Goal: Task Accomplishment & Management: Use online tool/utility

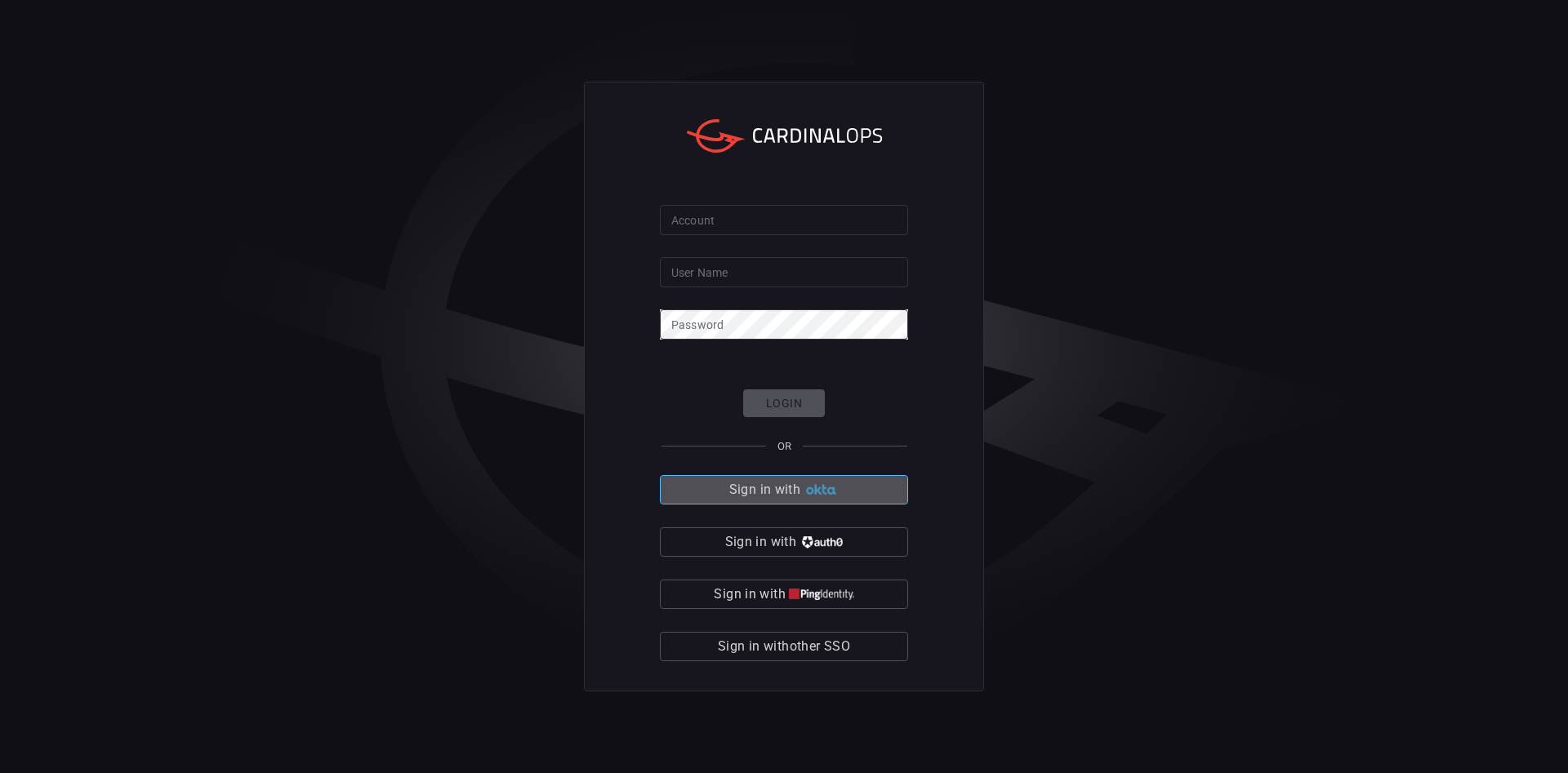
click at [822, 494] on img "button" at bounding box center [822, 491] width 35 height 12
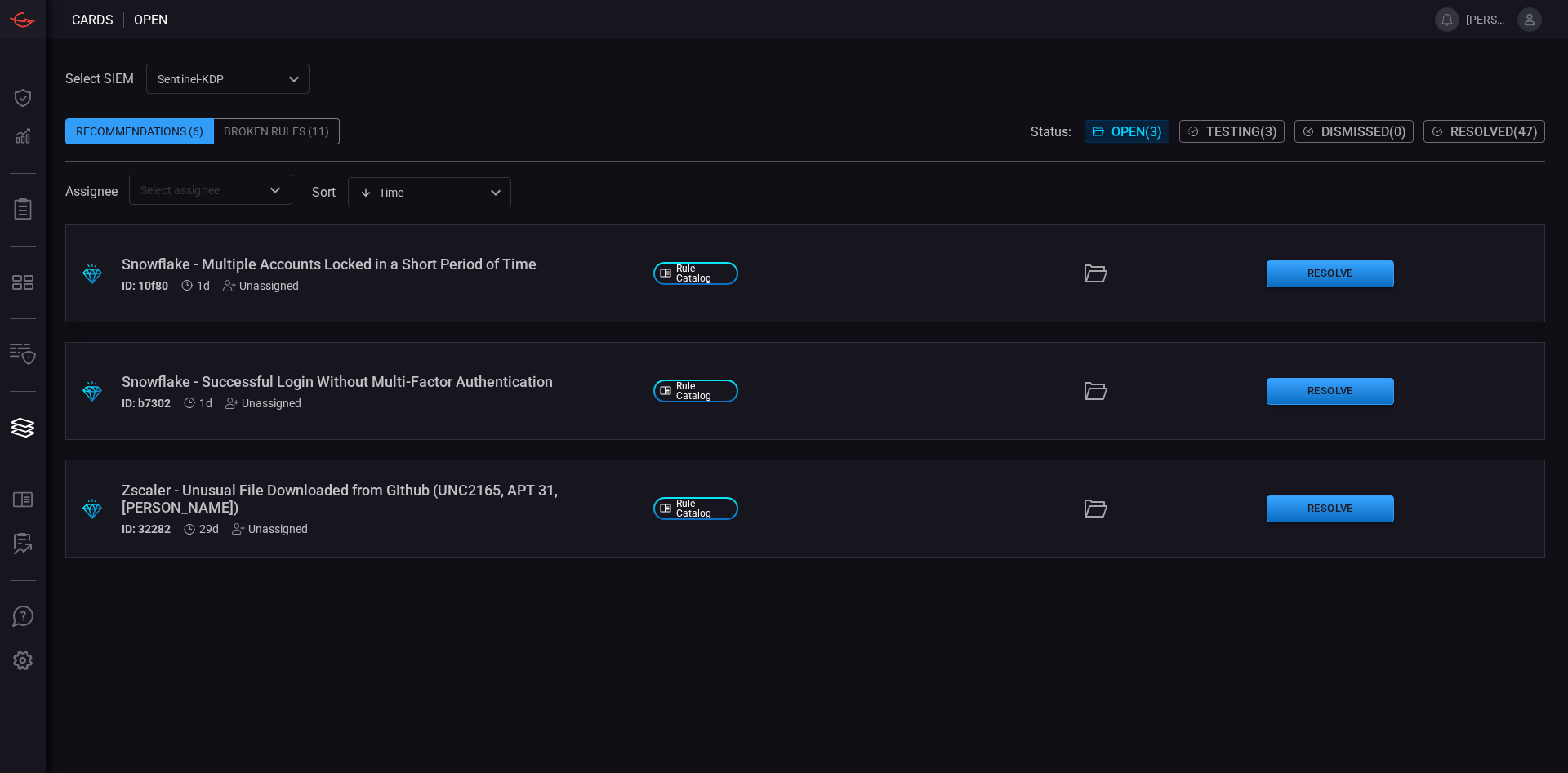
click at [1222, 133] on span "Testing ( 3 )" at bounding box center [1242, 132] width 71 height 16
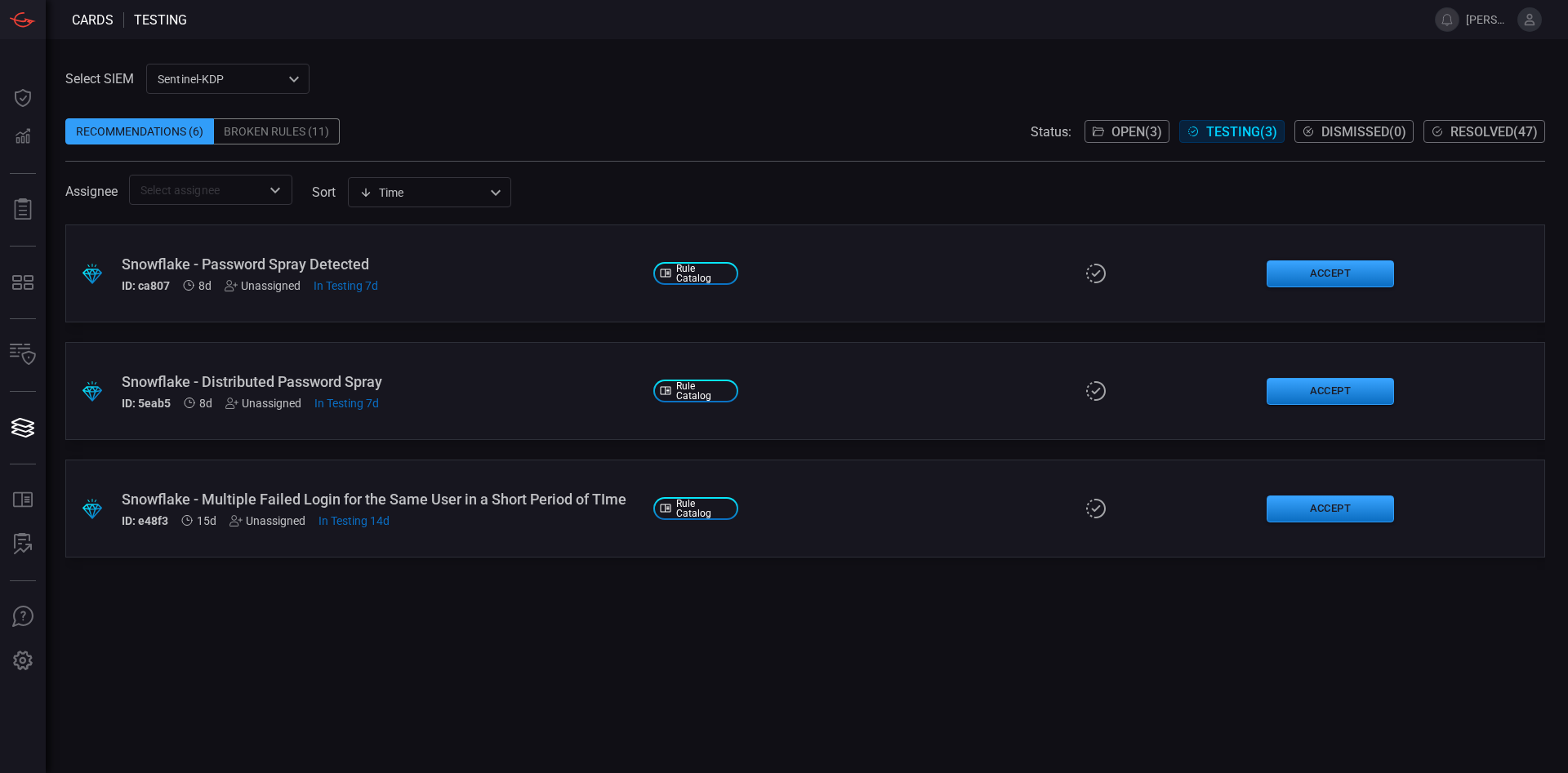
click at [454, 378] on div "Snowflake - Distributed Password Spray" at bounding box center [381, 381] width 518 height 17
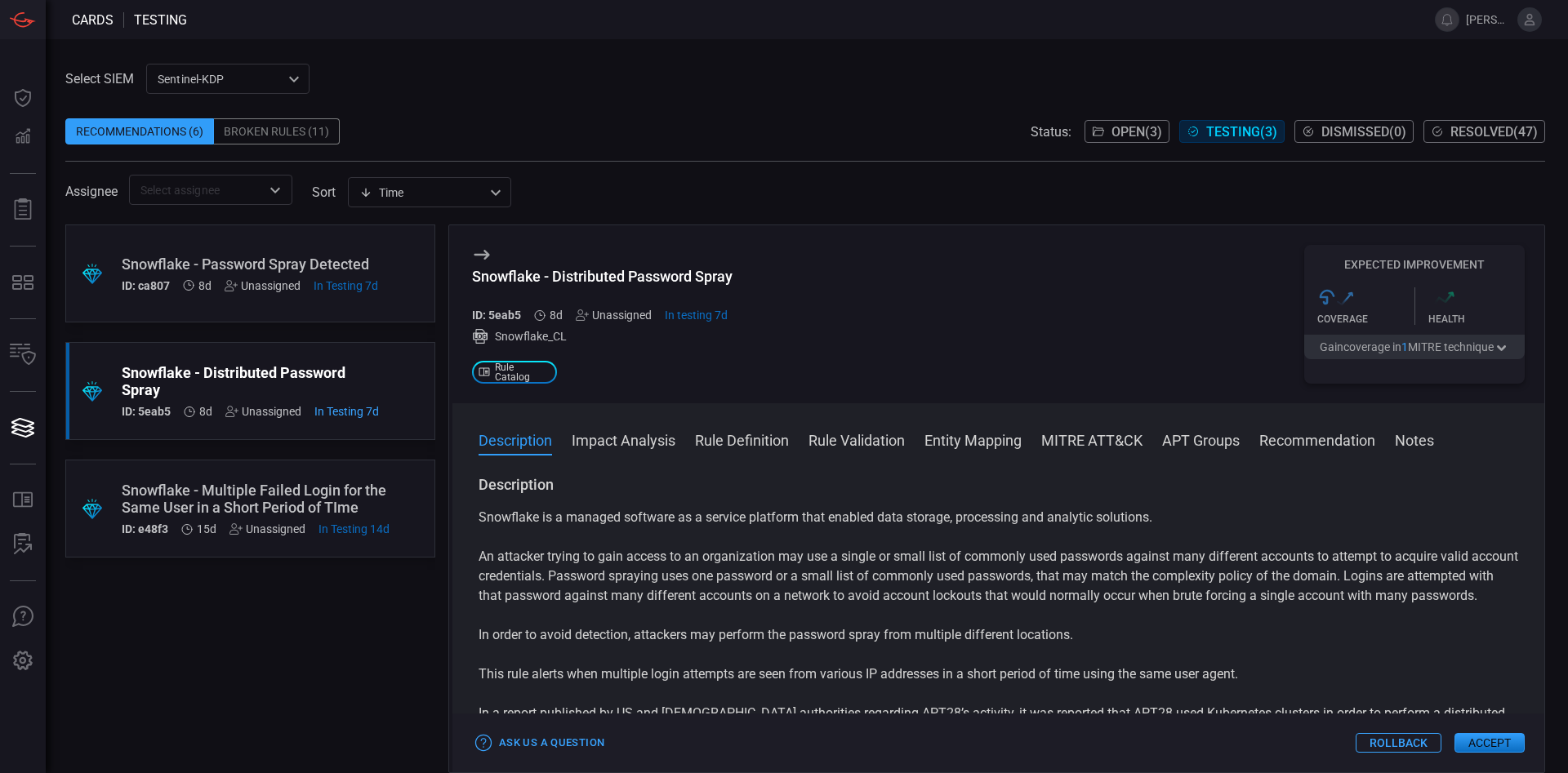
scroll to position [93, 0]
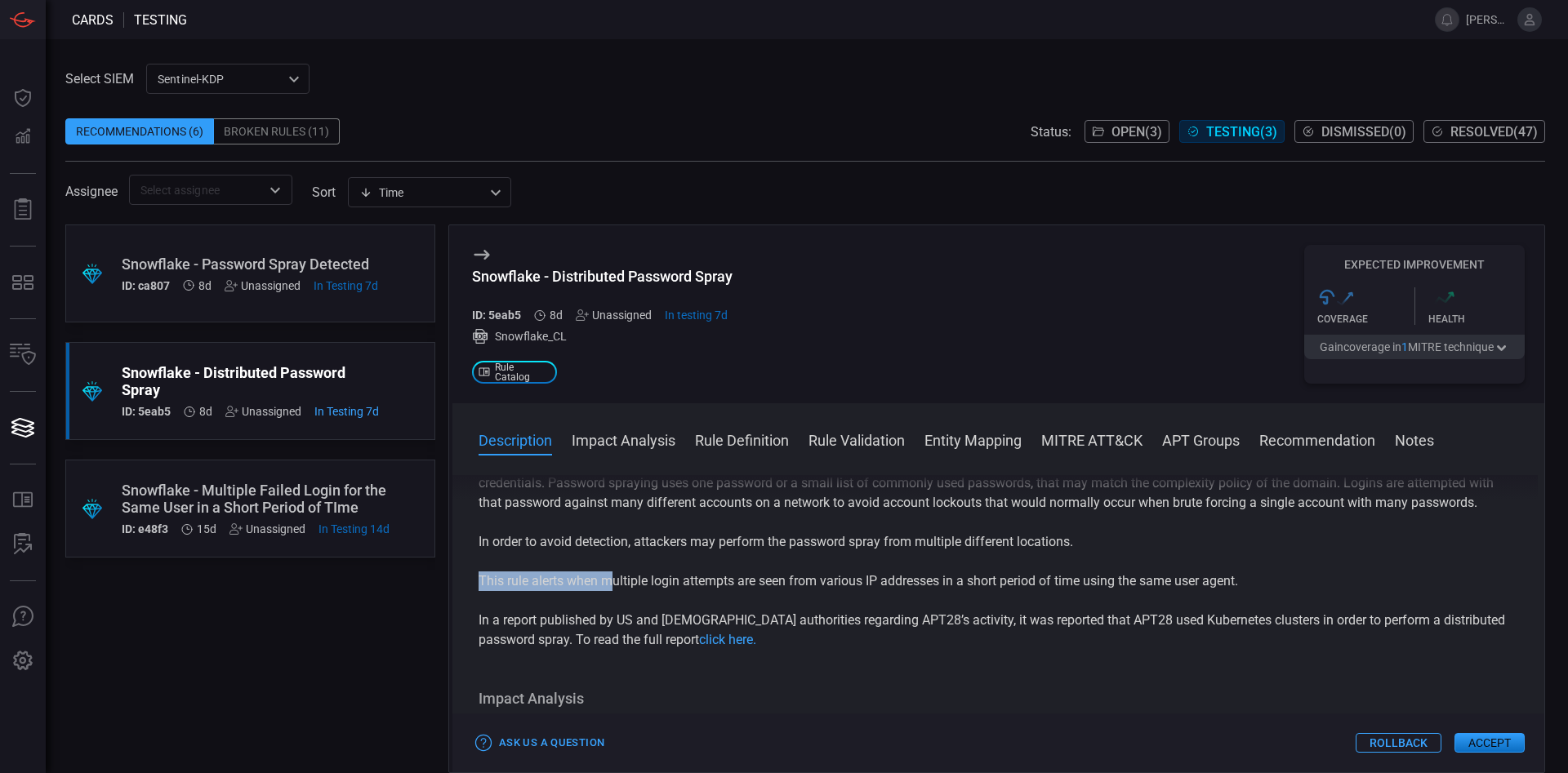
drag, startPoint x: 616, startPoint y: 608, endPoint x: 1078, endPoint y: 613, distance: 462.0
click at [1078, 613] on div "Snowflake is a managed software as a service platform that enabled data storage…" at bounding box center [998, 532] width 1039 height 235
click at [1126, 591] on p "This rule alerts when multiple login attempts are seen from various IP addresse…" at bounding box center [998, 581] width 1039 height 19
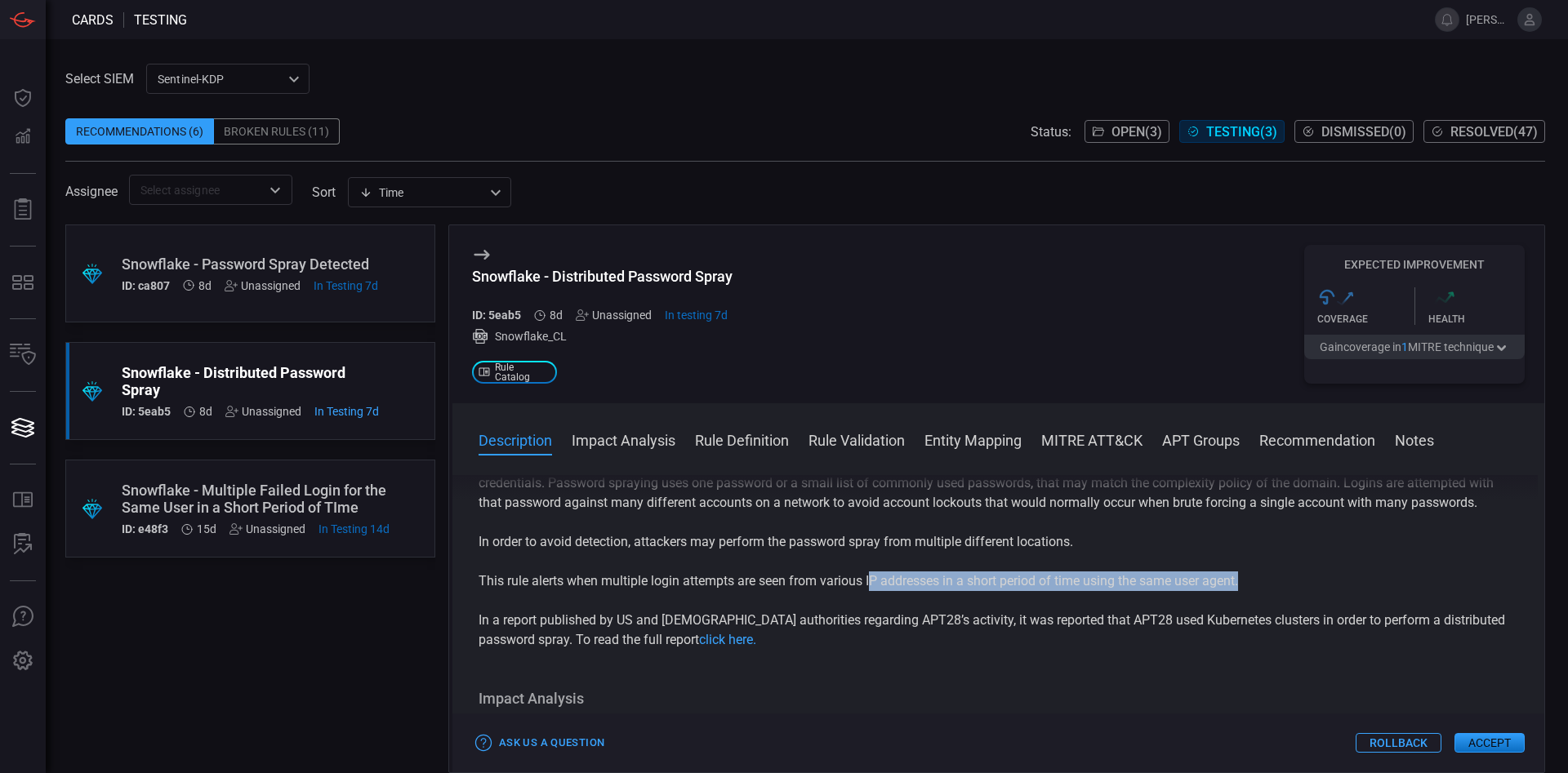
drag, startPoint x: 1251, startPoint y: 602, endPoint x: 872, endPoint y: 603, distance: 379.0
click at [872, 591] on p "This rule alerts when multiple login attempts are seen from various IP addresse…" at bounding box center [998, 581] width 1039 height 19
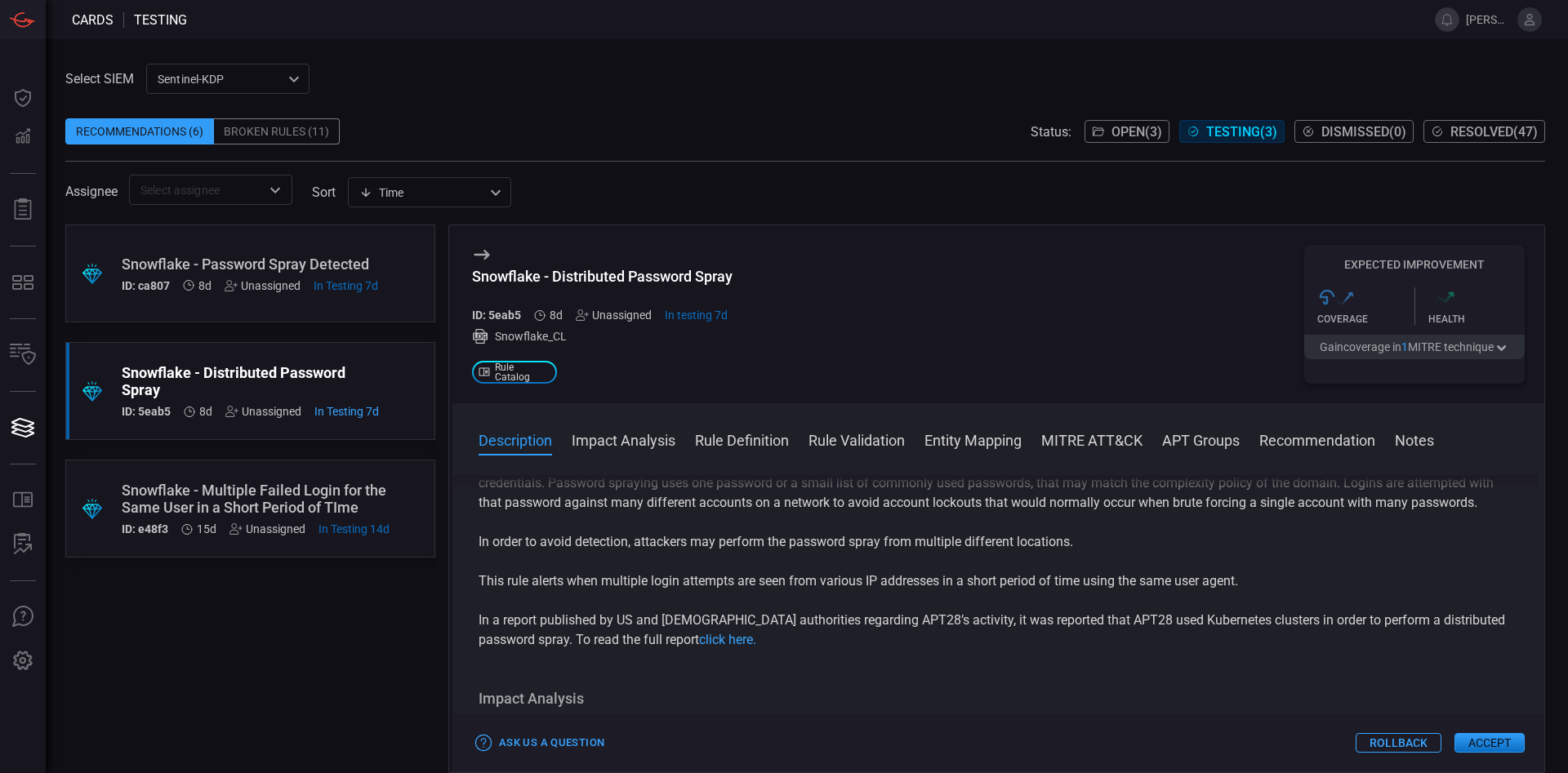
click at [872, 591] on p "This rule alerts when multiple login attempts are seen from various IP addresse…" at bounding box center [998, 581] width 1039 height 19
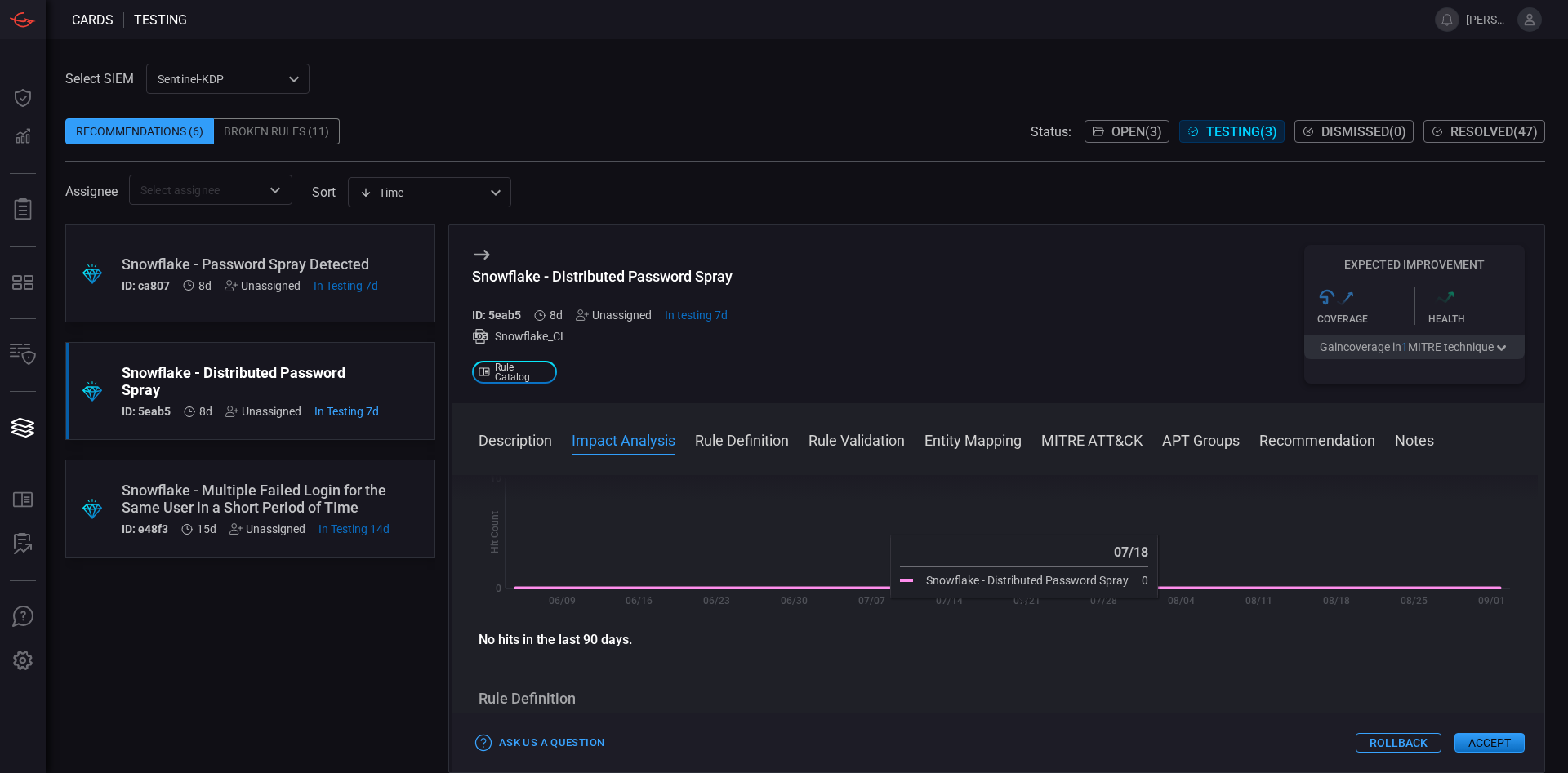
scroll to position [652, 0]
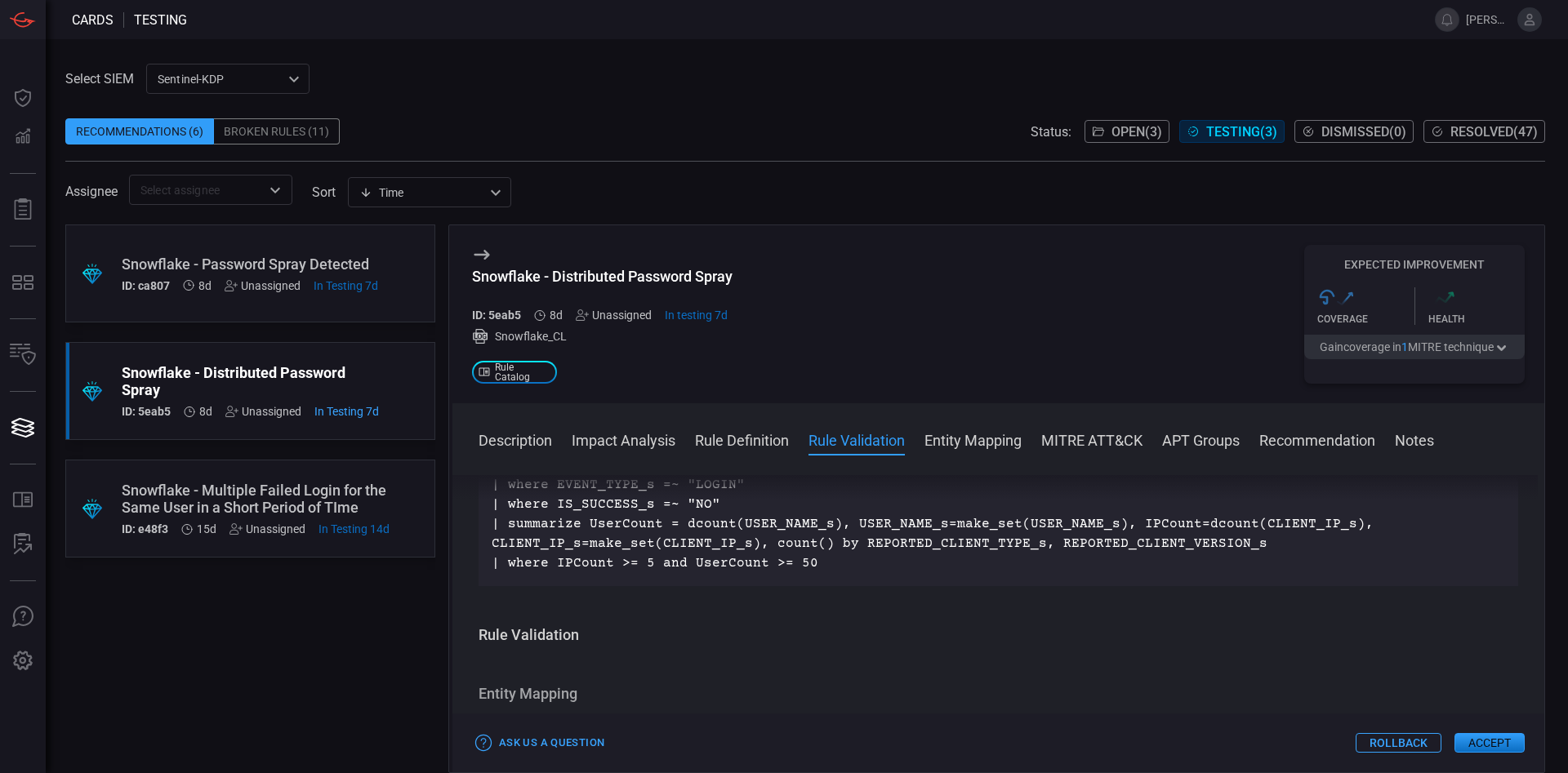
click at [640, 573] on p "Snowflake_CL | where EVENT_TYPE_s =~ "LOGIN" | where IS_SUCCESS_s =~ "NO" | sum…" at bounding box center [998, 514] width 1013 height 118
click at [820, 573] on p "Snowflake_CL | where EVENT_TYPE_s =~ "LOGIN" | where IS_SUCCESS_s =~ "NO" | sum…" at bounding box center [998, 514] width 1013 height 118
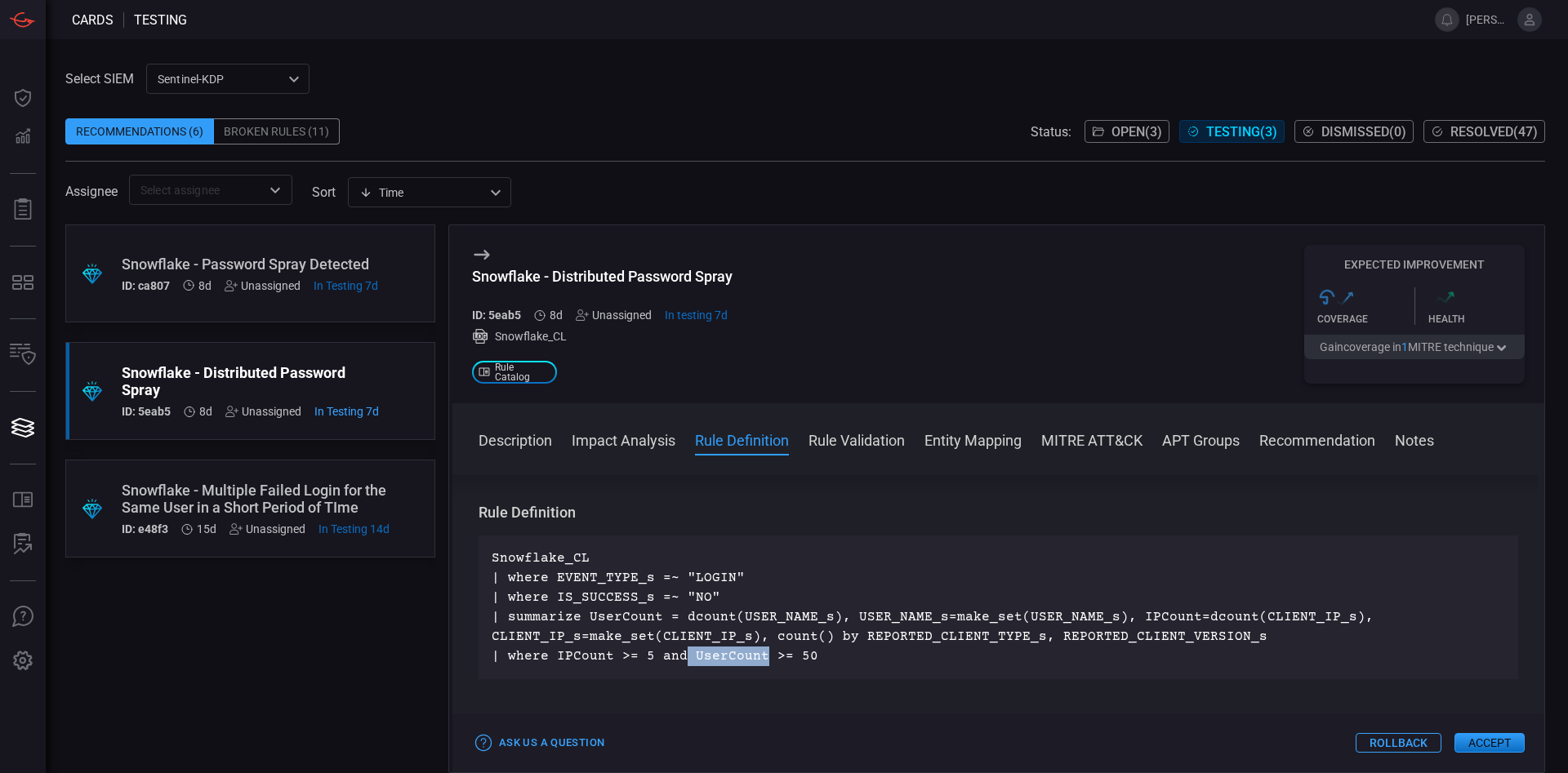
drag, startPoint x: 680, startPoint y: 676, endPoint x: 759, endPoint y: 672, distance: 79.1
click at [759, 666] on p "Snowflake_CL | where EVENT_TYPE_s =~ "LOGIN" | where IS_SUCCESS_s =~ "NO" | sum…" at bounding box center [998, 607] width 1013 height 118
drag, startPoint x: 759, startPoint y: 672, endPoint x: 723, endPoint y: 677, distance: 36.3
click at [759, 666] on p "Snowflake_CL | where EVENT_TYPE_s =~ "LOGIN" | where IS_SUCCESS_s =~ "NO" | sum…" at bounding box center [998, 607] width 1013 height 118
drag, startPoint x: 690, startPoint y: 677, endPoint x: 756, endPoint y: 677, distance: 66.0
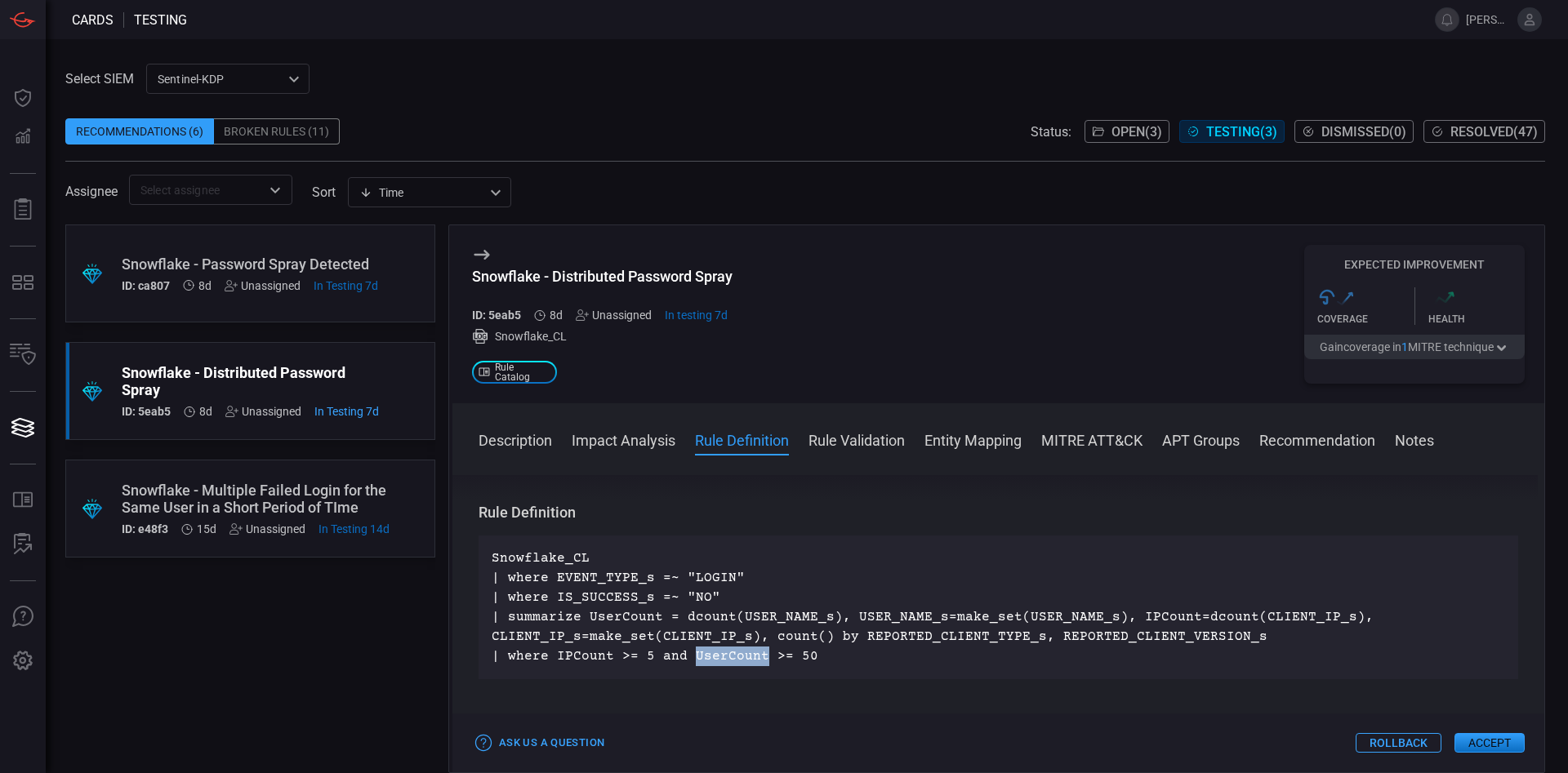
click at [756, 666] on p "Snowflake_CL | where EVENT_TYPE_s =~ "LOGIN" | where IS_SUCCESS_s =~ "NO" | sum…" at bounding box center [998, 607] width 1013 height 118
click at [820, 665] on p "Snowflake_CL | where EVENT_TYPE_s =~ "LOGIN" | where IS_SUCCESS_s =~ "NO" | sum…" at bounding box center [998, 607] width 1013 height 118
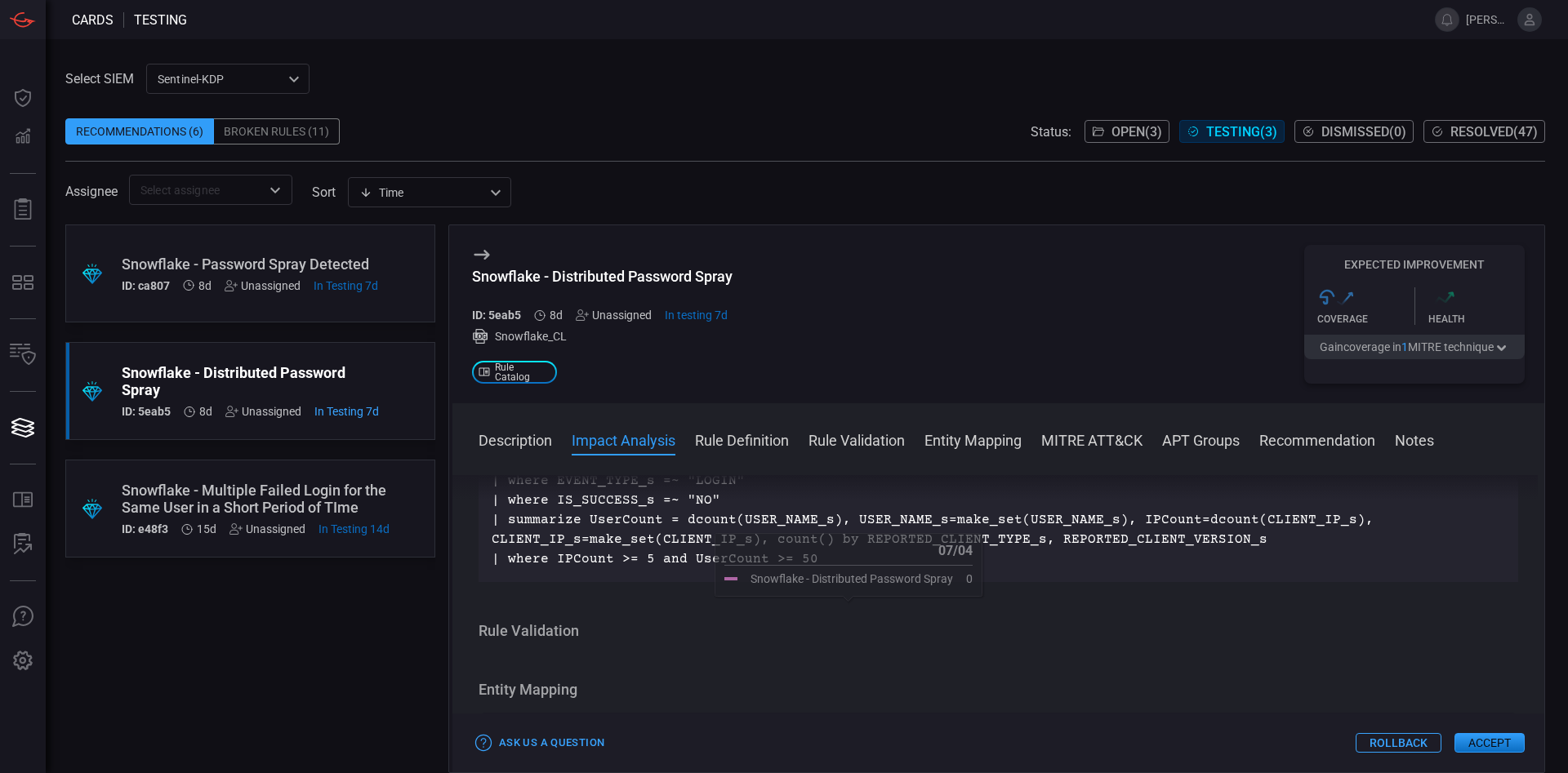
scroll to position [745, 0]
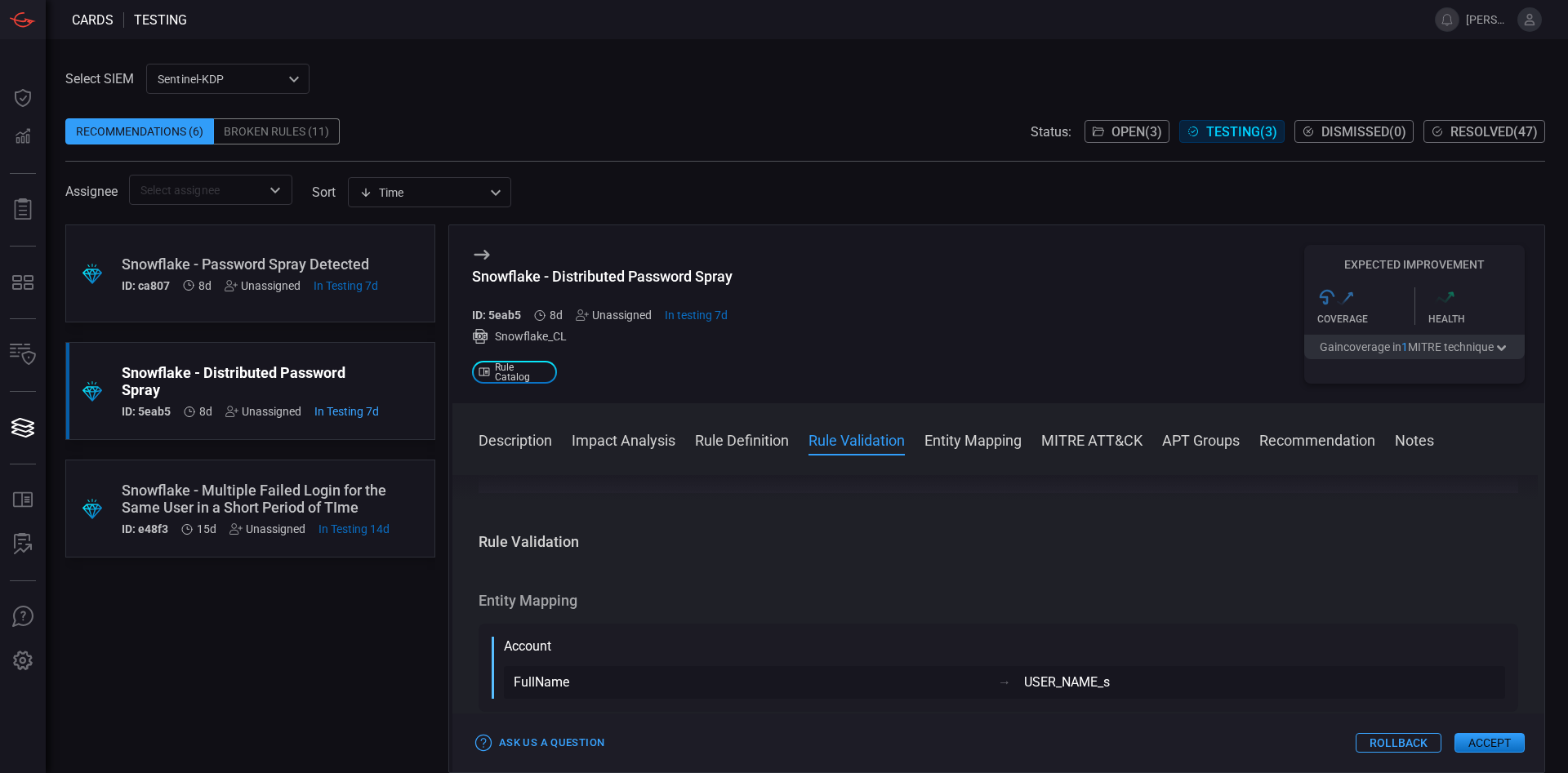
click at [1477, 736] on button "Accept" at bounding box center [1488, 743] width 70 height 19
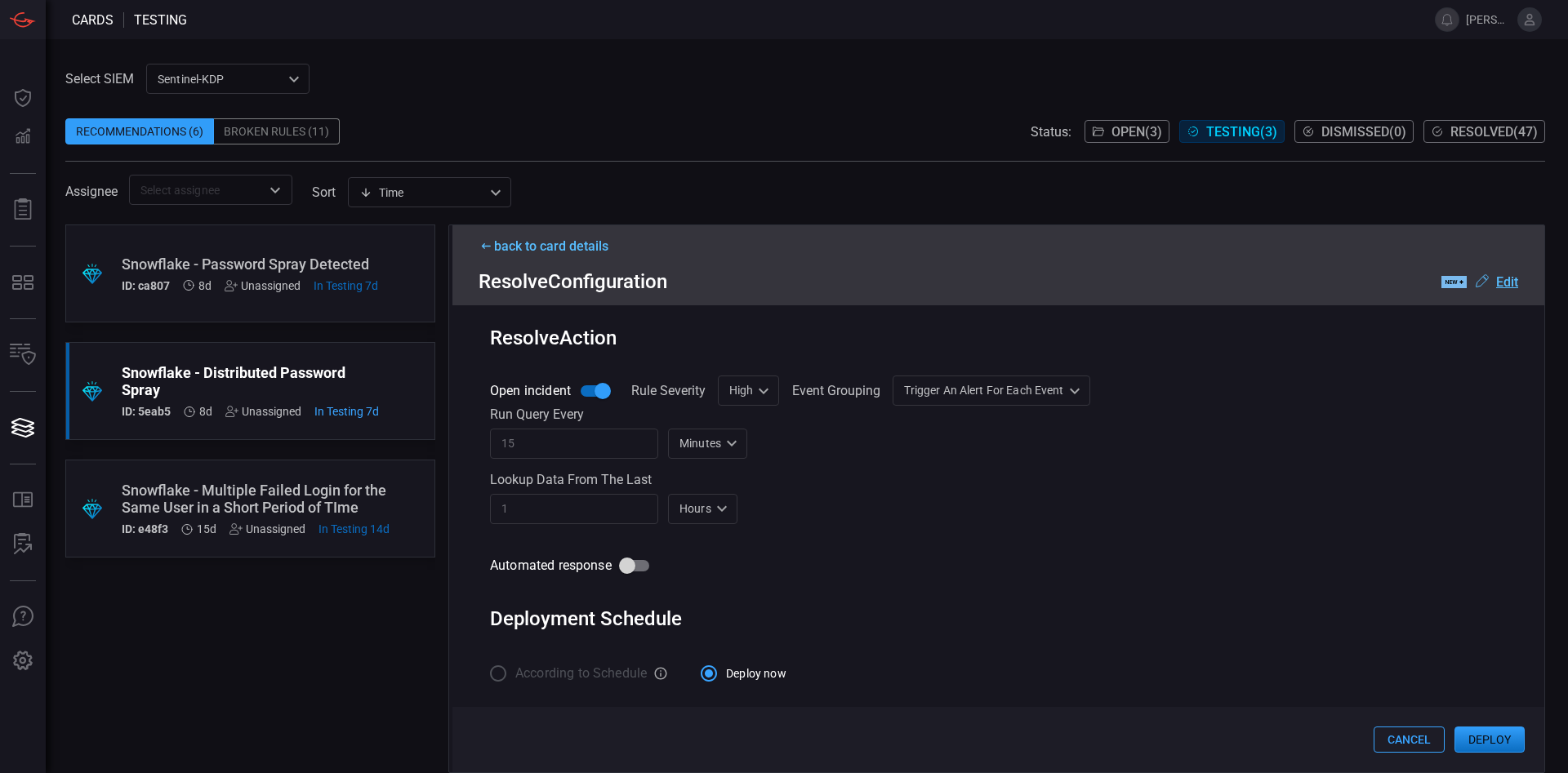
scroll to position [517, 0]
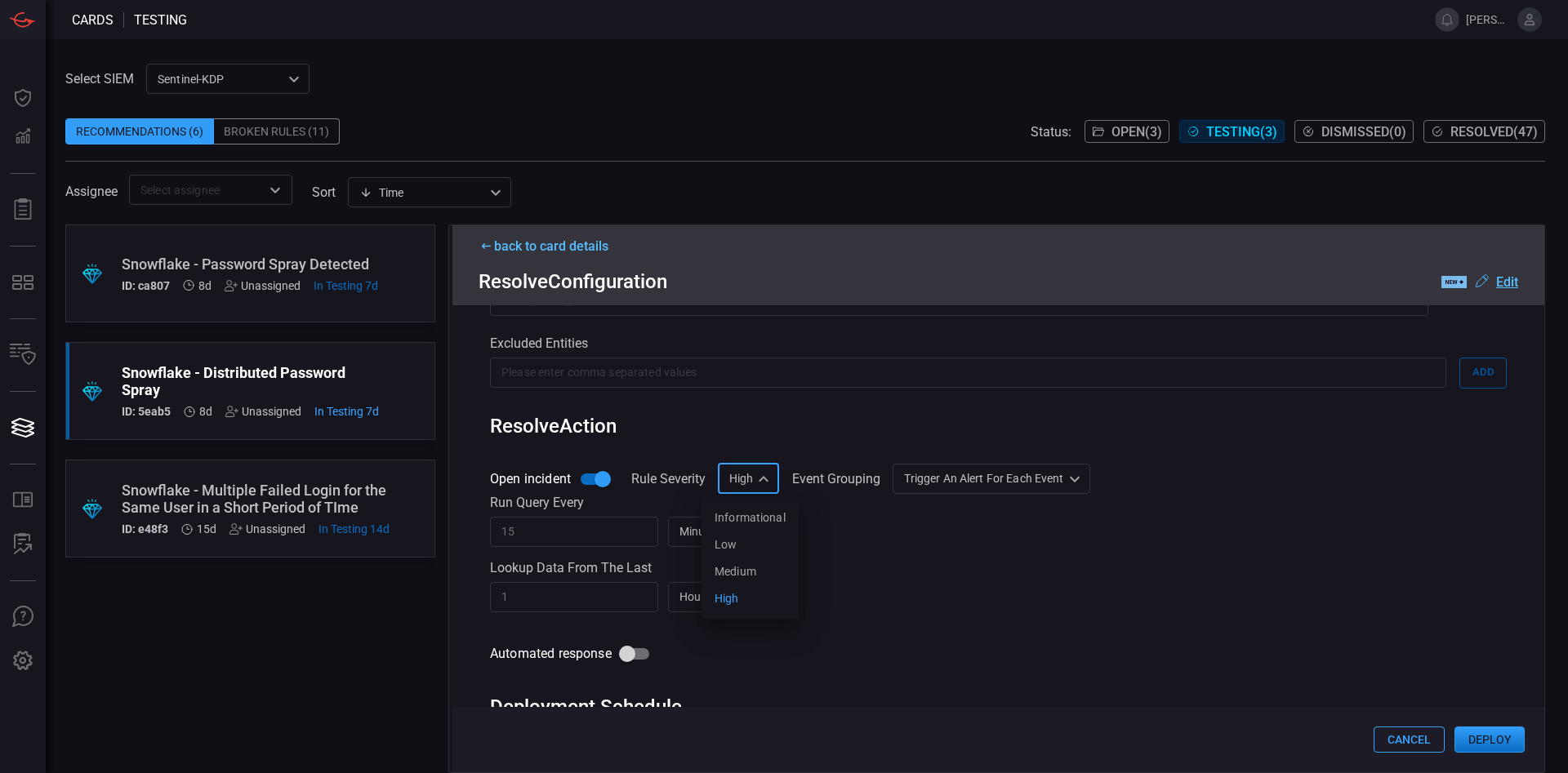
click at [756, 486] on div "High High Informational Low Medium High ​" at bounding box center [749, 478] width 62 height 30
click at [864, 570] on div at bounding box center [784, 386] width 1568 height 773
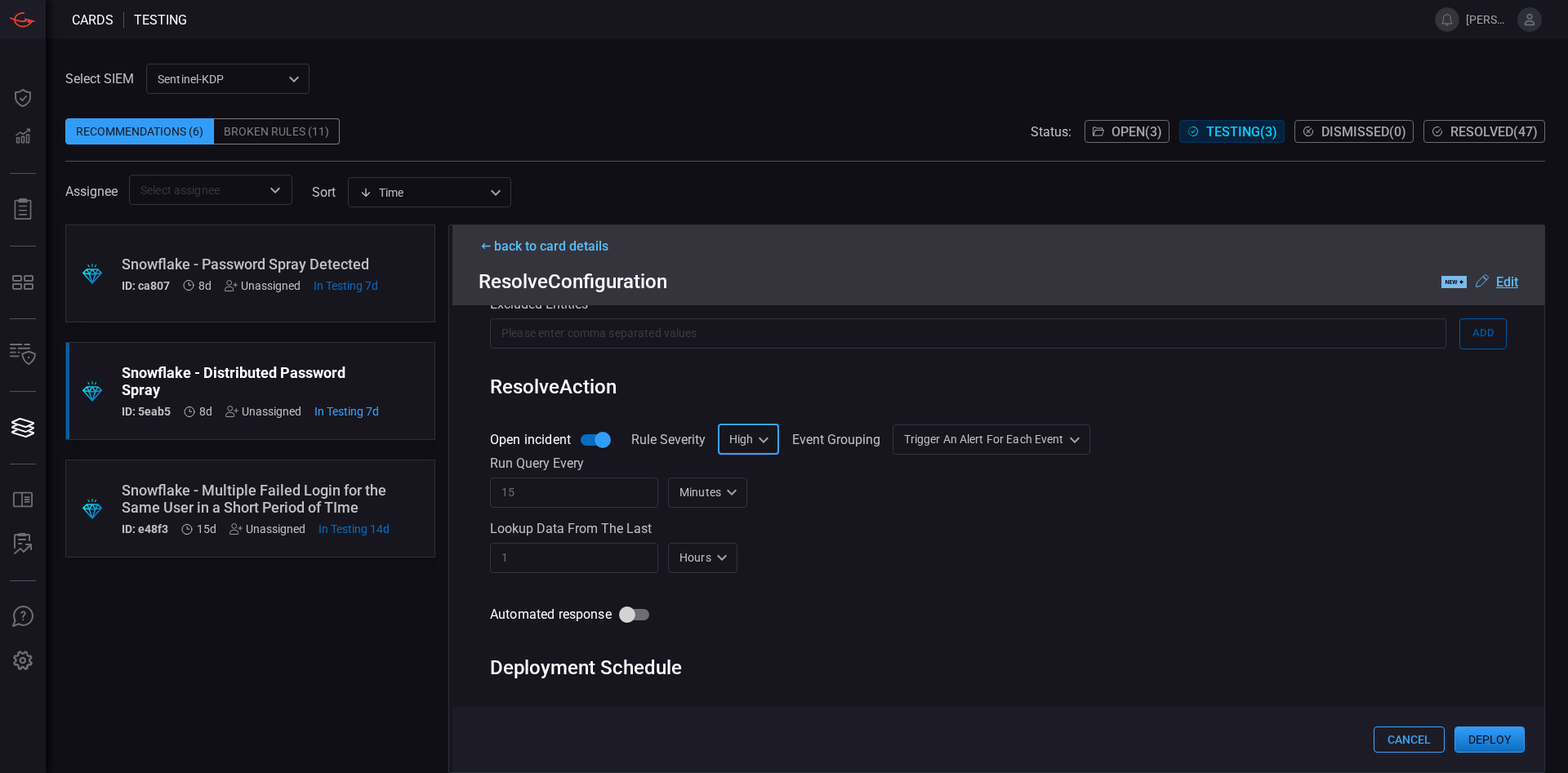
scroll to position [559, 0]
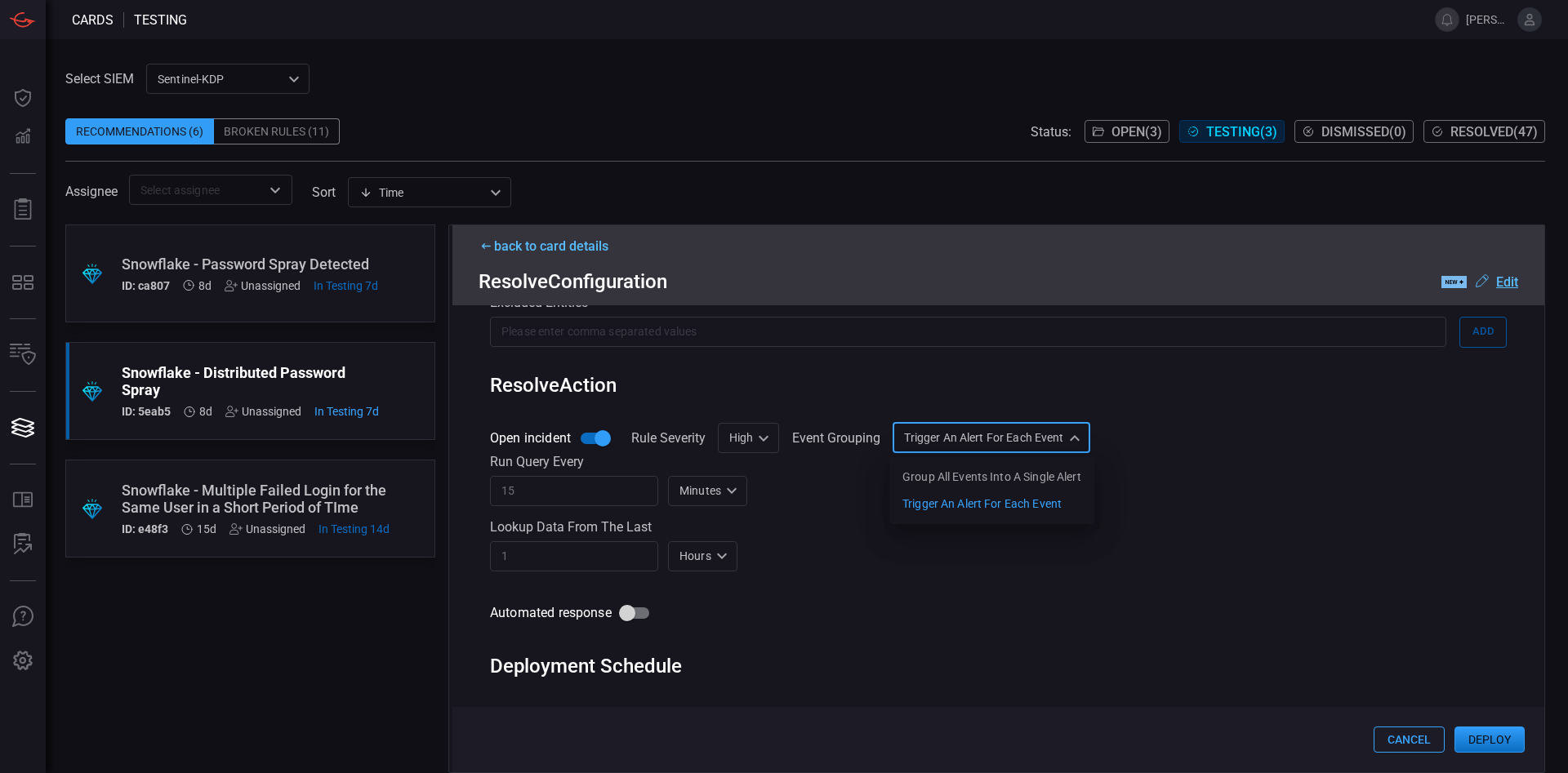
click at [1046, 448] on div "Trigger an alert for each event AlertPerResult Group all events into a single a…" at bounding box center [991, 438] width 197 height 30
click at [1166, 447] on div at bounding box center [784, 386] width 1568 height 773
click at [1498, 737] on button "Deploy" at bounding box center [1488, 740] width 70 height 27
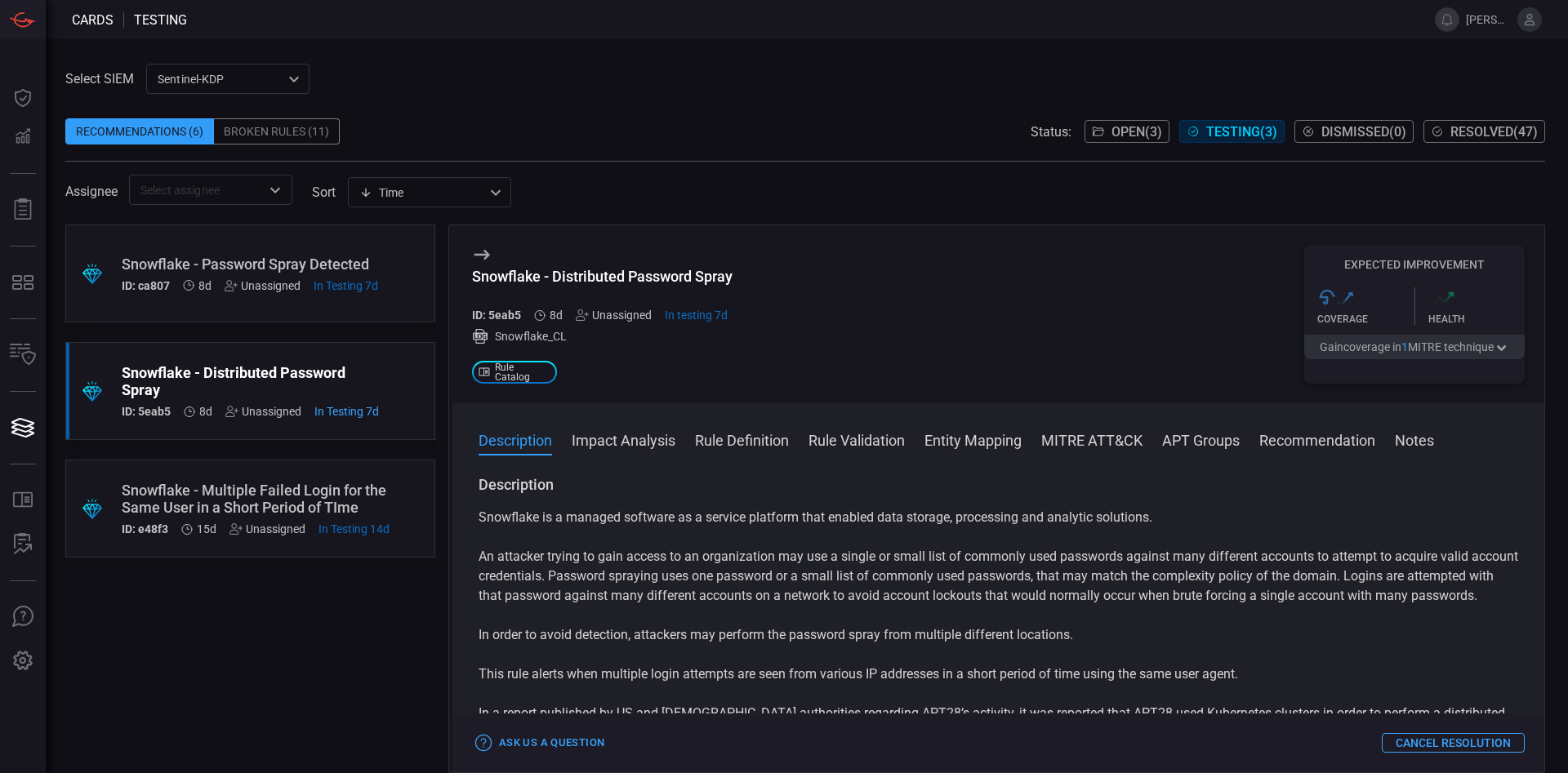
click at [279, 250] on div ".suggested_cards_icon{fill:url(#suggested_cards_icon);} Snowflake - Password Sp…" at bounding box center [250, 273] width 370 height 98
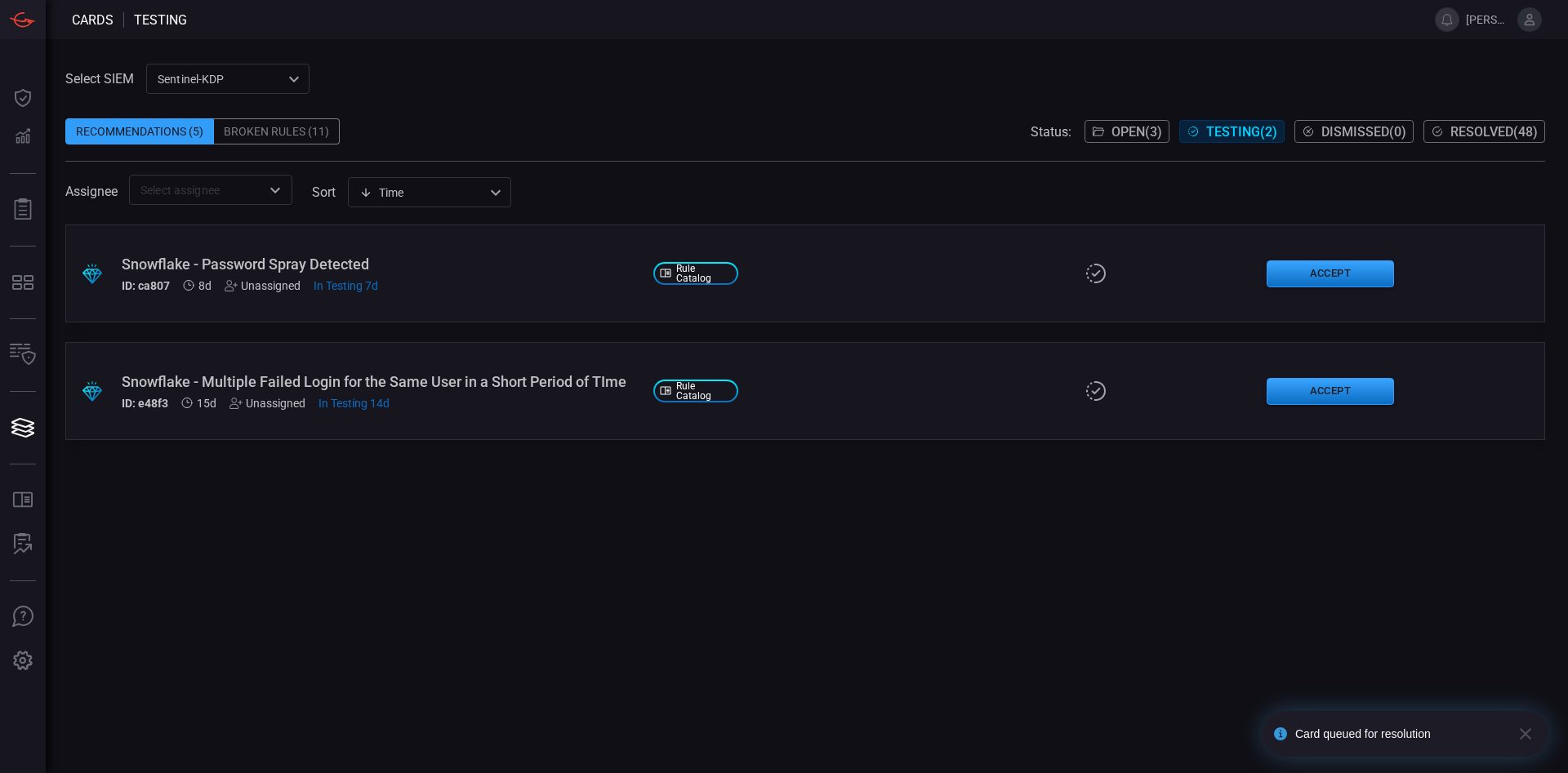
click at [447, 262] on div "Snowflake - Password Spray Detected" at bounding box center [381, 264] width 518 height 17
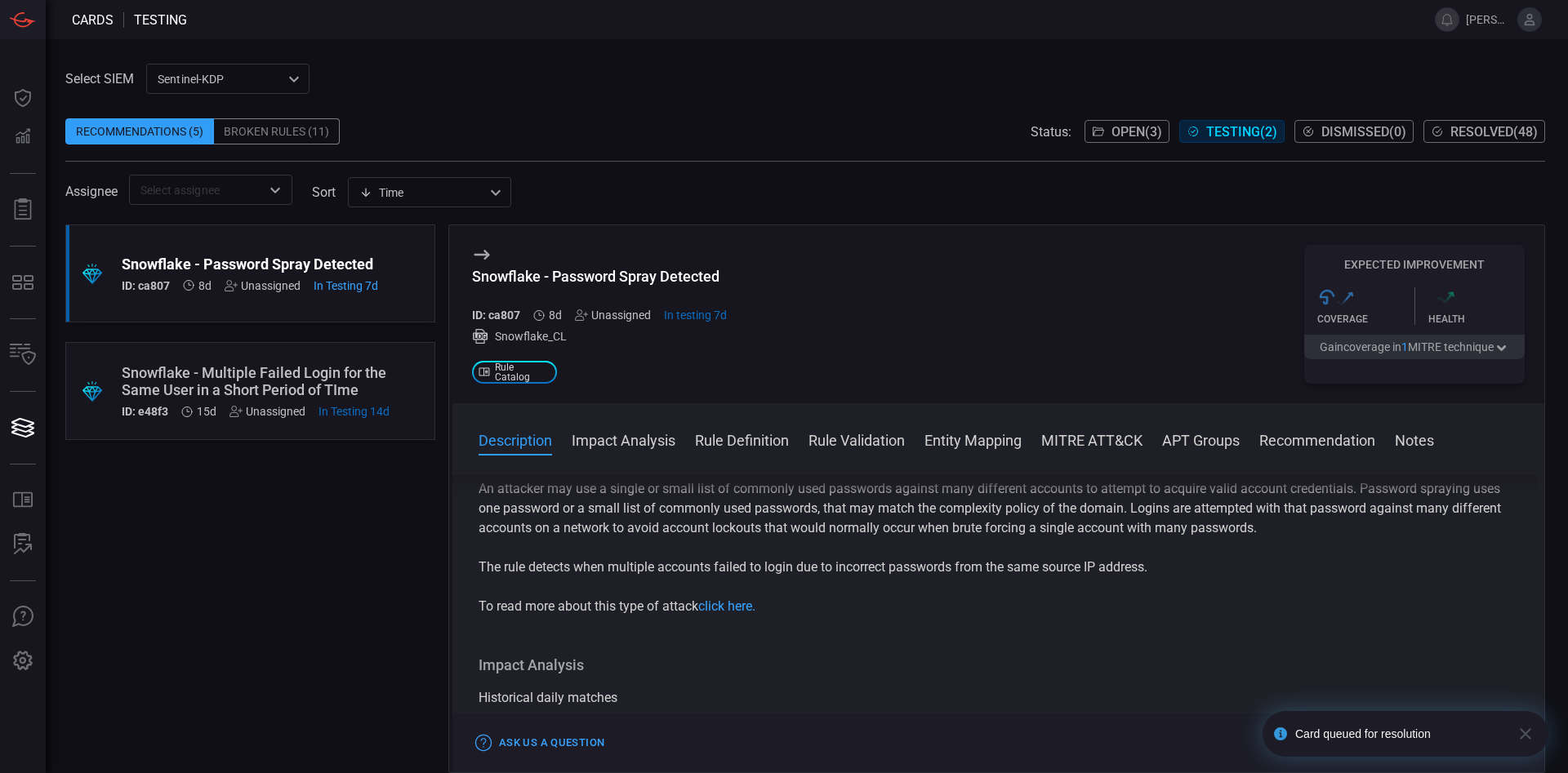
scroll to position [93, 0]
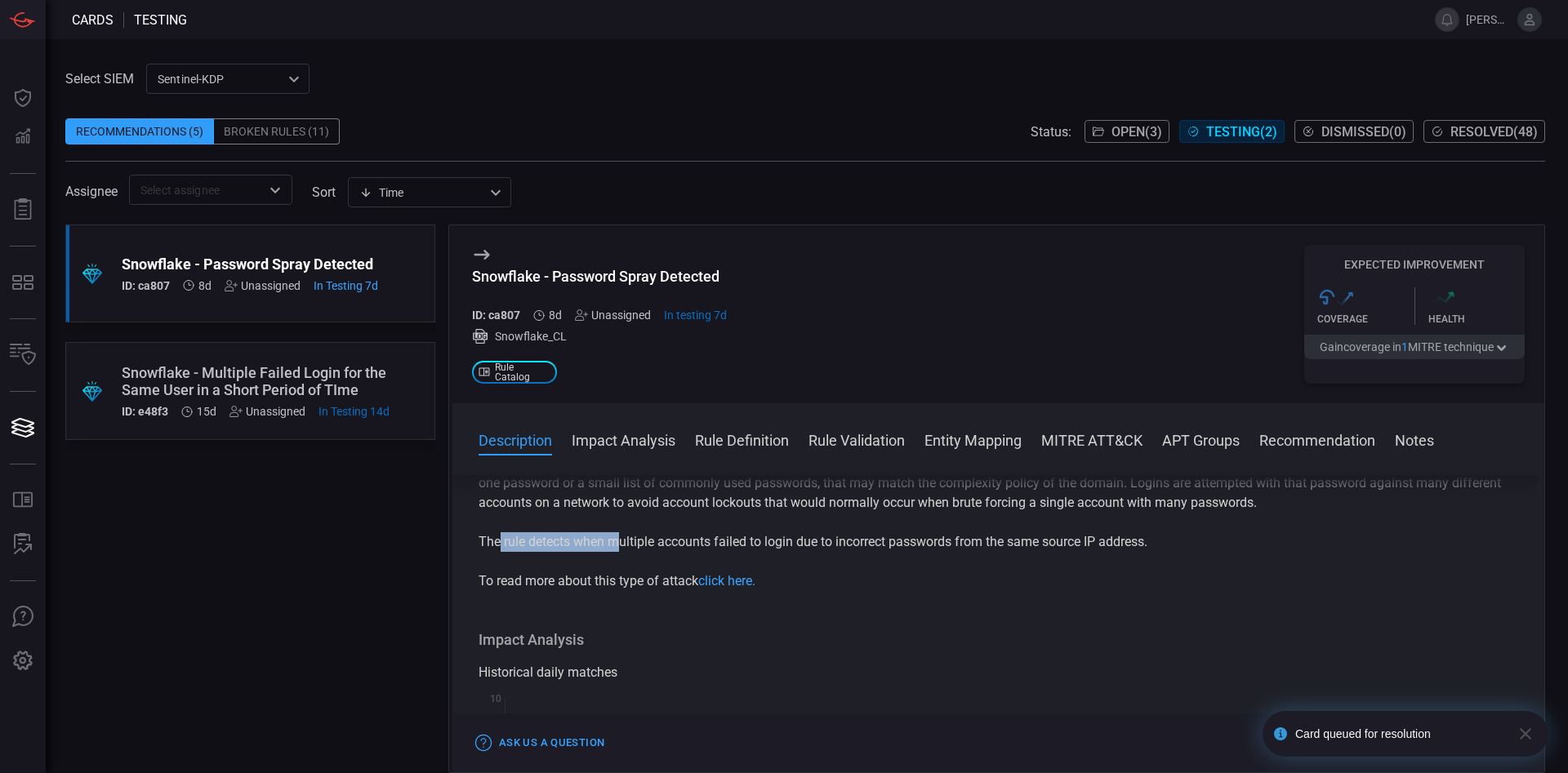
drag, startPoint x: 530, startPoint y: 548, endPoint x: 624, endPoint y: 554, distance: 94.2
click at [623, 552] on p "The rule detects when multiple accounts failed to login due to incorrect passwo…" at bounding box center [998, 542] width 1039 height 19
click at [645, 552] on p "The rule detects when multiple accounts failed to login due to incorrect passwo…" at bounding box center [998, 542] width 1039 height 19
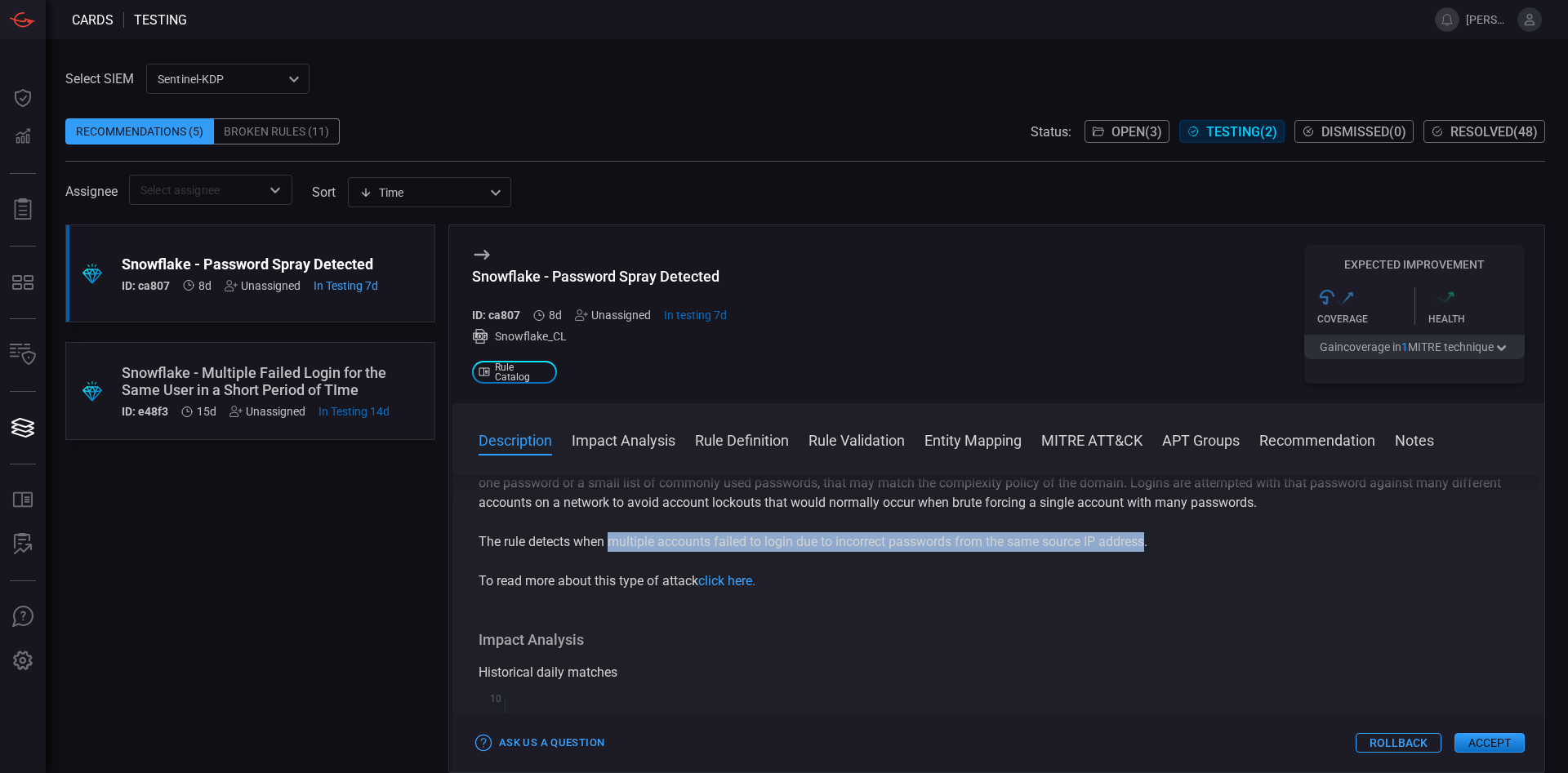
drag, startPoint x: 613, startPoint y: 546, endPoint x: 1151, endPoint y: 540, distance: 538.0
click at [1151, 540] on p "The rule detects when multiple accounts failed to login due to incorrect passwo…" at bounding box center [998, 542] width 1039 height 19
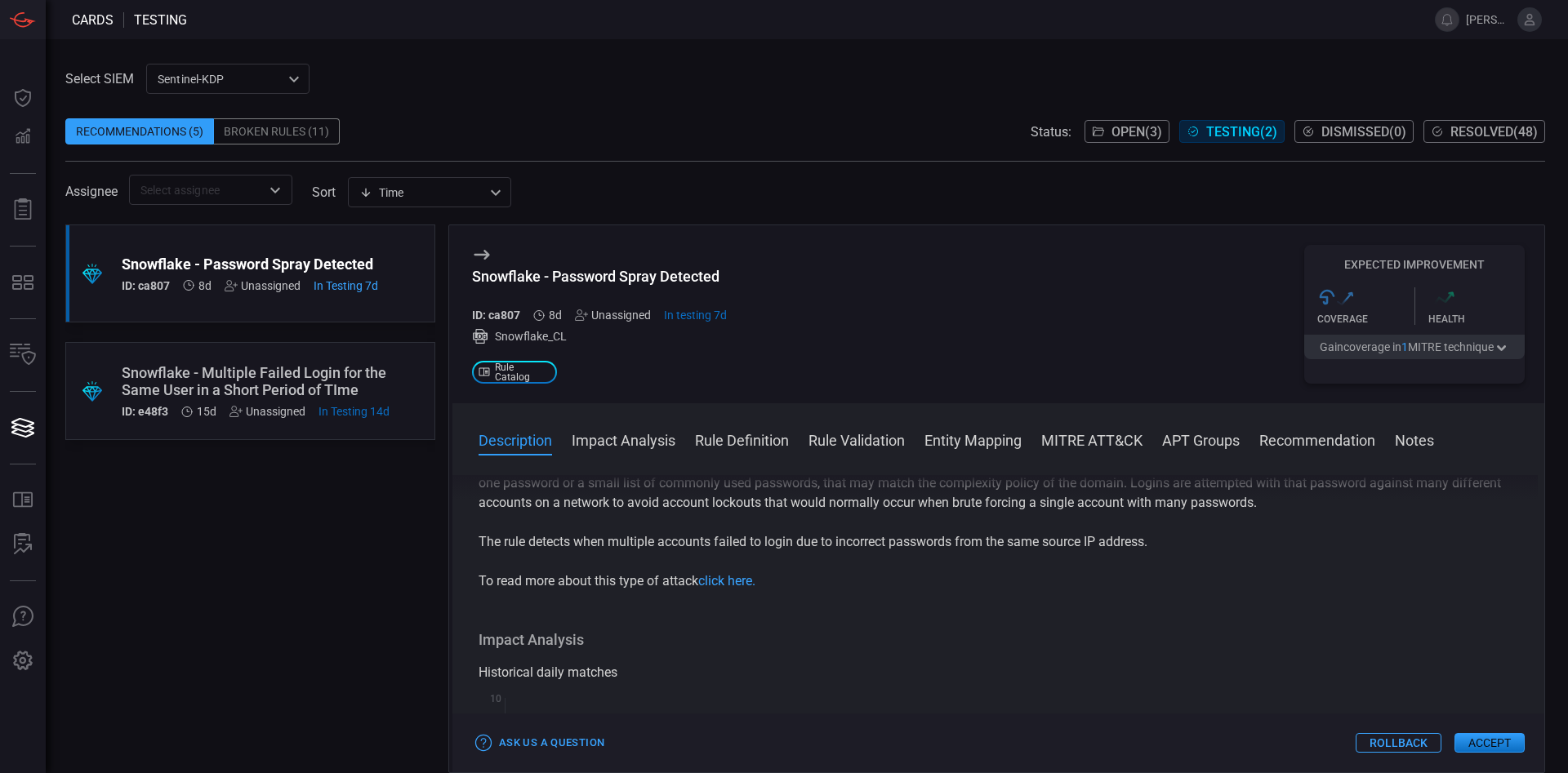
click at [880, 559] on div "Snowflake is a managed software as a service platform that enabled data storage…" at bounding box center [998, 502] width 1039 height 176
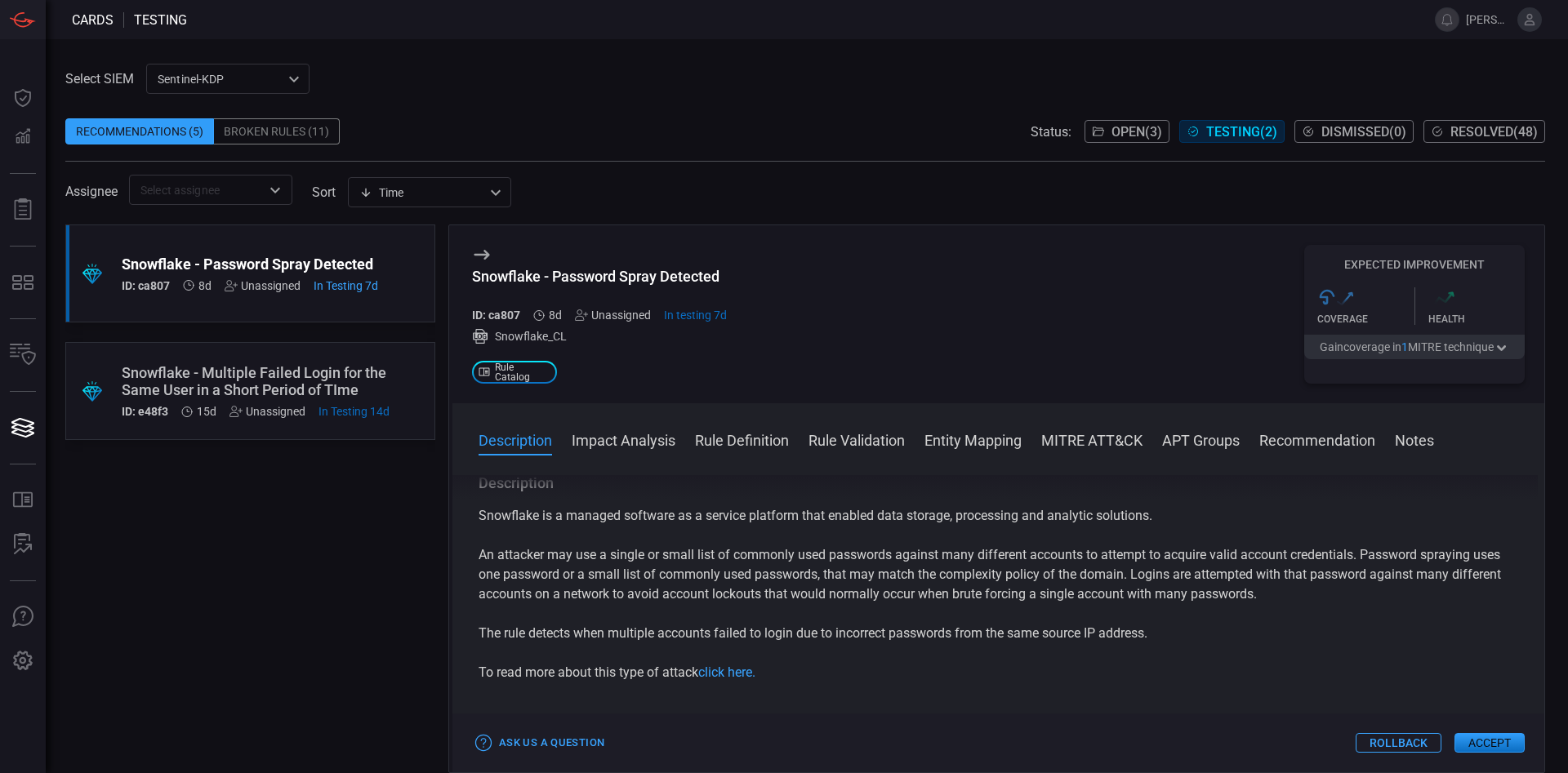
scroll to position [0, 0]
click at [1497, 738] on button "Accept" at bounding box center [1488, 743] width 70 height 19
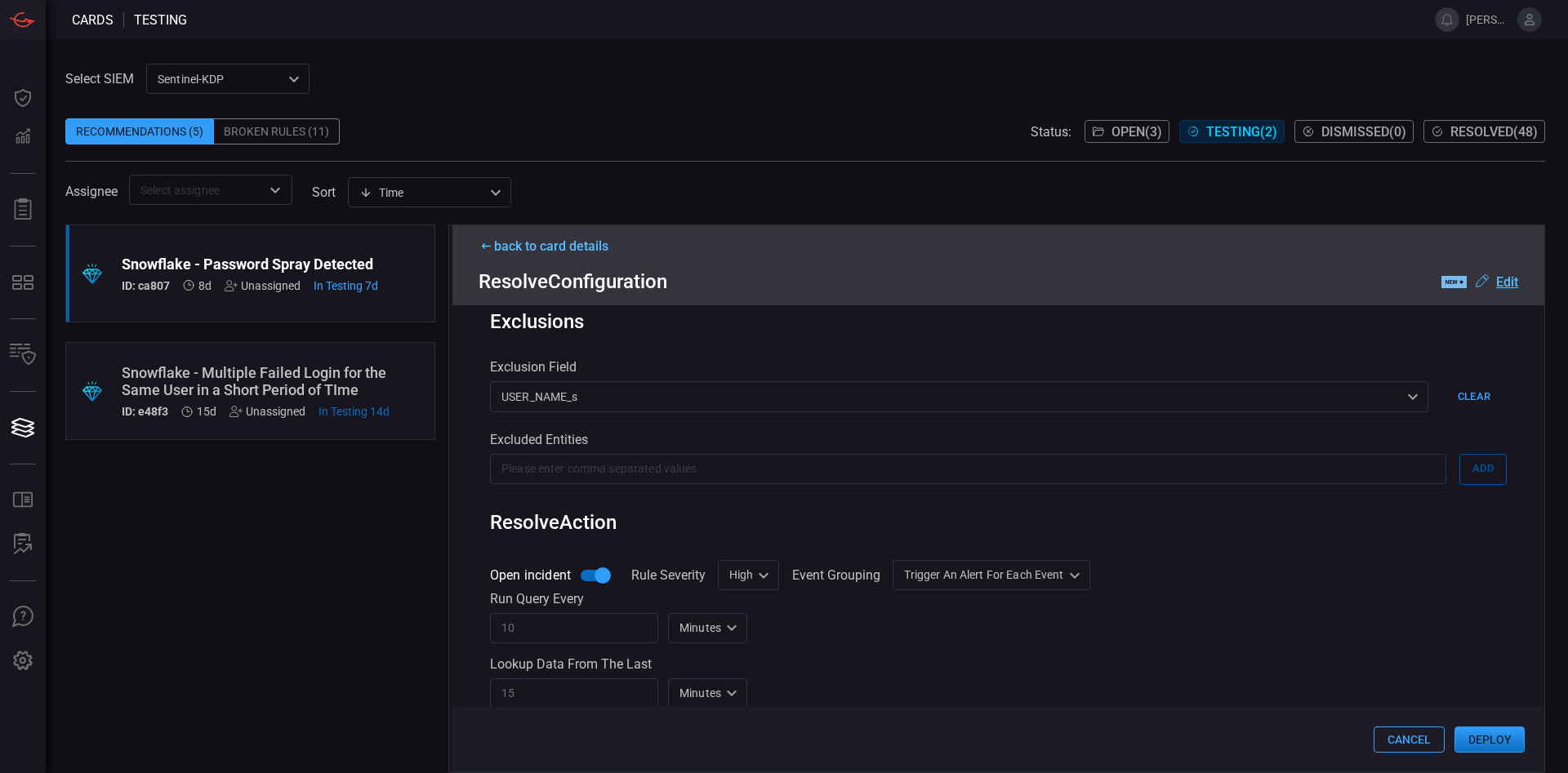
scroll to position [611, 0]
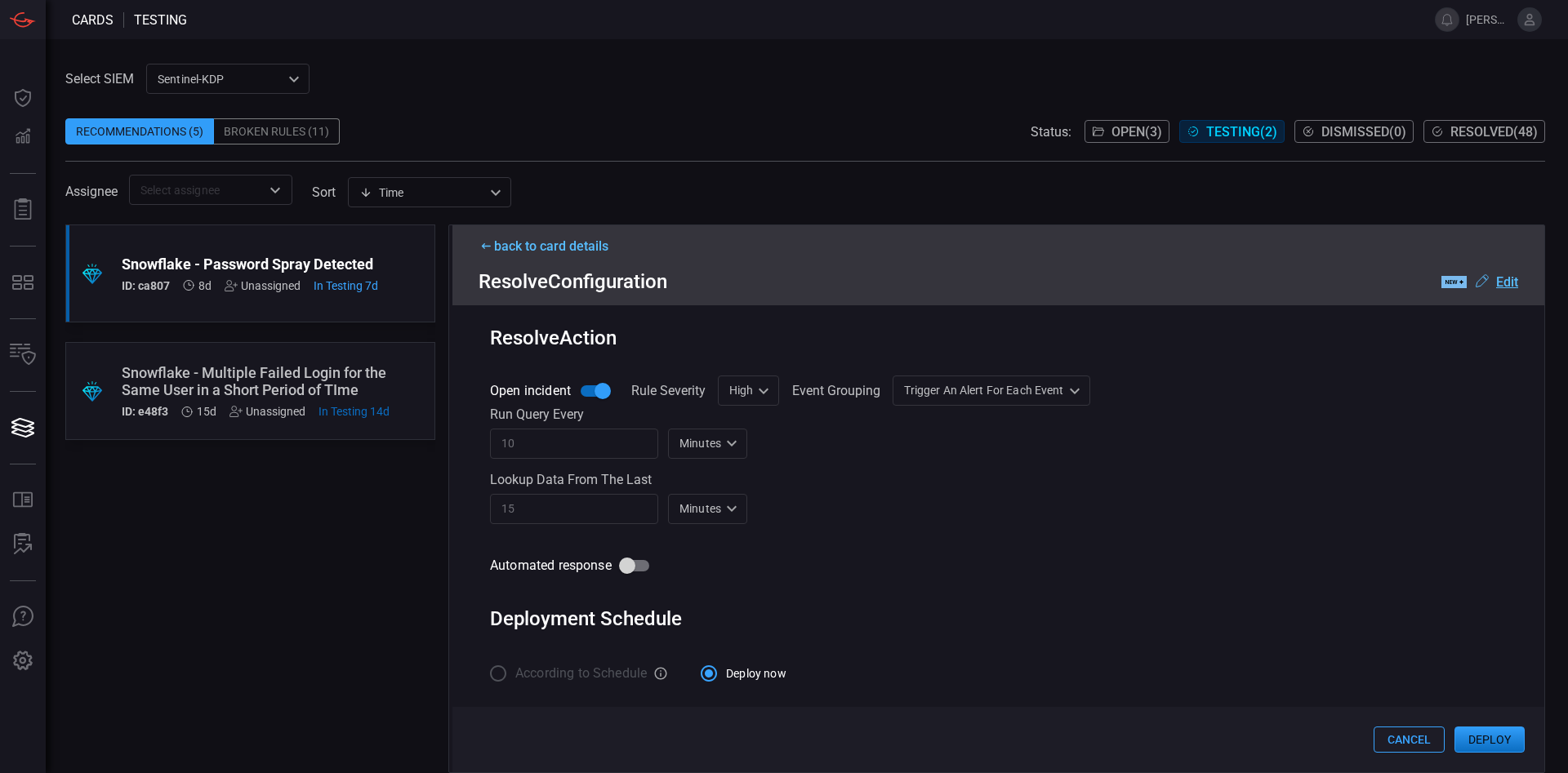
click at [1488, 732] on button "Deploy" at bounding box center [1488, 740] width 70 height 27
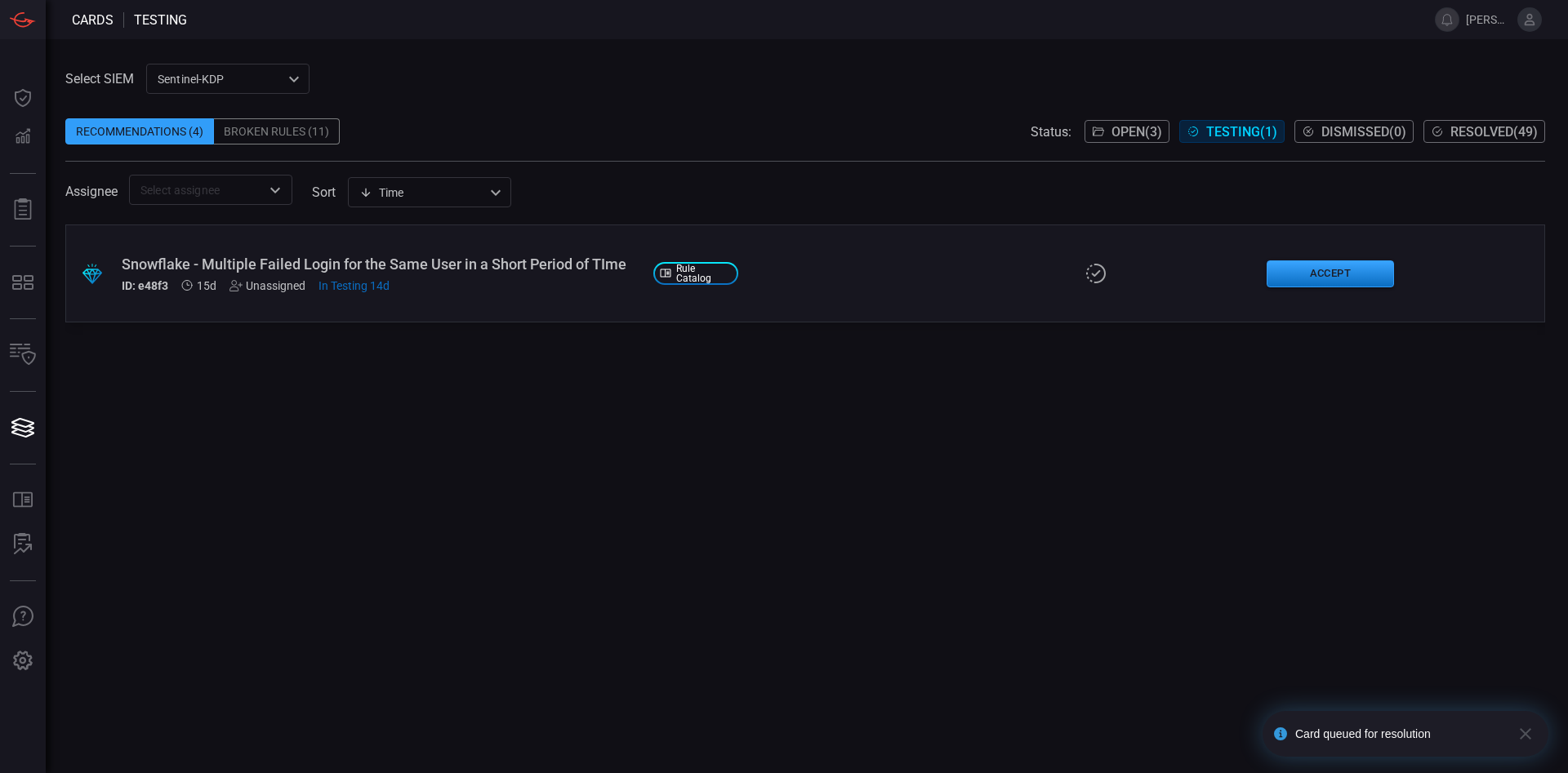
click at [1131, 129] on span "Open ( 3 )" at bounding box center [1136, 132] width 50 height 16
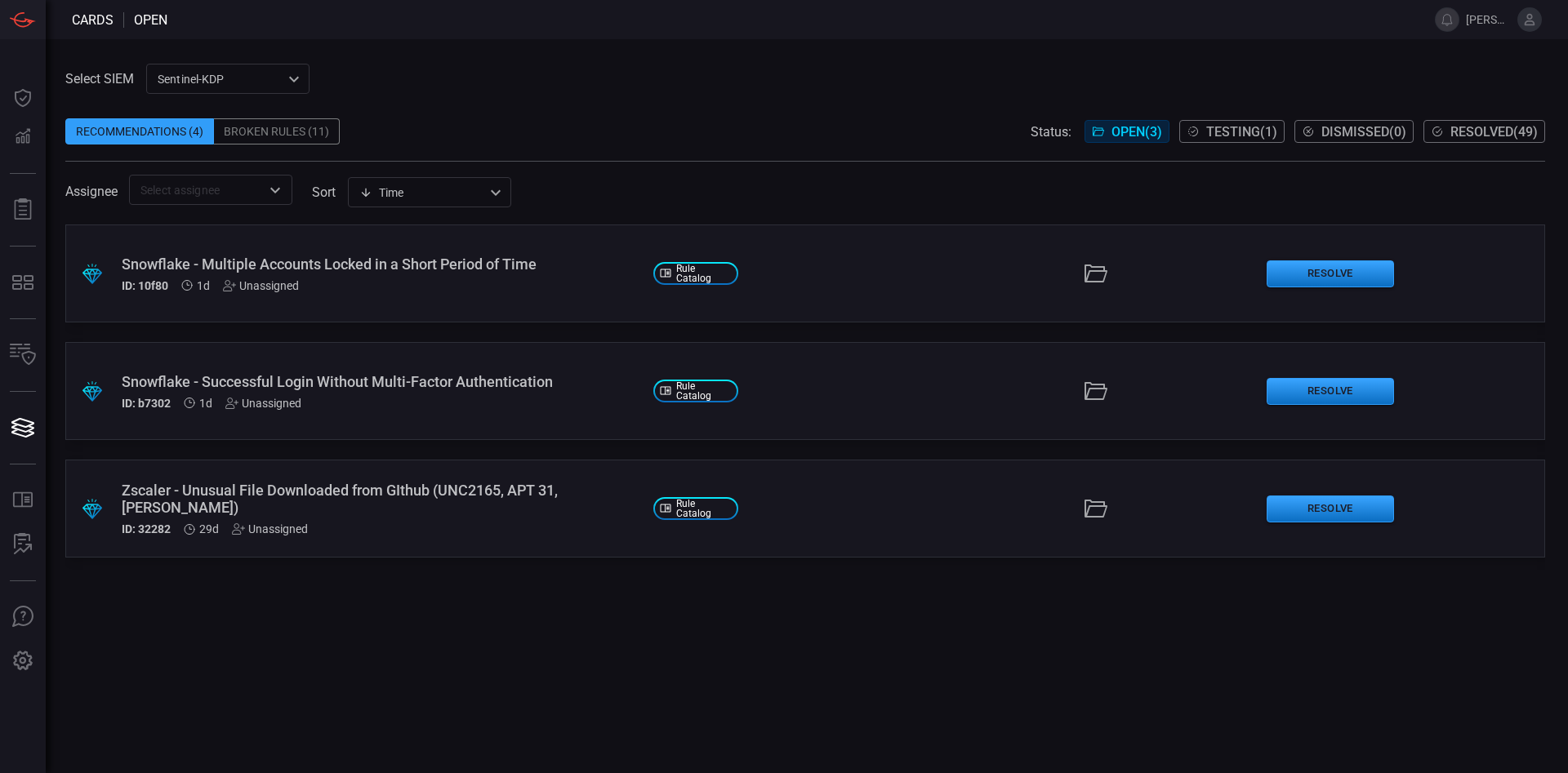
click at [408, 408] on div "ID: b7302 1d Unassigned" at bounding box center [381, 403] width 518 height 13
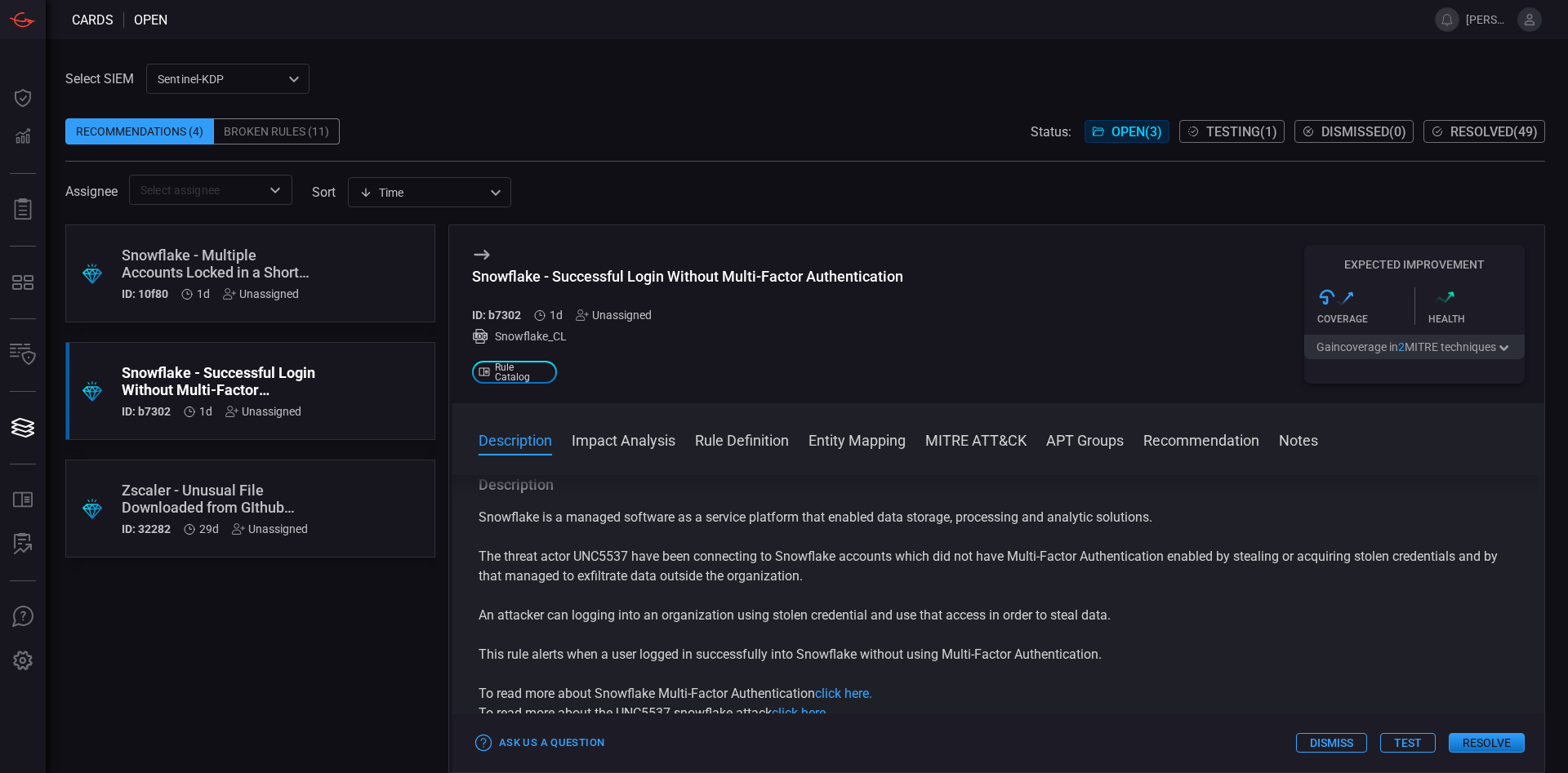
scroll to position [93, 0]
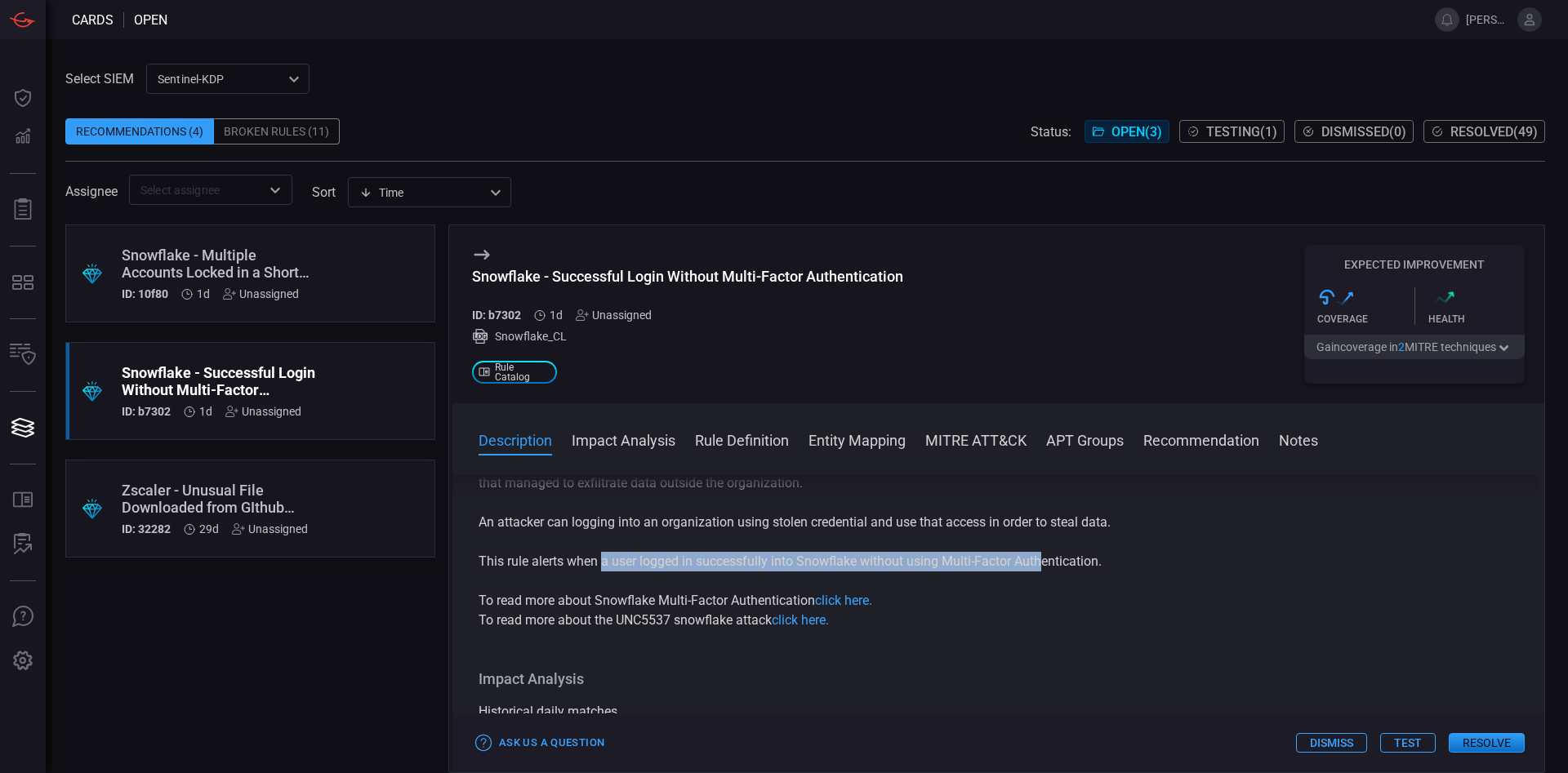
drag, startPoint x: 603, startPoint y: 570, endPoint x: 1045, endPoint y: 563, distance: 442.1
click at [1045, 563] on p "This rule alerts when a user logged in successfully into Snowflake without usin…" at bounding box center [998, 562] width 1039 height 19
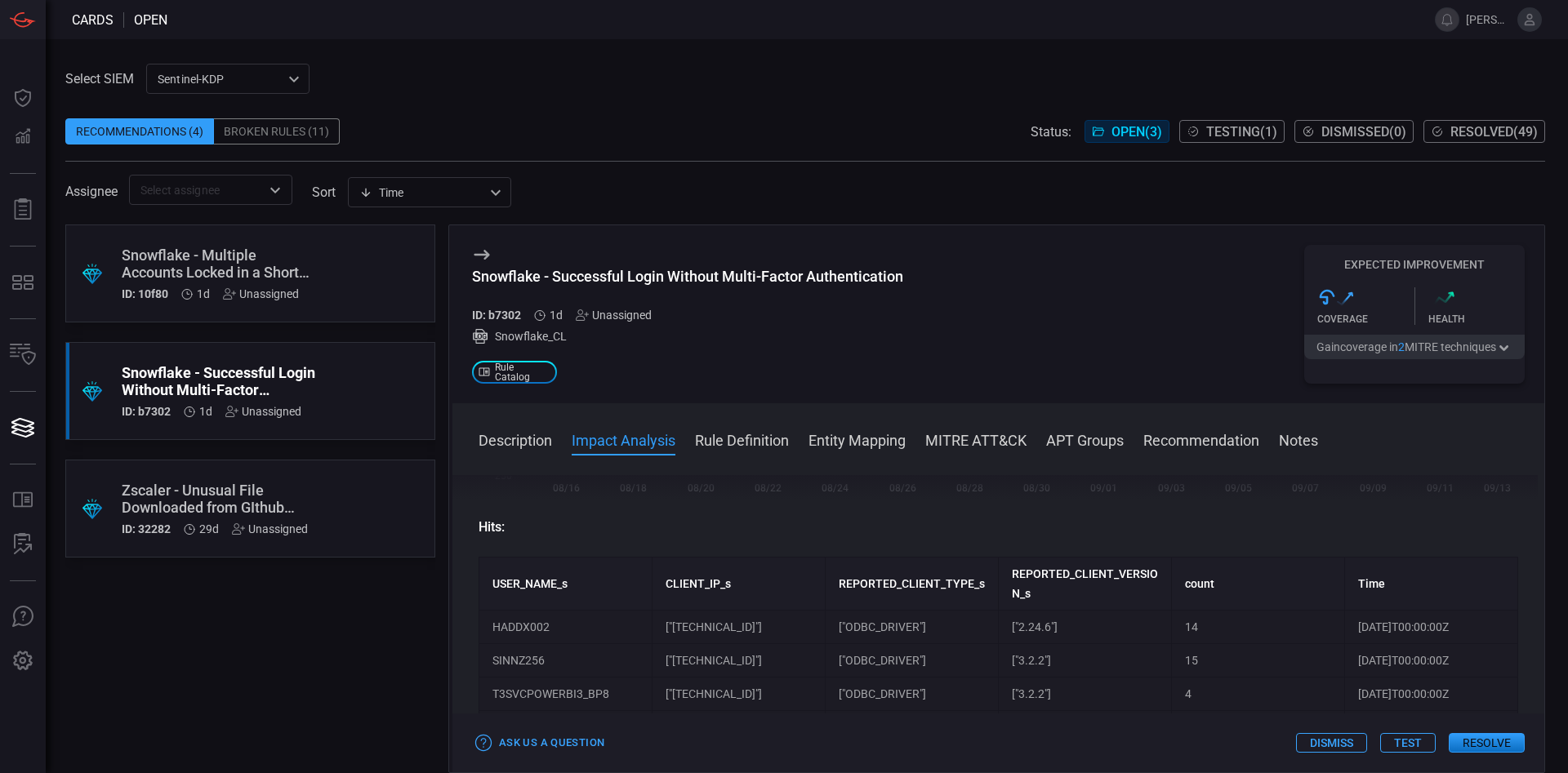
scroll to position [559, 0]
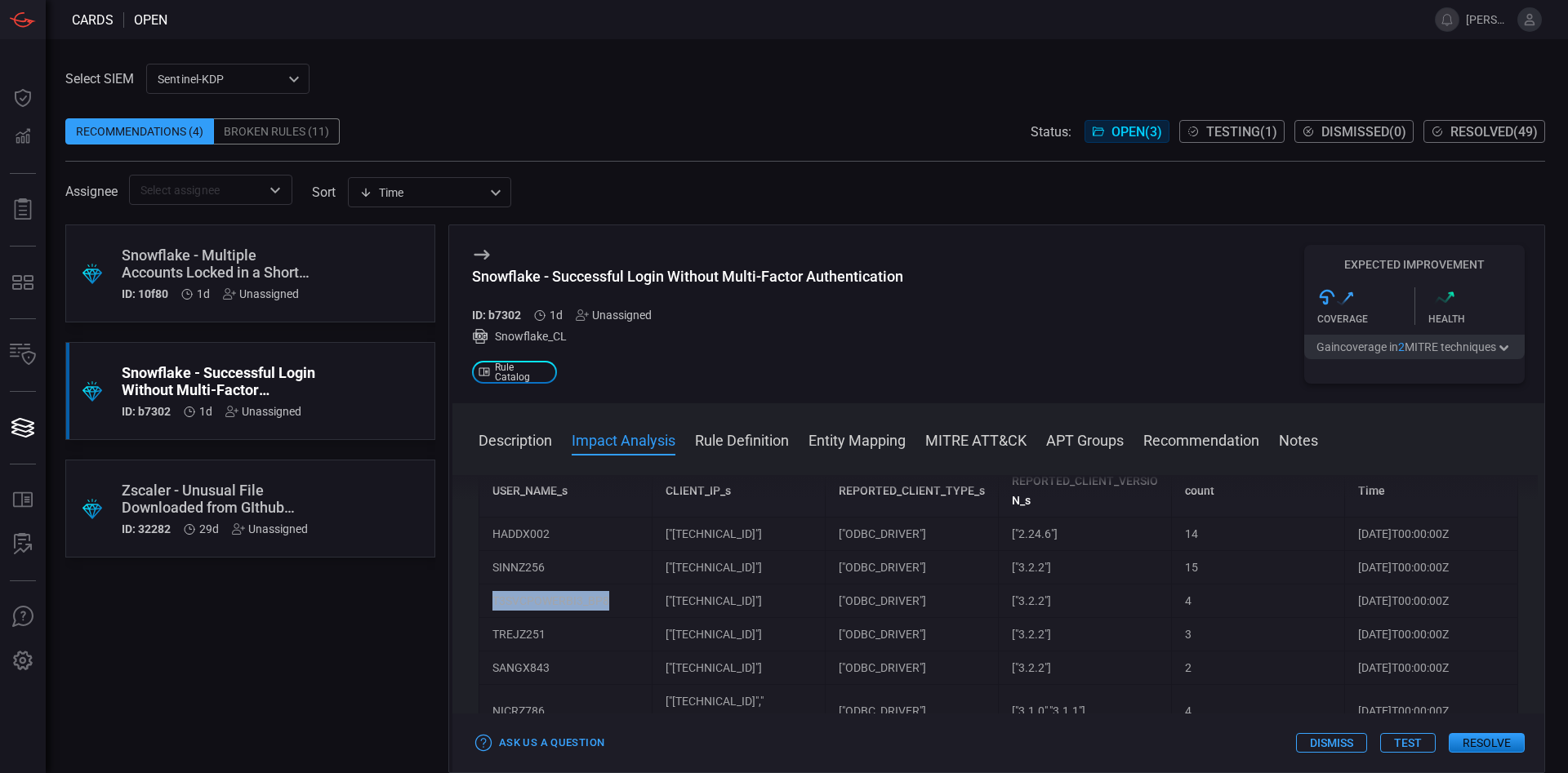
drag, startPoint x: 617, startPoint y: 603, endPoint x: 493, endPoint y: 603, distance: 124.0
click at [493, 603] on td "T3SVCPOWERBI3_BP8" at bounding box center [566, 601] width 173 height 34
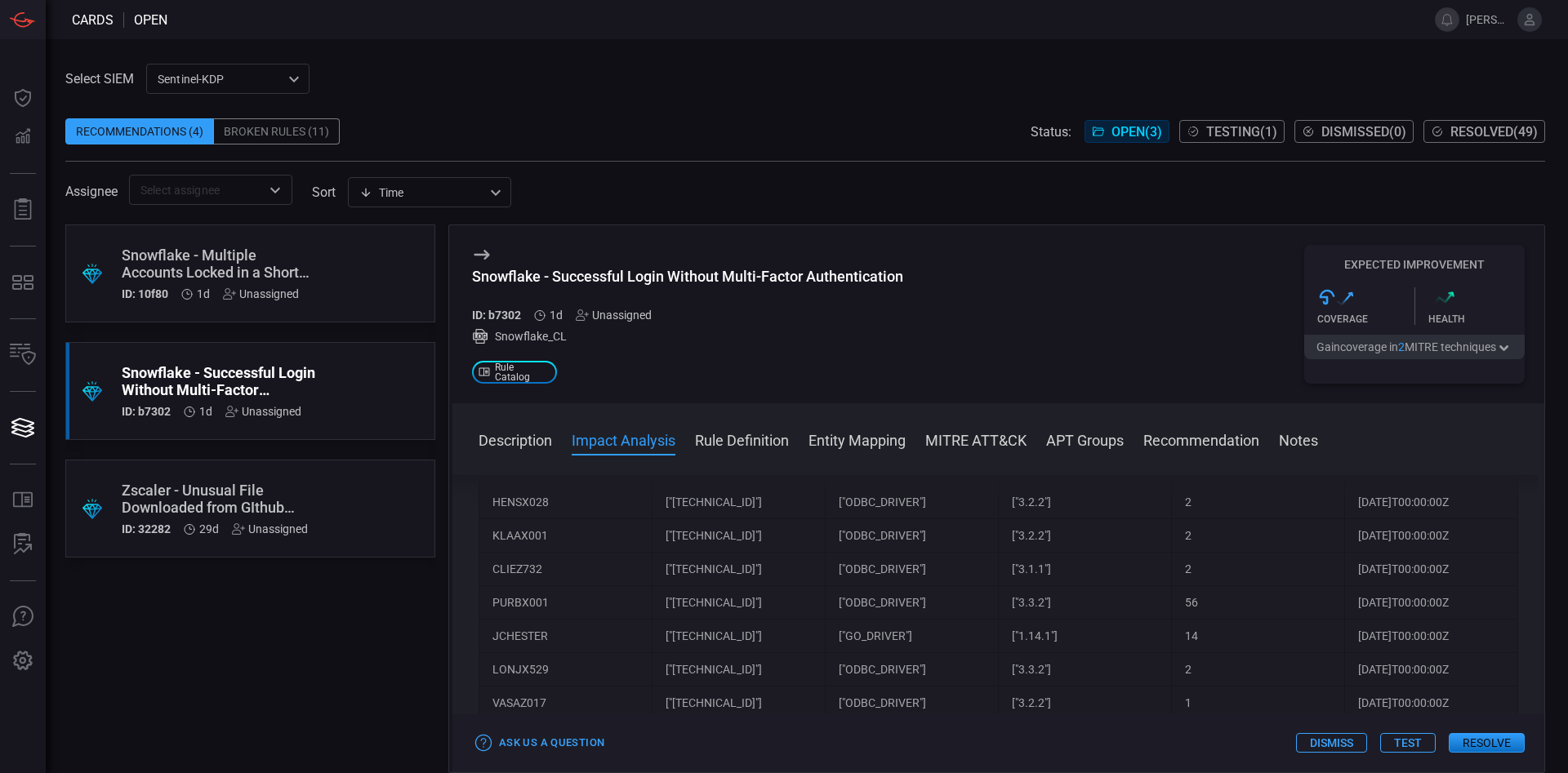
scroll to position [1024, 0]
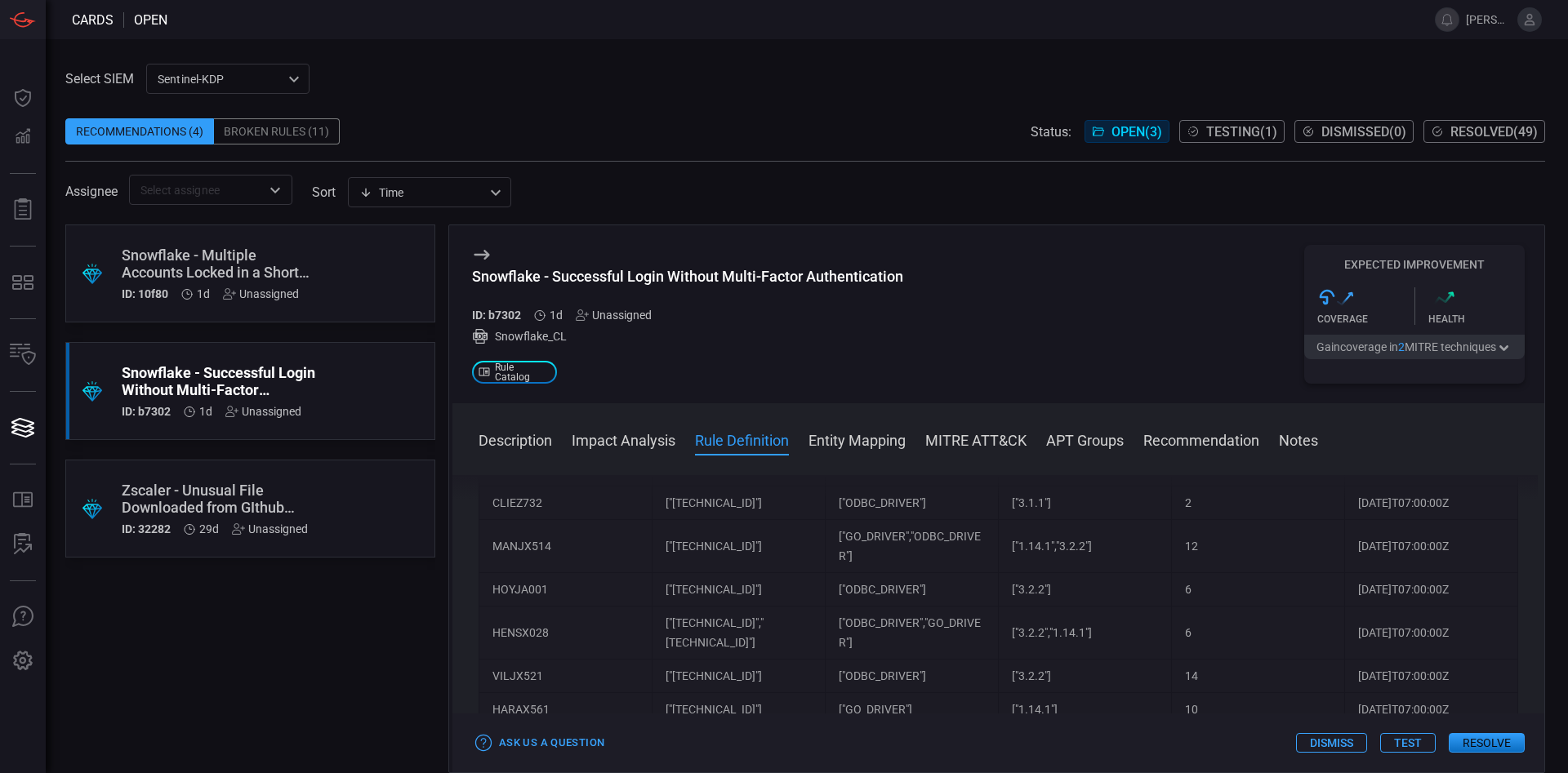
click at [761, 439] on button "Rule Definition" at bounding box center [742, 440] width 94 height 19
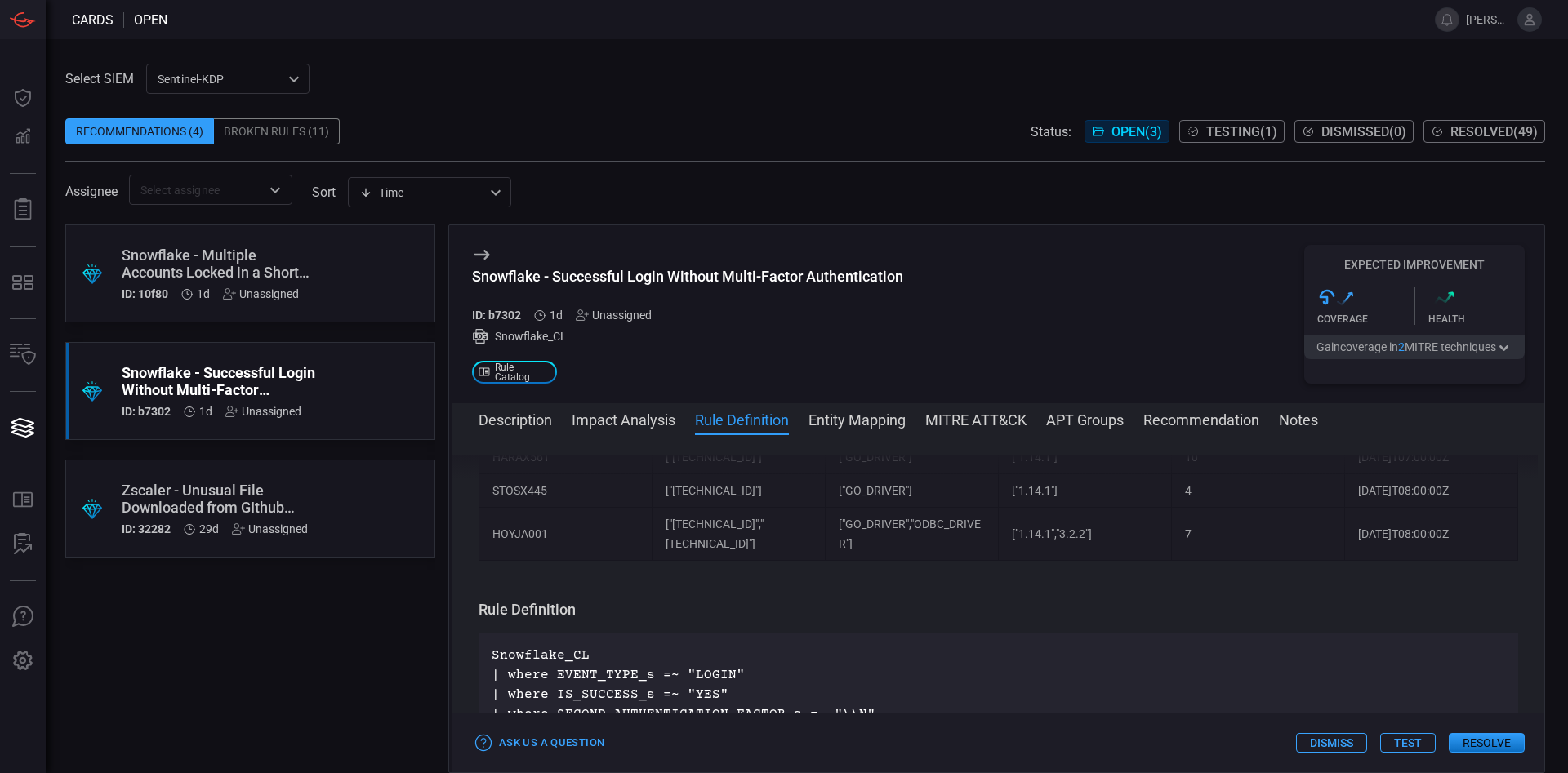
scroll to position [4607, 0]
drag, startPoint x: 678, startPoint y: 598, endPoint x: 916, endPoint y: 598, distance: 238.0
click at [916, 647] on p "Snowflake_CL | where EVENT_TYPE_s =~ "LOGIN" | where IS_SUCCESS_s =~ "YES" | wh…" at bounding box center [998, 745] width 1013 height 196
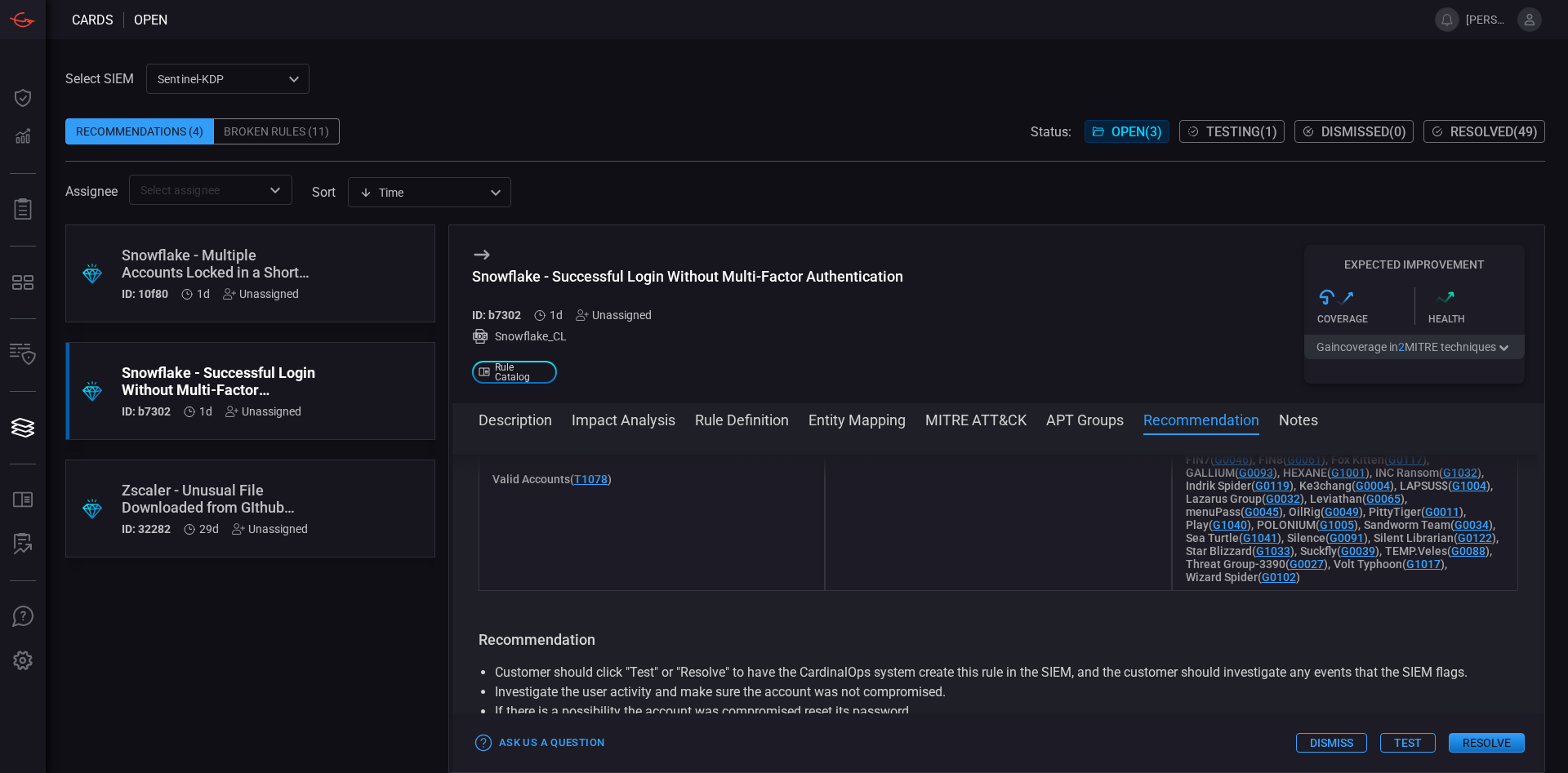
scroll to position [5630, 0]
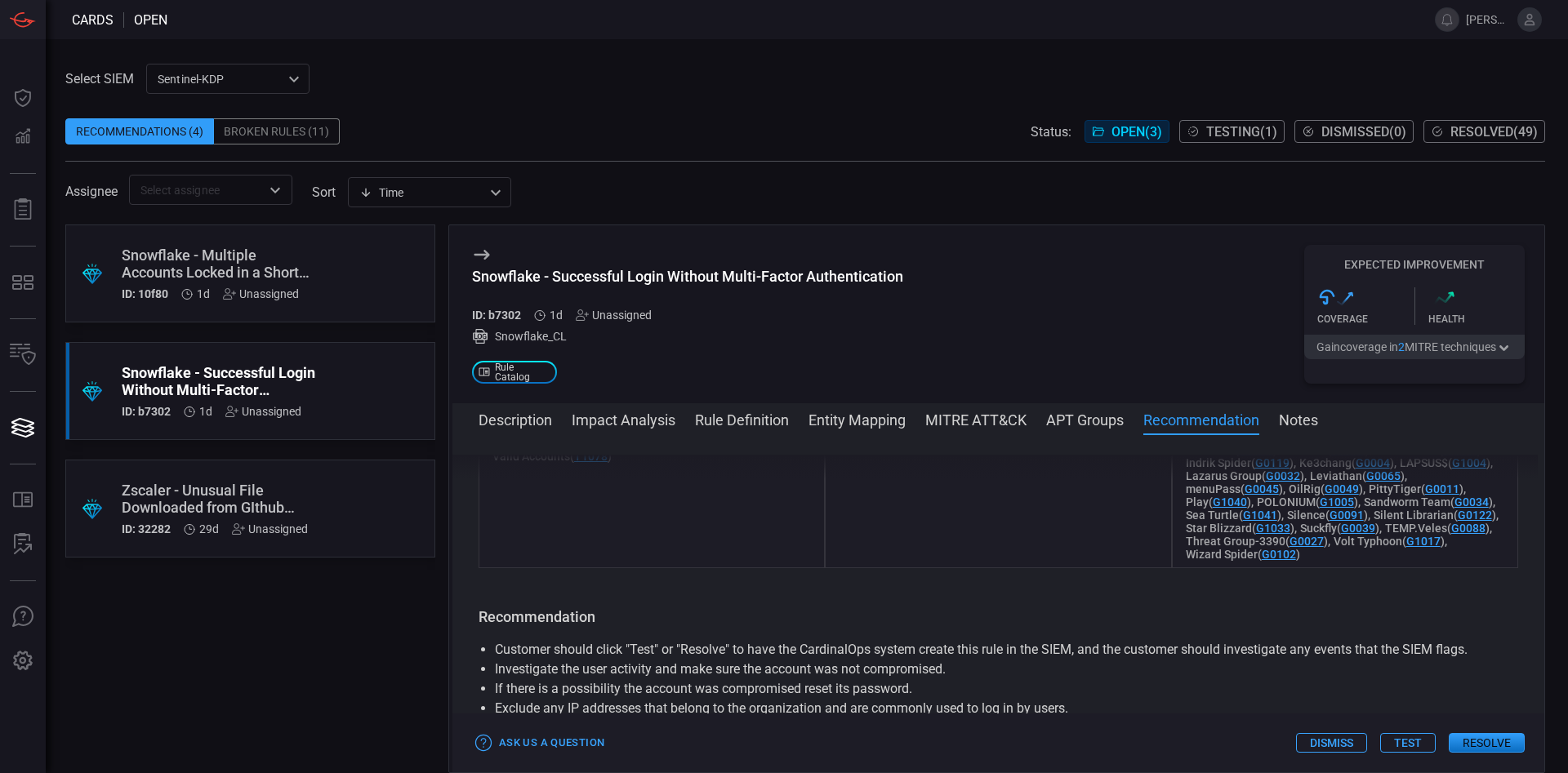
click at [900, 739] on p at bounding box center [998, 748] width 1039 height 19
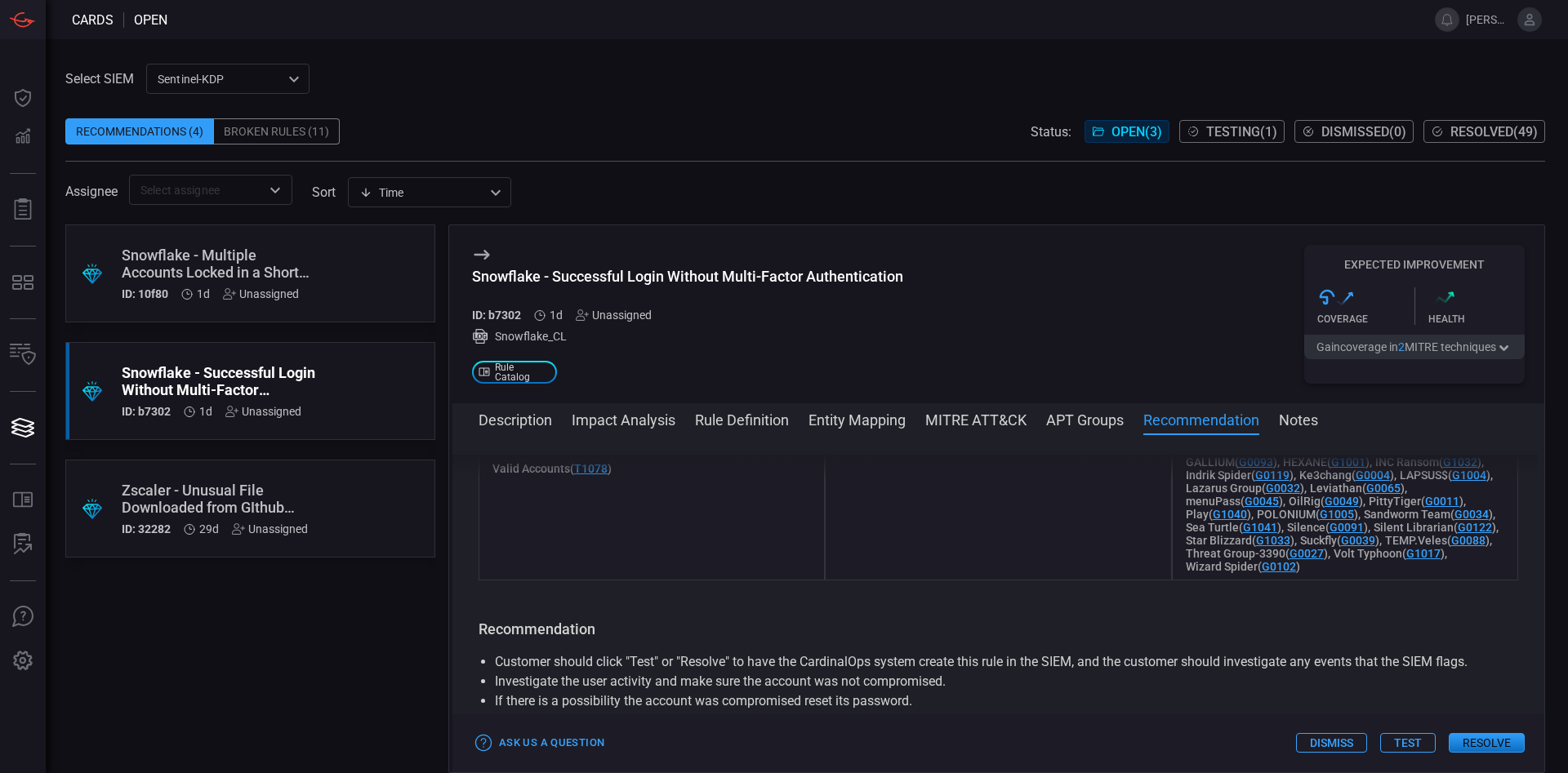
scroll to position [5153, 0]
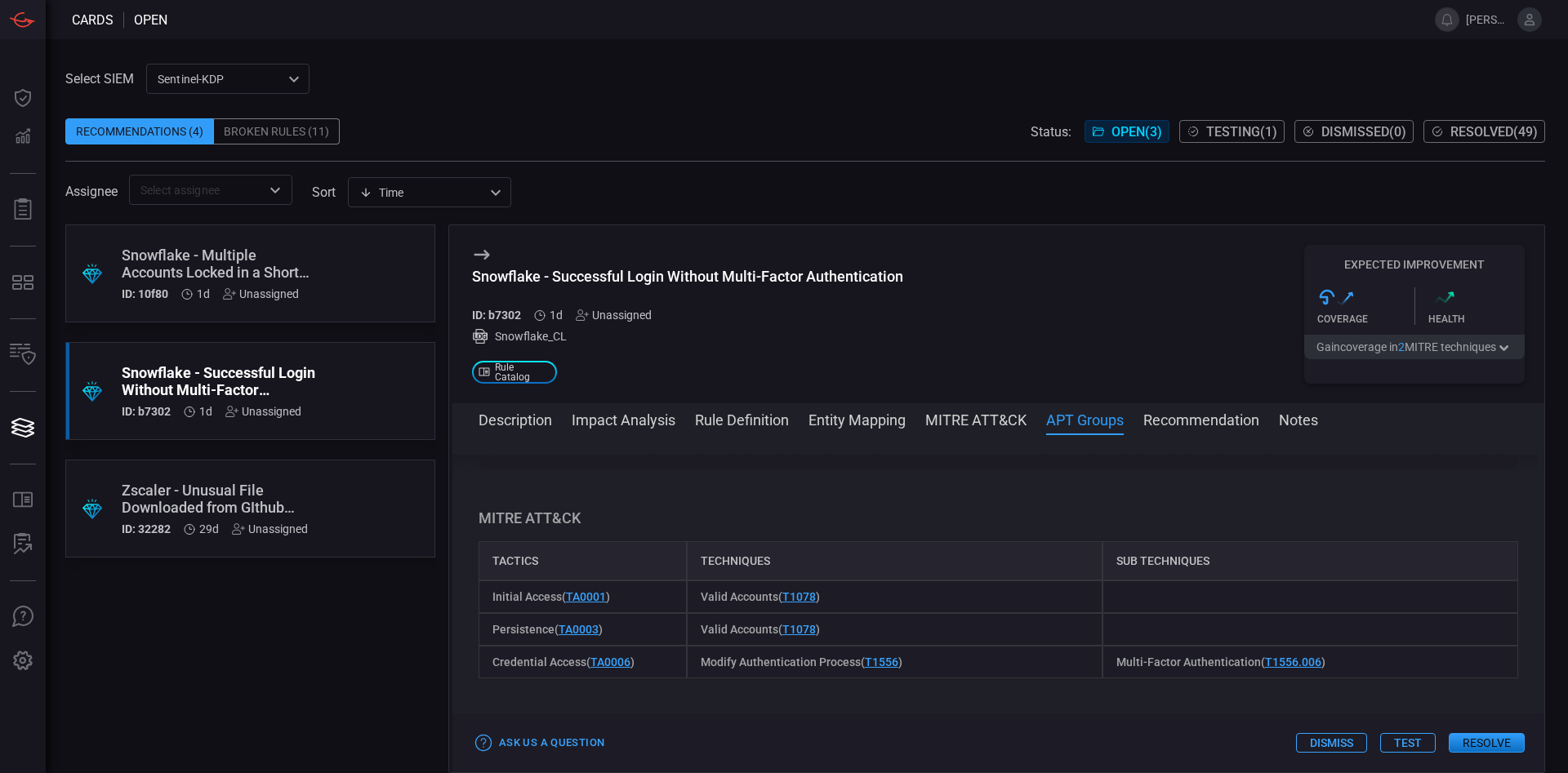
click at [613, 421] on button "Impact Analysis" at bounding box center [623, 419] width 103 height 19
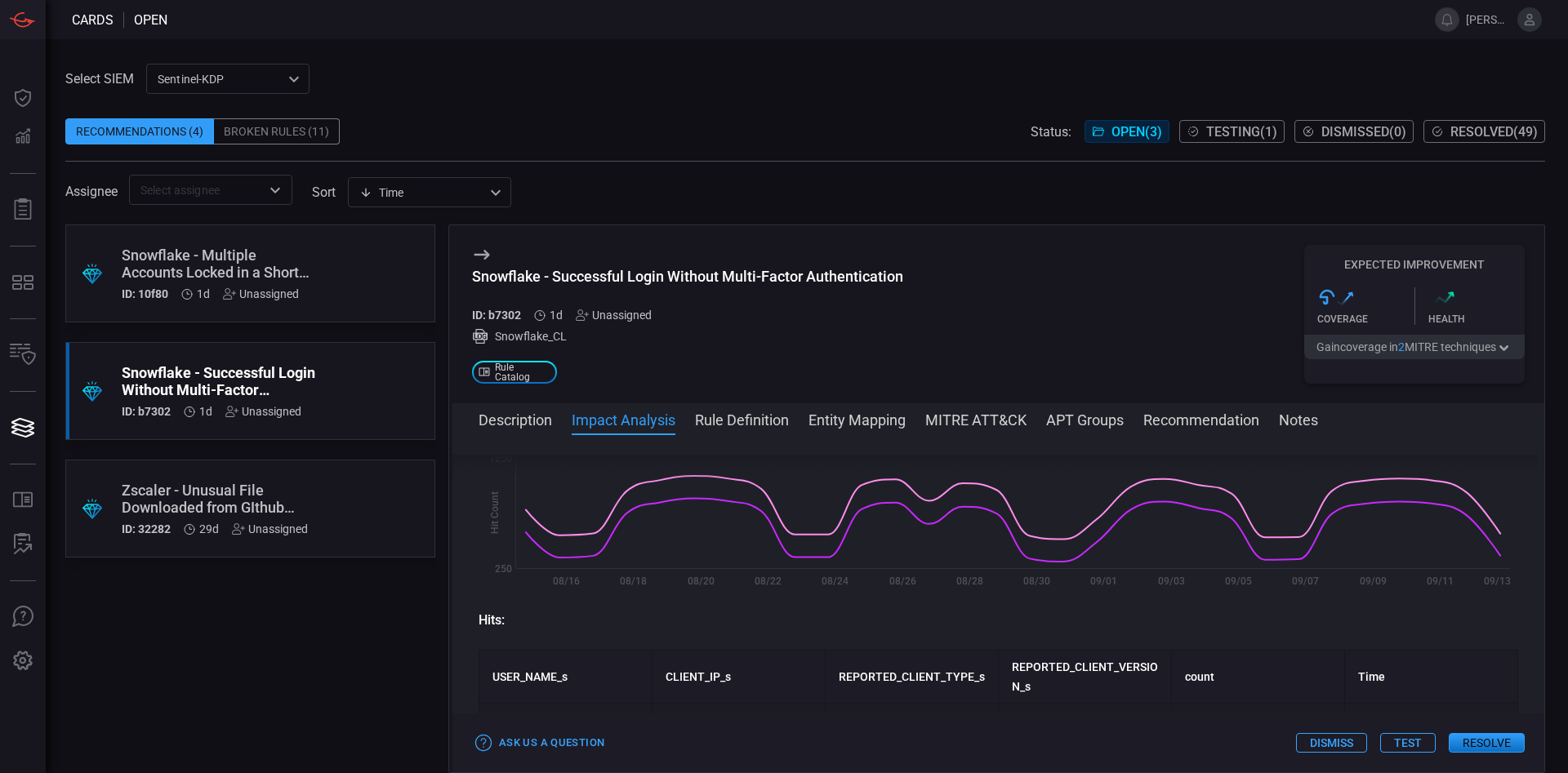
scroll to position [279, 0]
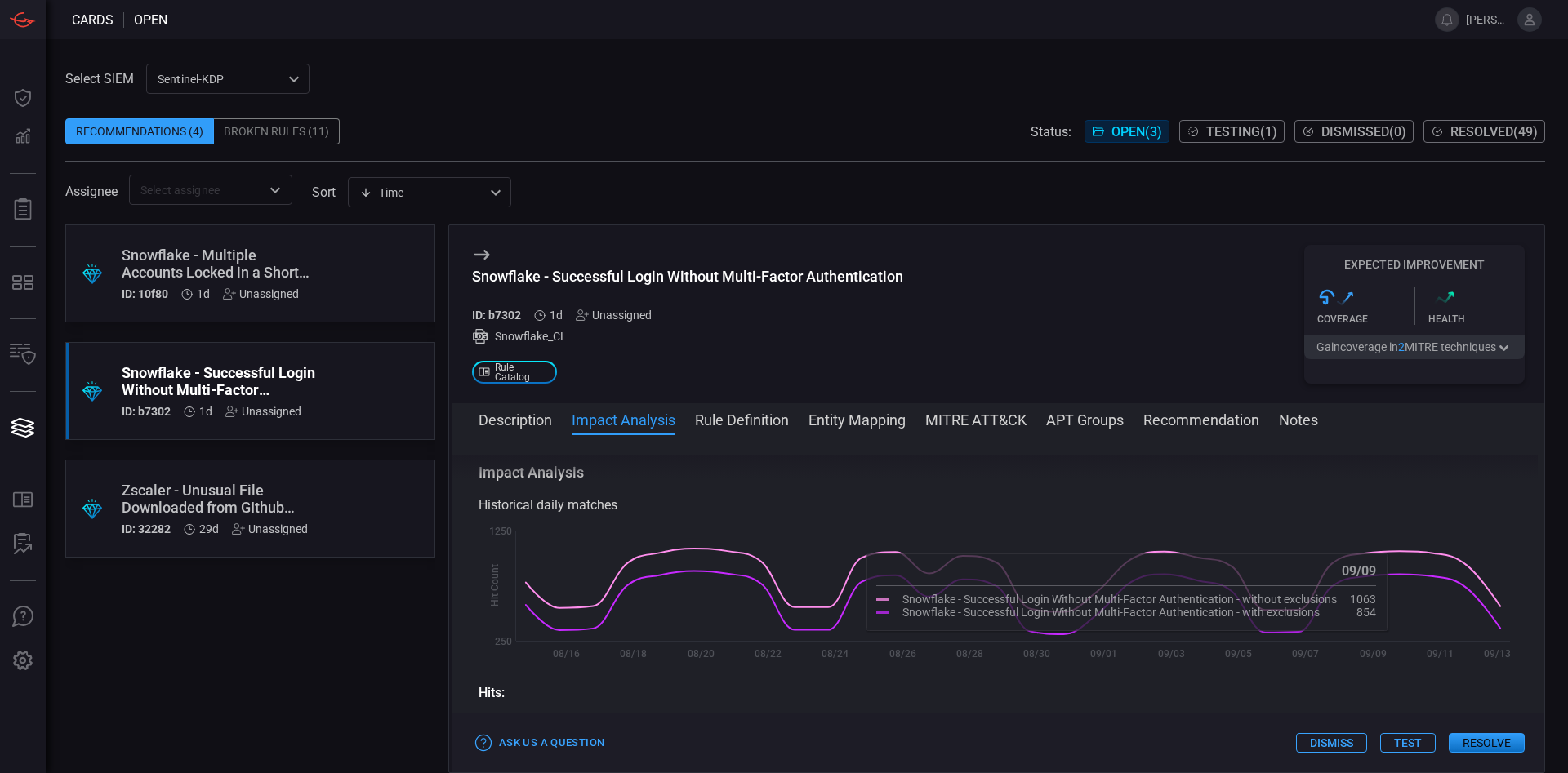
click at [1410, 745] on button "Test" at bounding box center [1407, 743] width 56 height 19
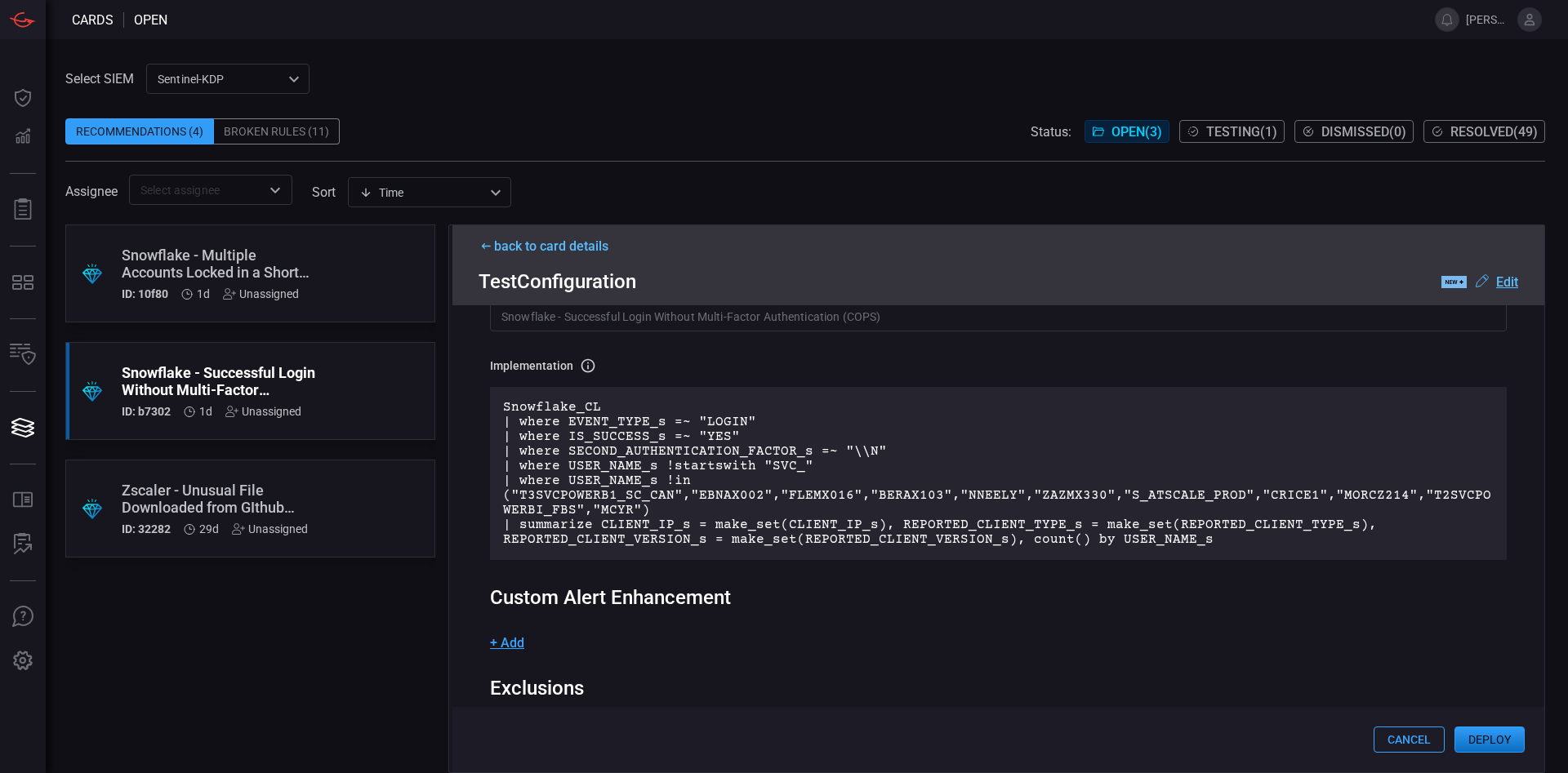
scroll to position [96, 0]
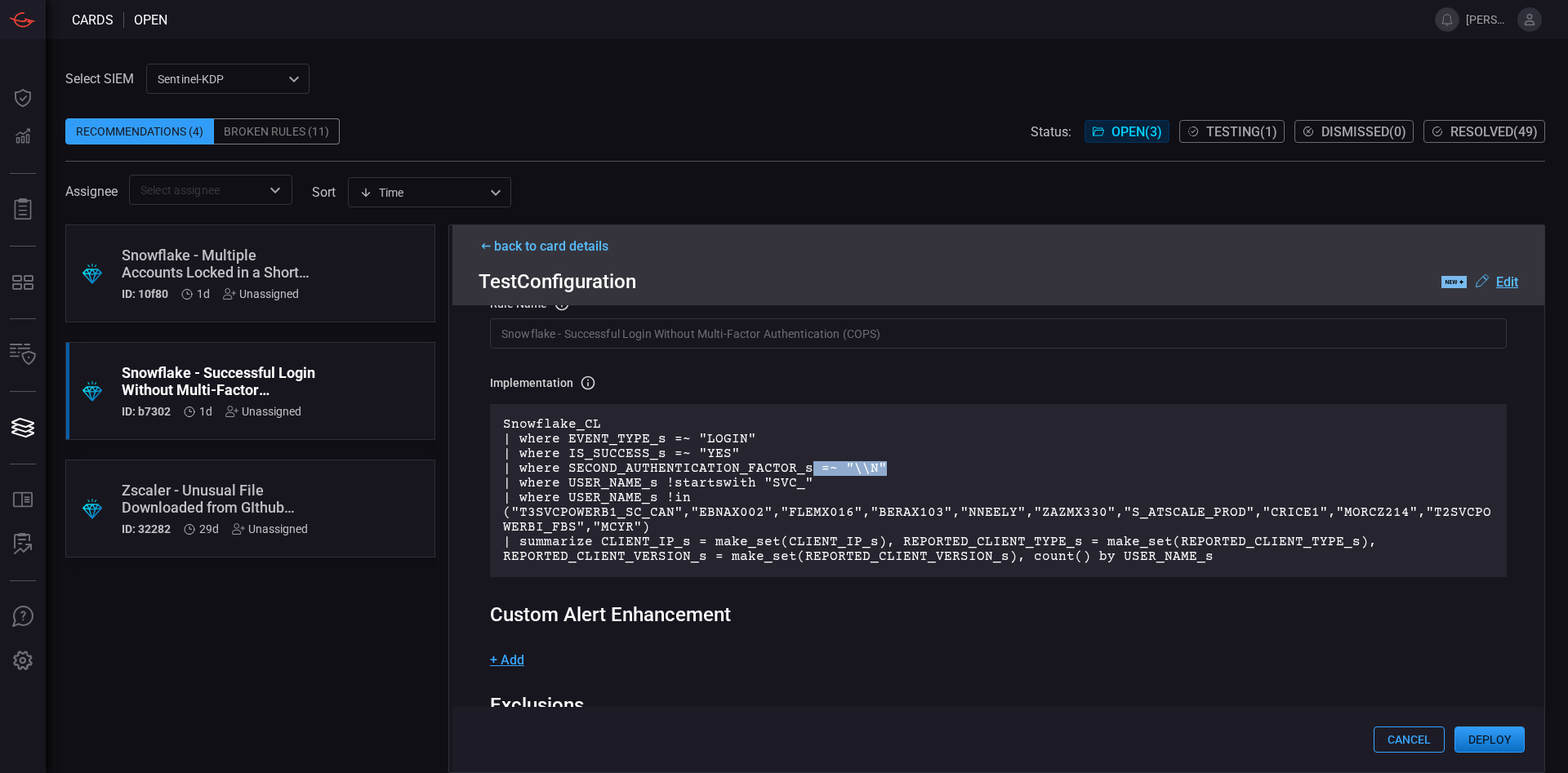
drag, startPoint x: 804, startPoint y: 473, endPoint x: 868, endPoint y: 473, distance: 64.0
click at [868, 473] on p "Snowflake_CL | where EVENT_TYPE_s =~ "LOGIN" | where IS_SUCCESS_s =~ "YES" | wh…" at bounding box center [998, 491] width 991 height 147
click at [1106, 496] on p "Snowflake_CL | where EVENT_TYPE_s =~ "LOGIN" | where IS_SUCCESS_s =~ "YES" | wh…" at bounding box center [998, 491] width 991 height 147
drag, startPoint x: 762, startPoint y: 486, endPoint x: 792, endPoint y: 485, distance: 30.0
click at [792, 485] on p "Snowflake_CL | where EVENT_TYPE_s =~ "LOGIN" | where IS_SUCCESS_s =~ "YES" | wh…" at bounding box center [998, 491] width 991 height 147
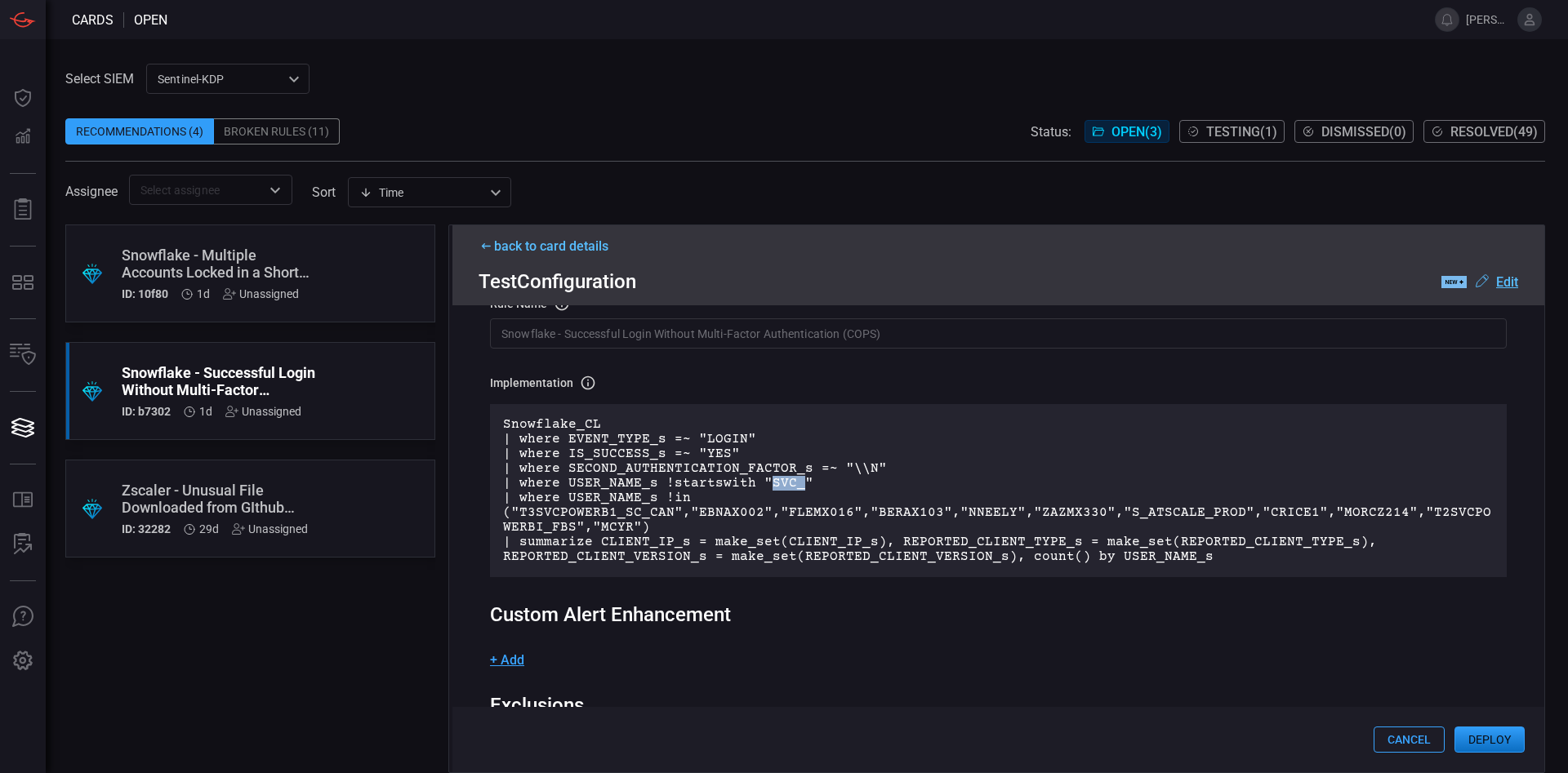
click at [784, 486] on p "Snowflake_CL | where EVENT_TYPE_s =~ "LOGIN" | where IS_SUCCESS_s =~ "YES" | wh…" at bounding box center [998, 491] width 991 height 147
drag, startPoint x: 763, startPoint y: 485, endPoint x: 794, endPoint y: 486, distance: 31.0
click at [794, 486] on p "Snowflake_CL | where EVENT_TYPE_s =~ "LOGIN" | where IS_SUCCESS_s =~ "YES" | wh…" at bounding box center [998, 491] width 991 height 147
click at [807, 513] on p "Snowflake_CL | where EVENT_TYPE_s =~ "LOGIN" | where IS_SUCCESS_s =~ "YES" | wh…" at bounding box center [998, 491] width 991 height 147
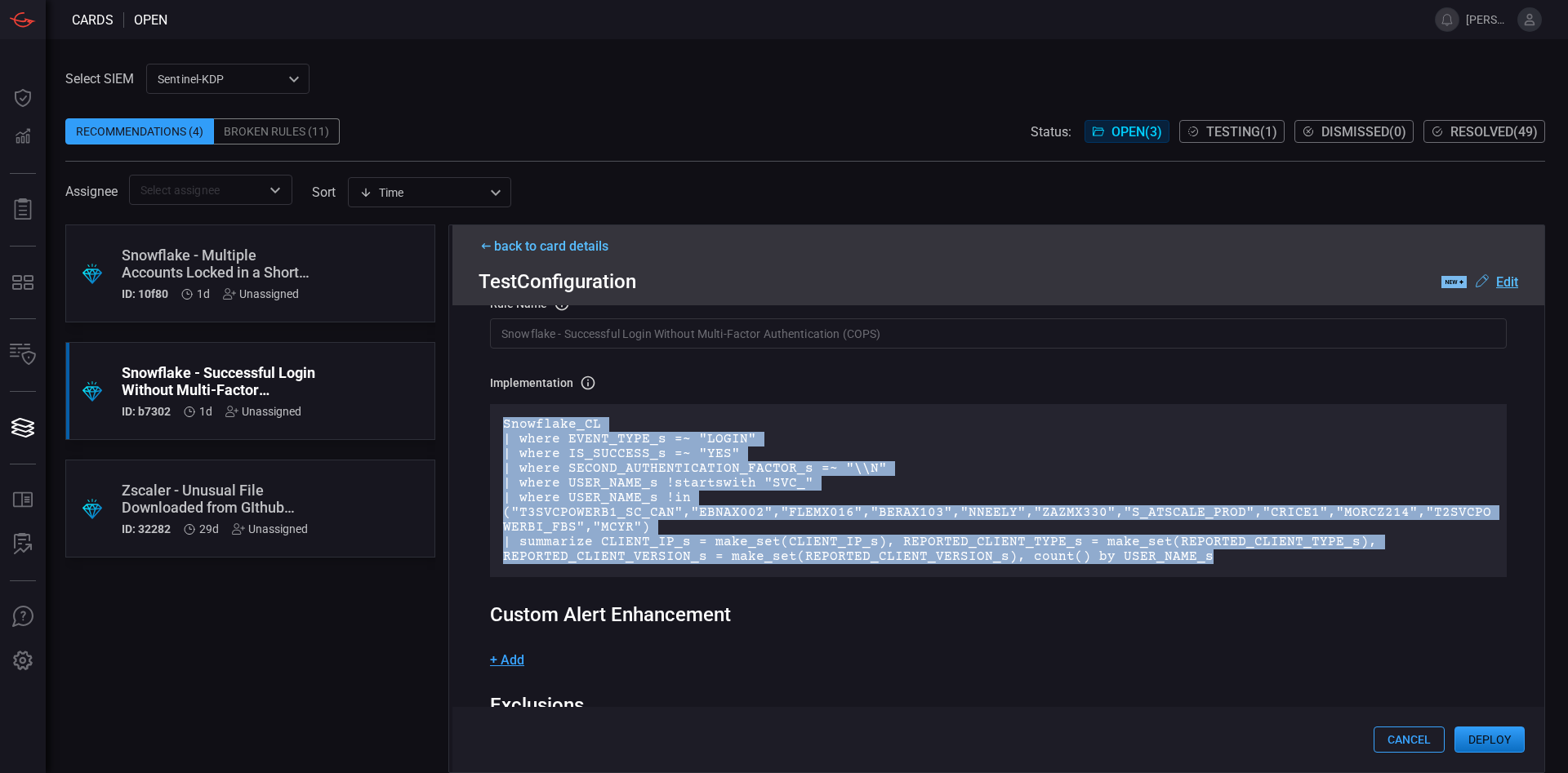
drag, startPoint x: 1203, startPoint y: 565, endPoint x: 501, endPoint y: 423, distance: 716.2
click at [501, 423] on div "Snowflake_CL | where EVENT_TYPE_s =~ "LOGIN" | where IS_SUCCESS_s =~ "YES" | wh…" at bounding box center [998, 491] width 1017 height 173
copy p "Snowflake_CL | where EVENT_TYPE_s =~ "LOGIN" | where IS_SUCCESS_s =~ "YES" | wh…"
click at [589, 458] on p "Snowflake_CL | where EVENT_TYPE_s =~ "LOGIN" | where IS_SUCCESS_s =~ "YES" | wh…" at bounding box center [998, 491] width 991 height 147
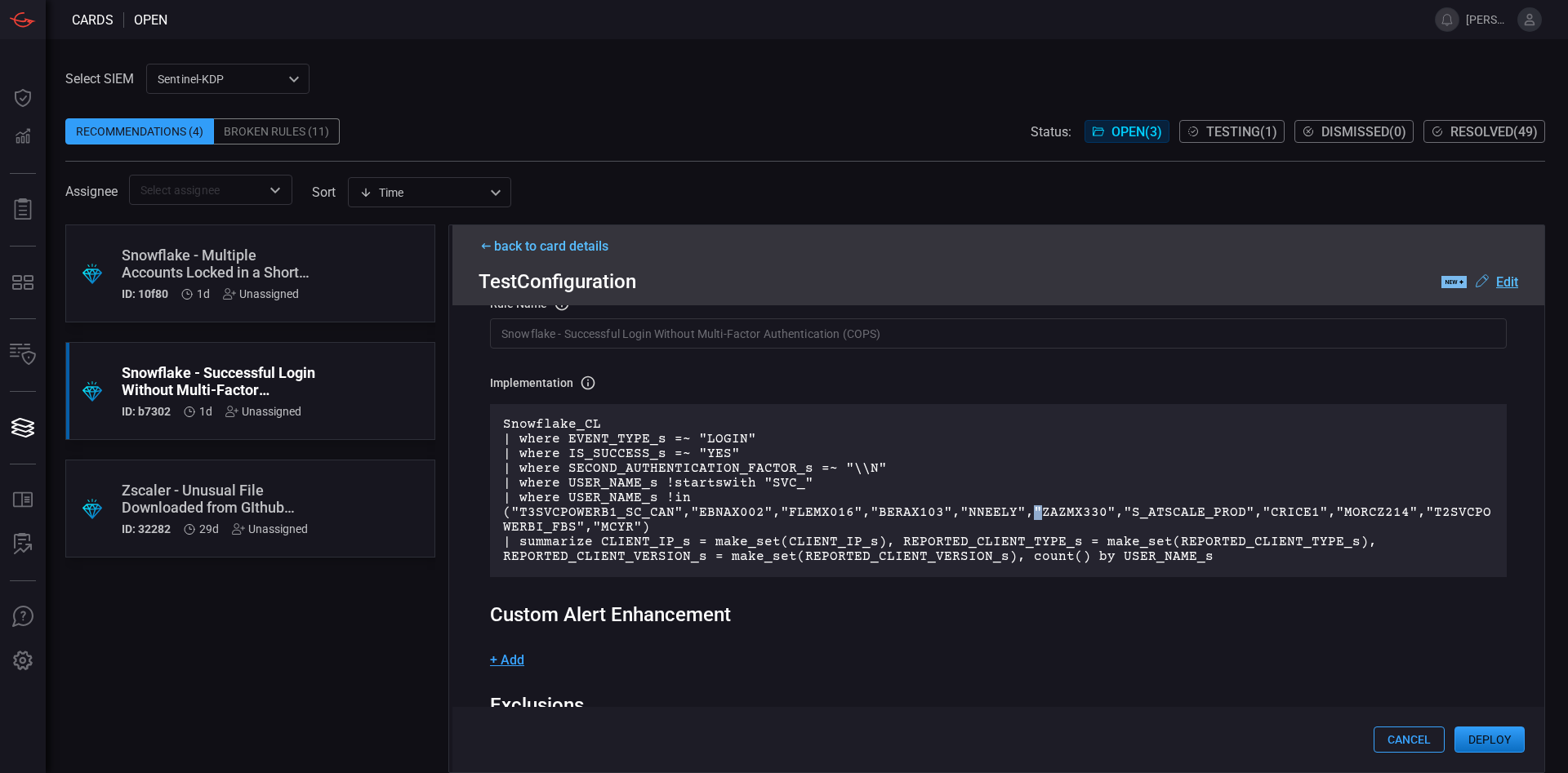
click at [1017, 521] on p "Snowflake_CL | where EVENT_TYPE_s =~ "LOGIN" | where IS_SUCCESS_s =~ "YES" | wh…" at bounding box center [998, 491] width 991 height 147
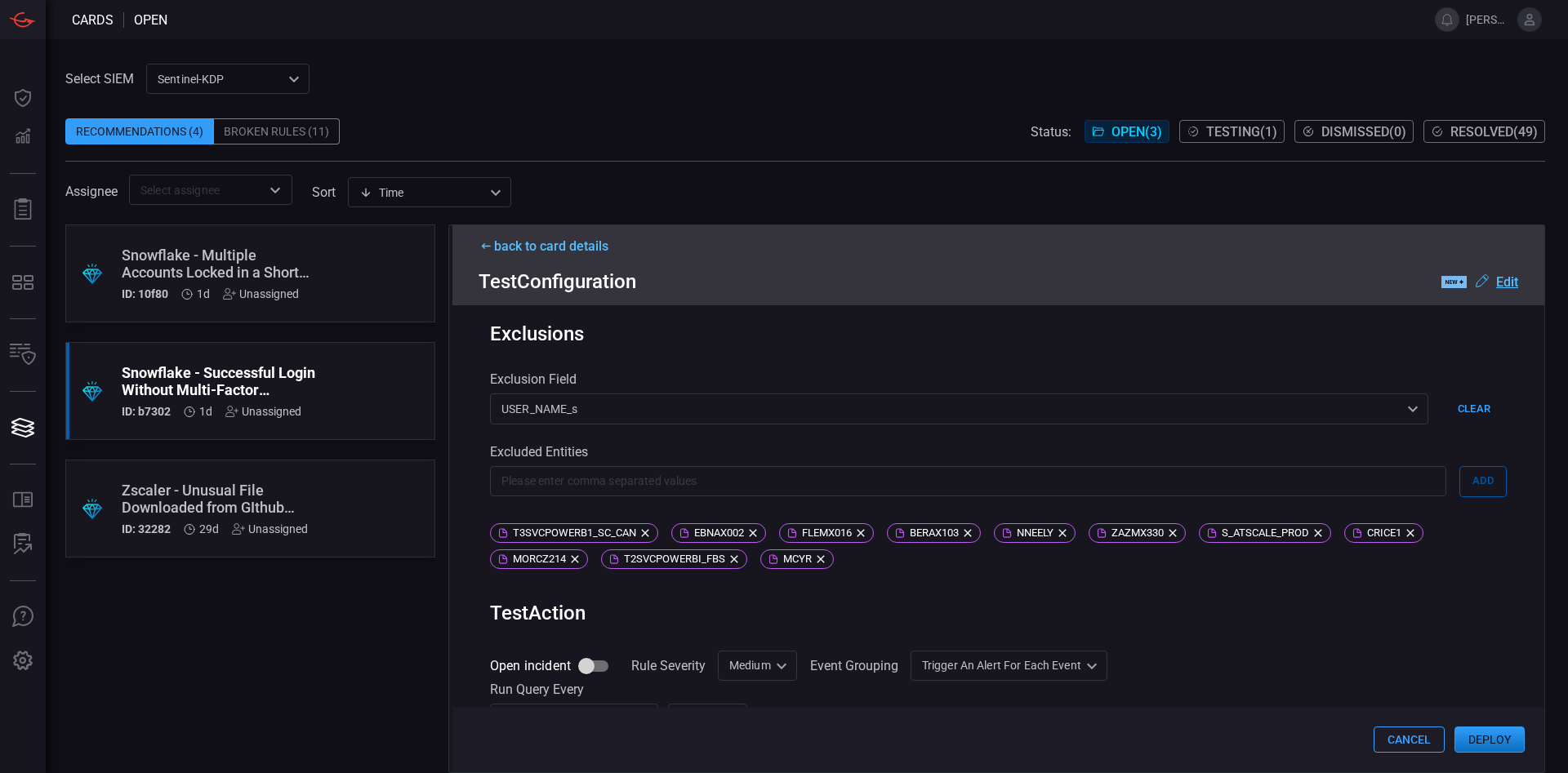
scroll to position [469, 0]
click at [645, 536] on icon at bounding box center [645, 532] width 13 height 13
click at [645, 536] on span "FLEMX016" at bounding box center [645, 532] width 61 height 12
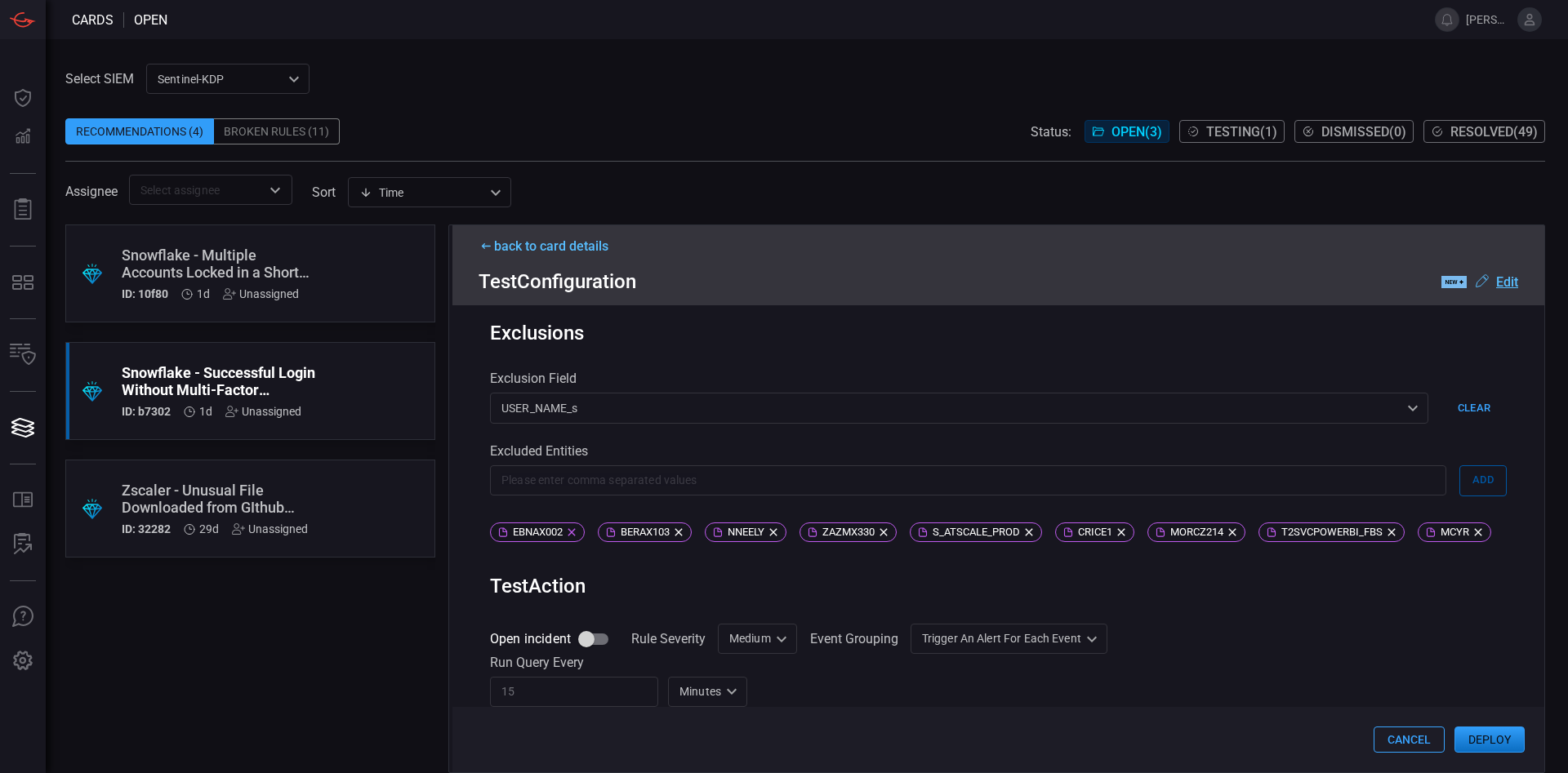
click at [542, 536] on span "EBNAX002" at bounding box center [537, 532] width 61 height 12
click at [542, 536] on span "BERAX103" at bounding box center [537, 532] width 60 height 12
click at [542, 536] on span "NNEELY" at bounding box center [531, 532] width 48 height 12
click at [542, 536] on span "S_ATSCALE_PROD" at bounding box center [556, 532] width 99 height 12
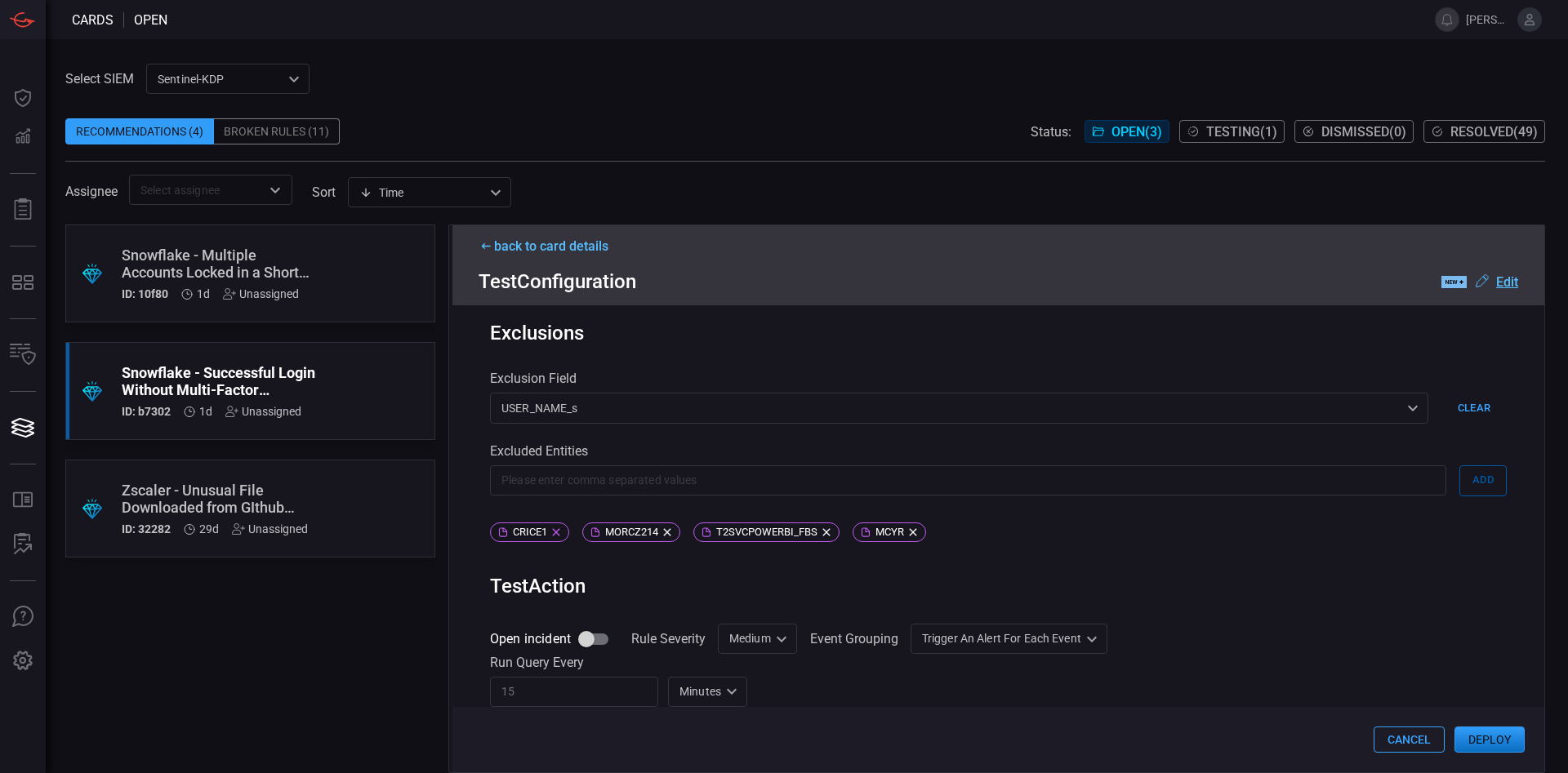
click at [542, 536] on span "CRICE1" at bounding box center [530, 532] width 46 height 12
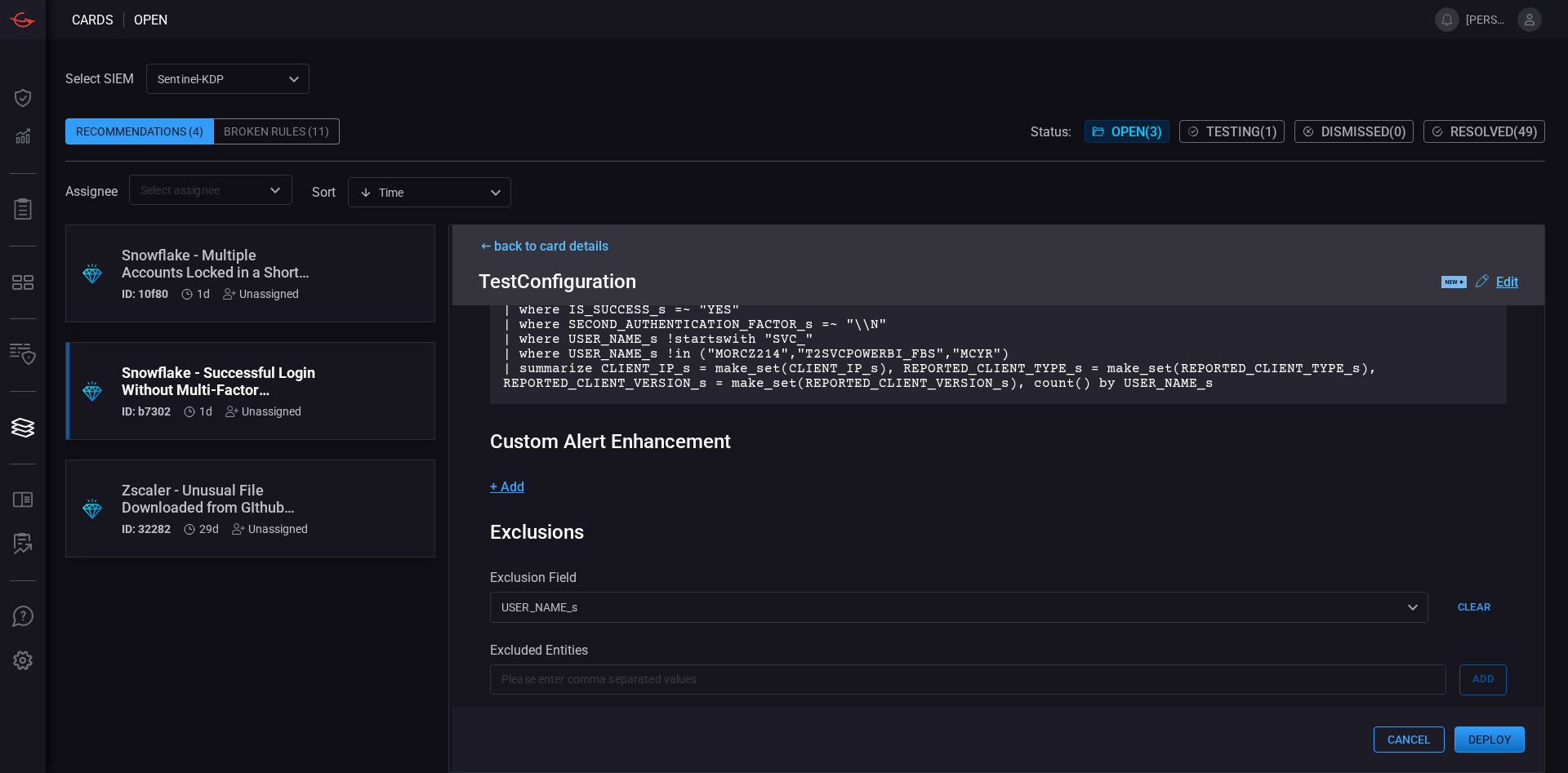
click at [542, 725] on span "T2SVCPOWERBI_FBS" at bounding box center [562, 731] width 112 height 12
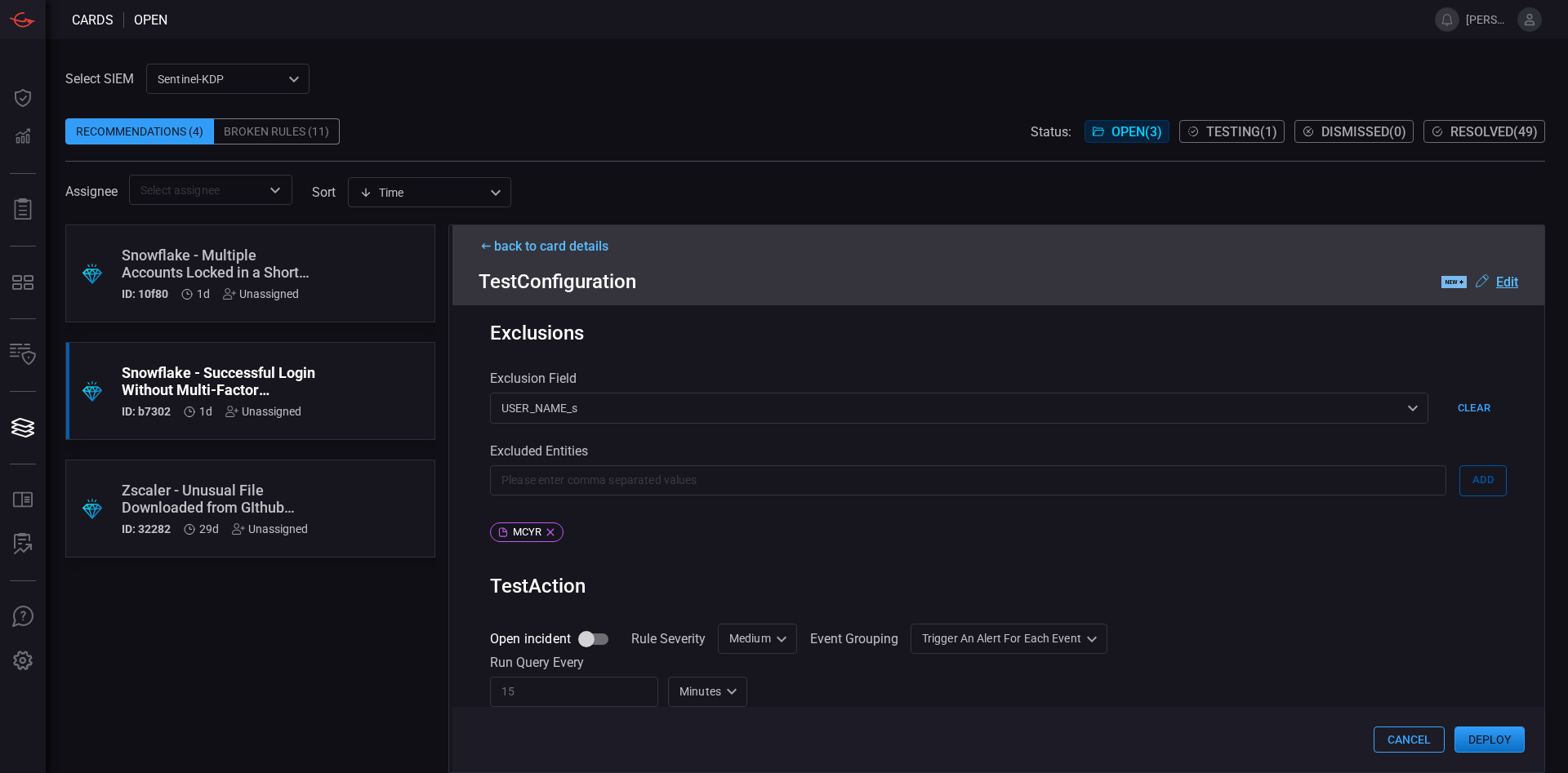
click at [542, 536] on span "MCYR" at bounding box center [526, 532] width 40 height 12
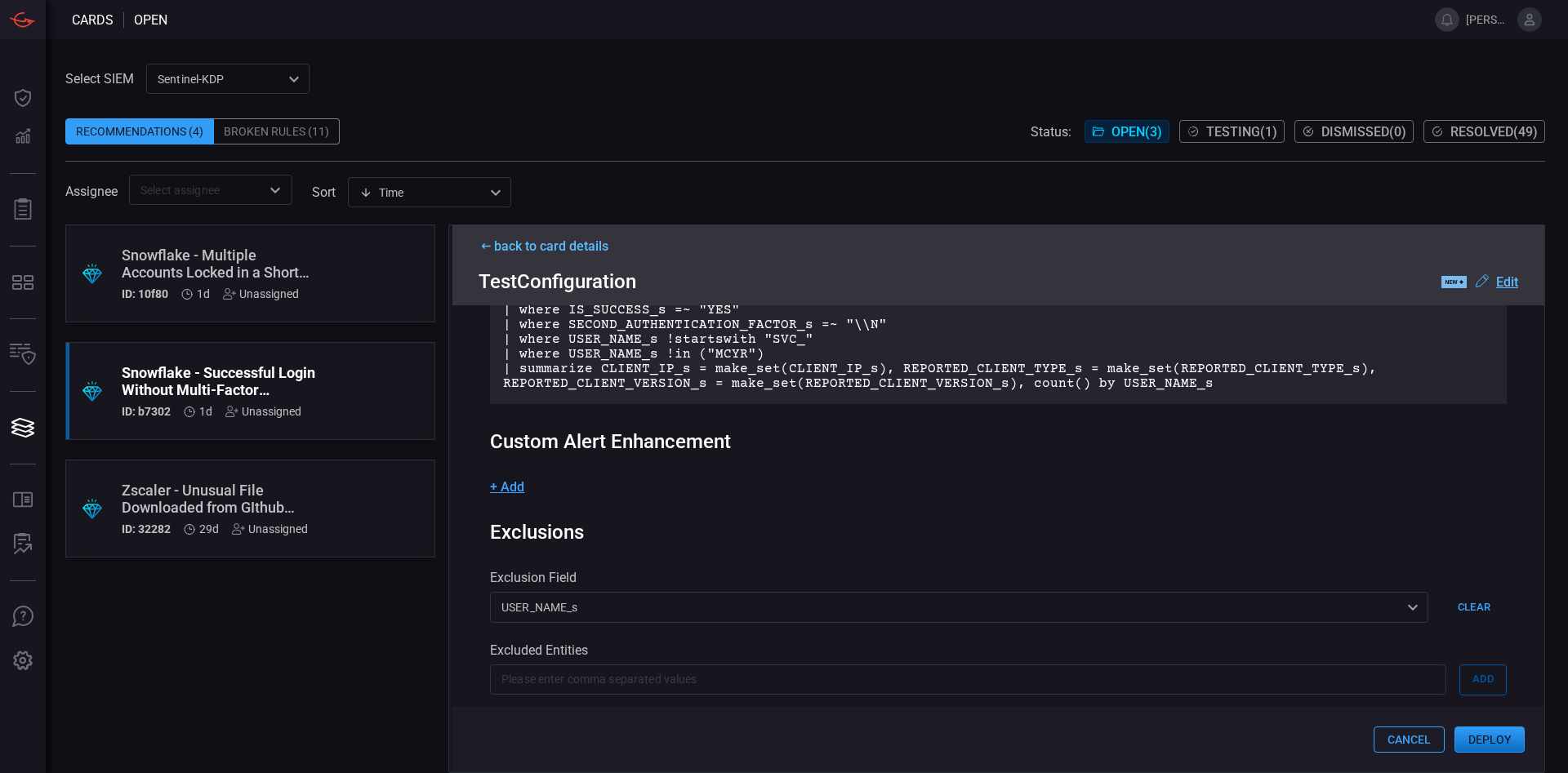
scroll to position [425, 0]
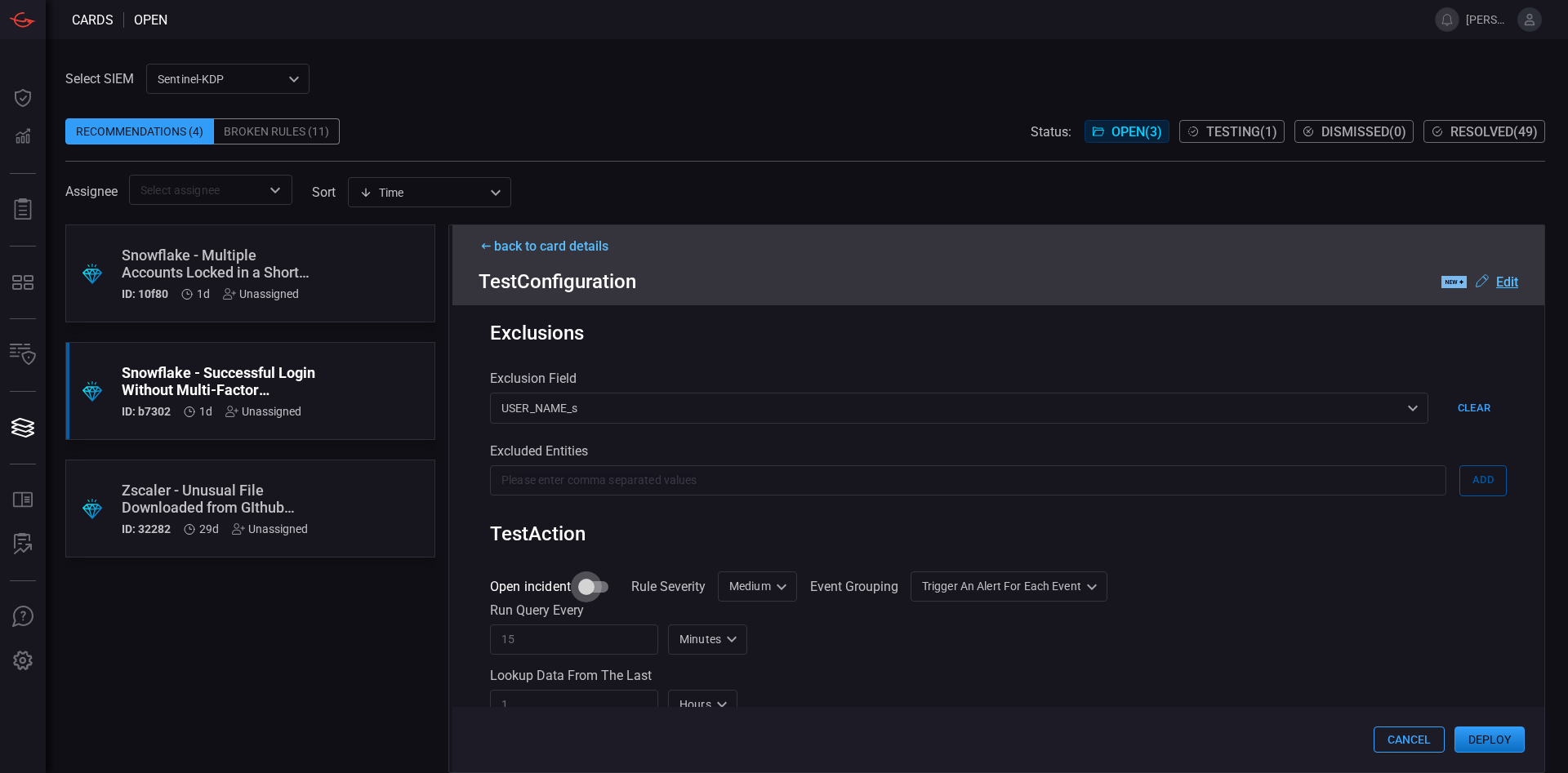
click at [592, 593] on input "Open incident" at bounding box center [585, 586] width 93 height 31
click at [586, 589] on input "Open incident" at bounding box center [585, 586] width 93 height 31
checkbox input "true"
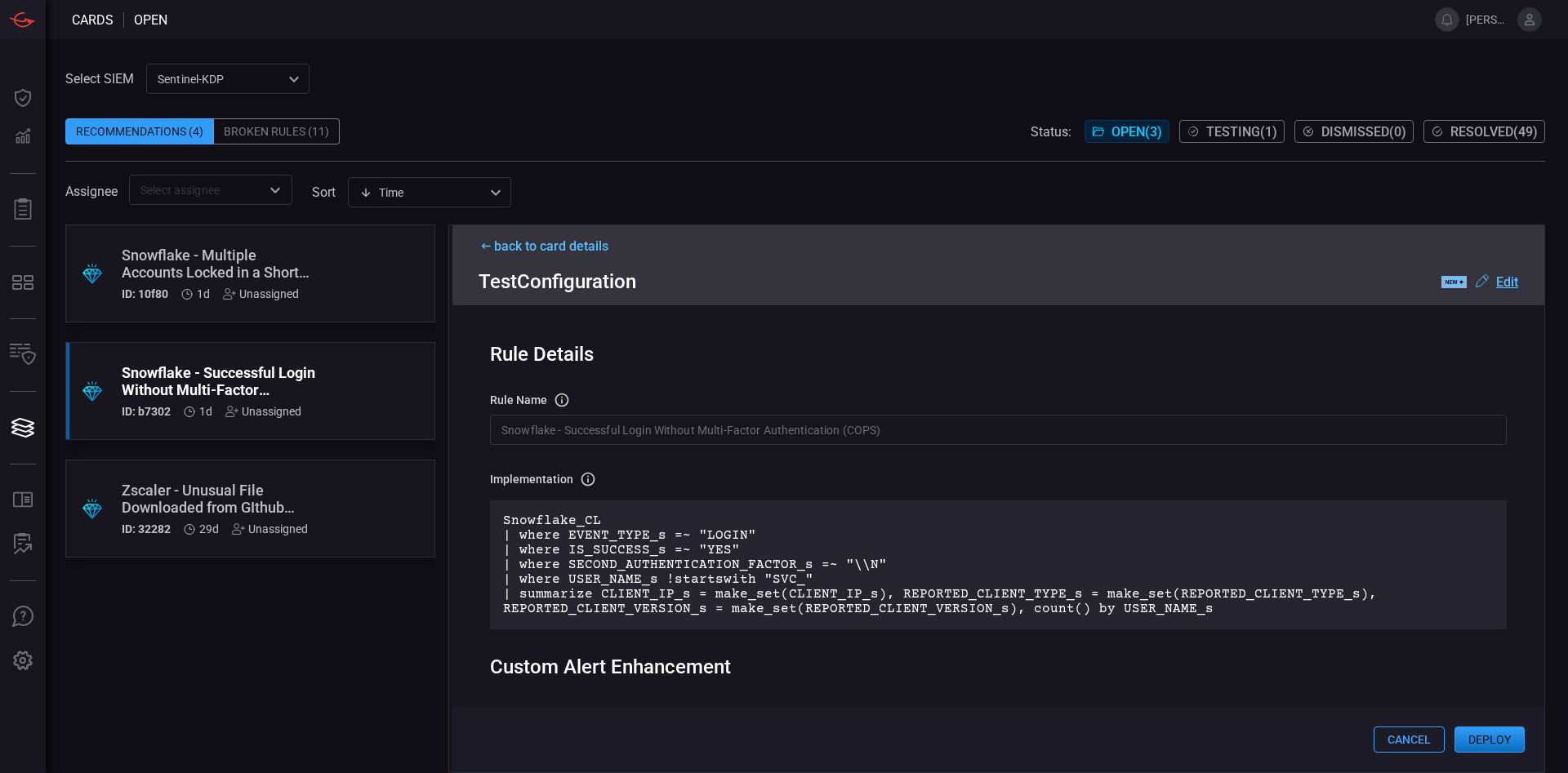
scroll to position [559, 0]
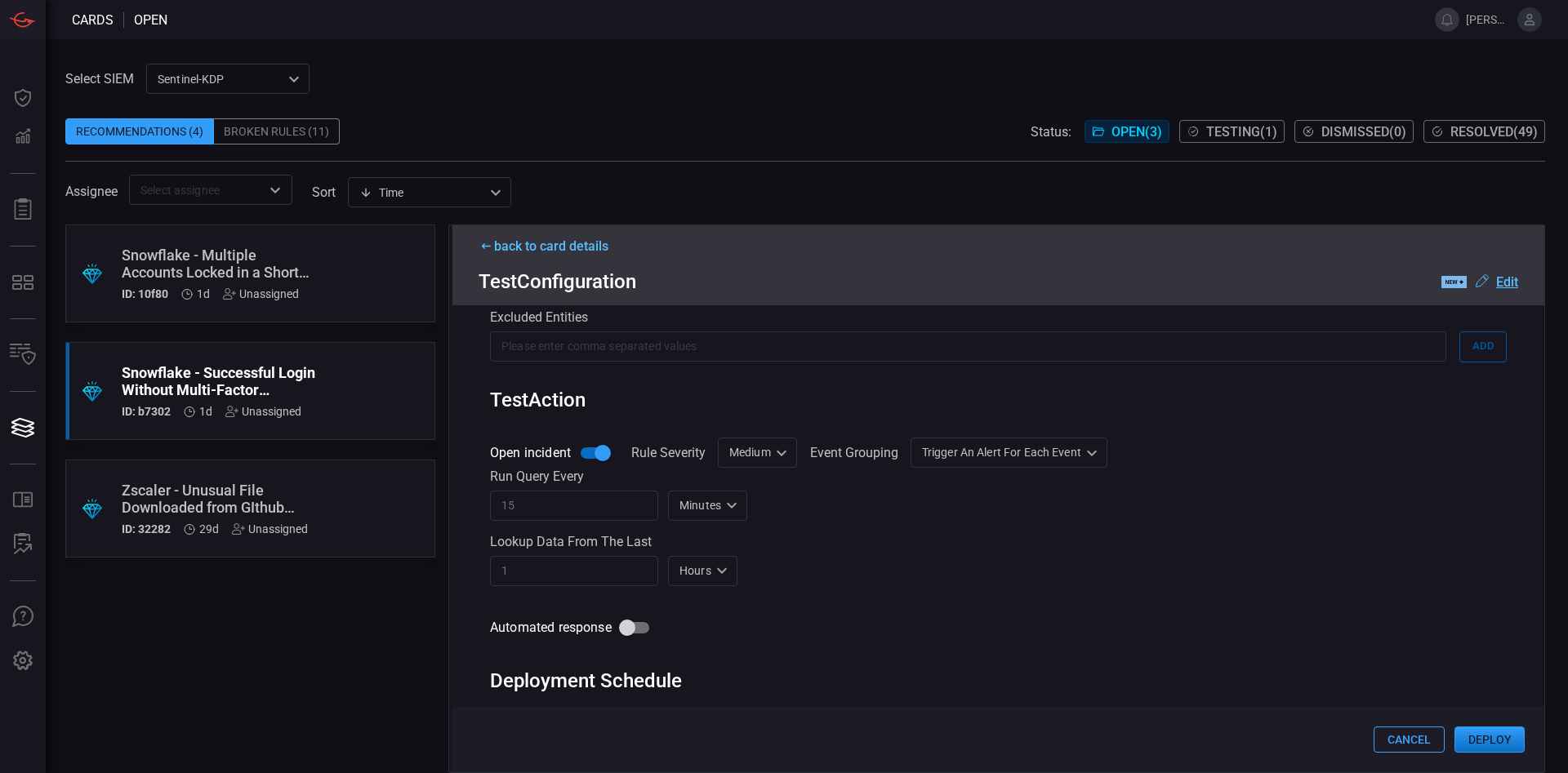
click at [1501, 733] on button "Deploy" at bounding box center [1488, 740] width 70 height 27
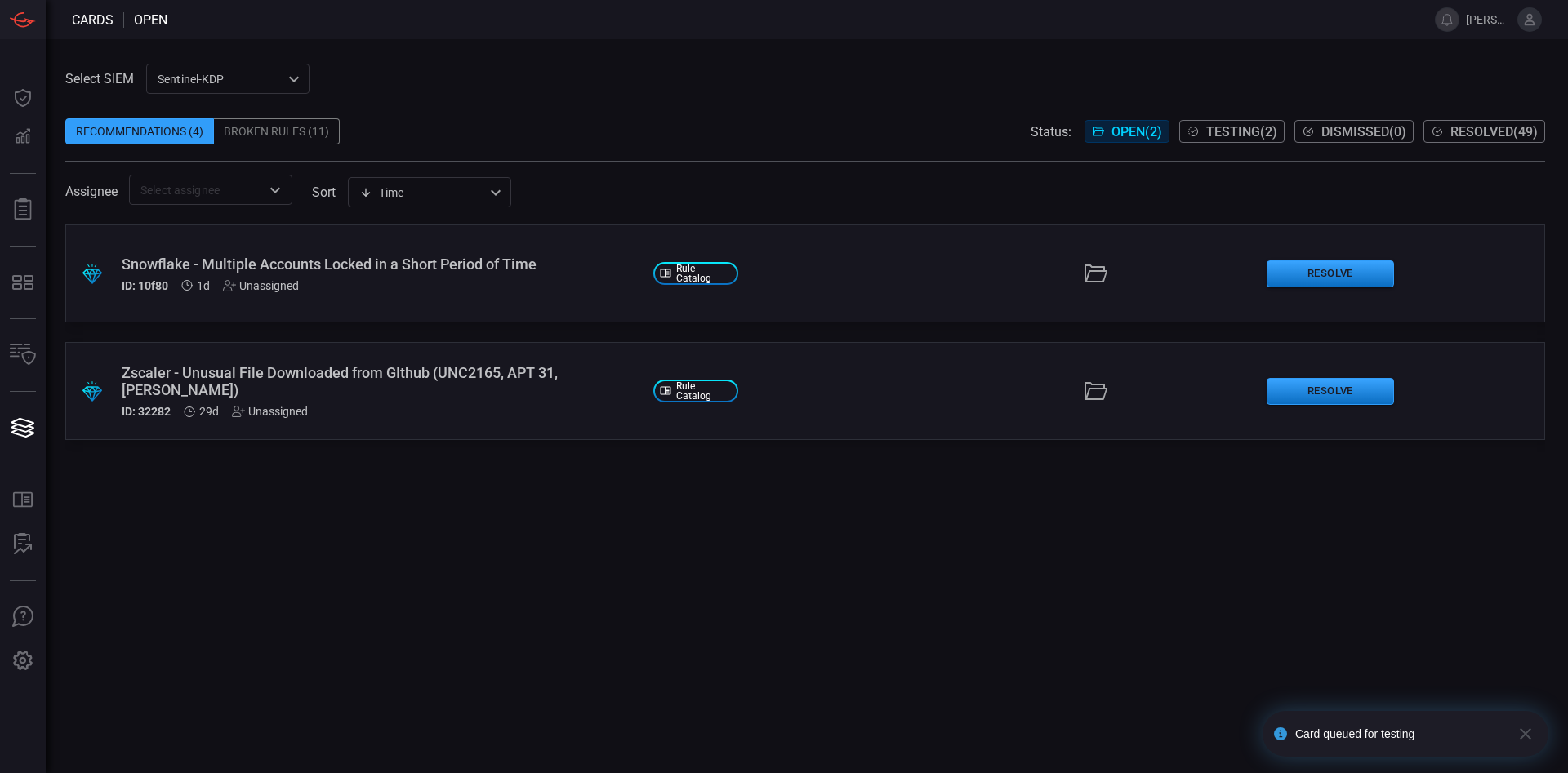
click at [425, 264] on div "Snowflake - Multiple Accounts Locked in a Short Period of Time" at bounding box center [381, 264] width 518 height 17
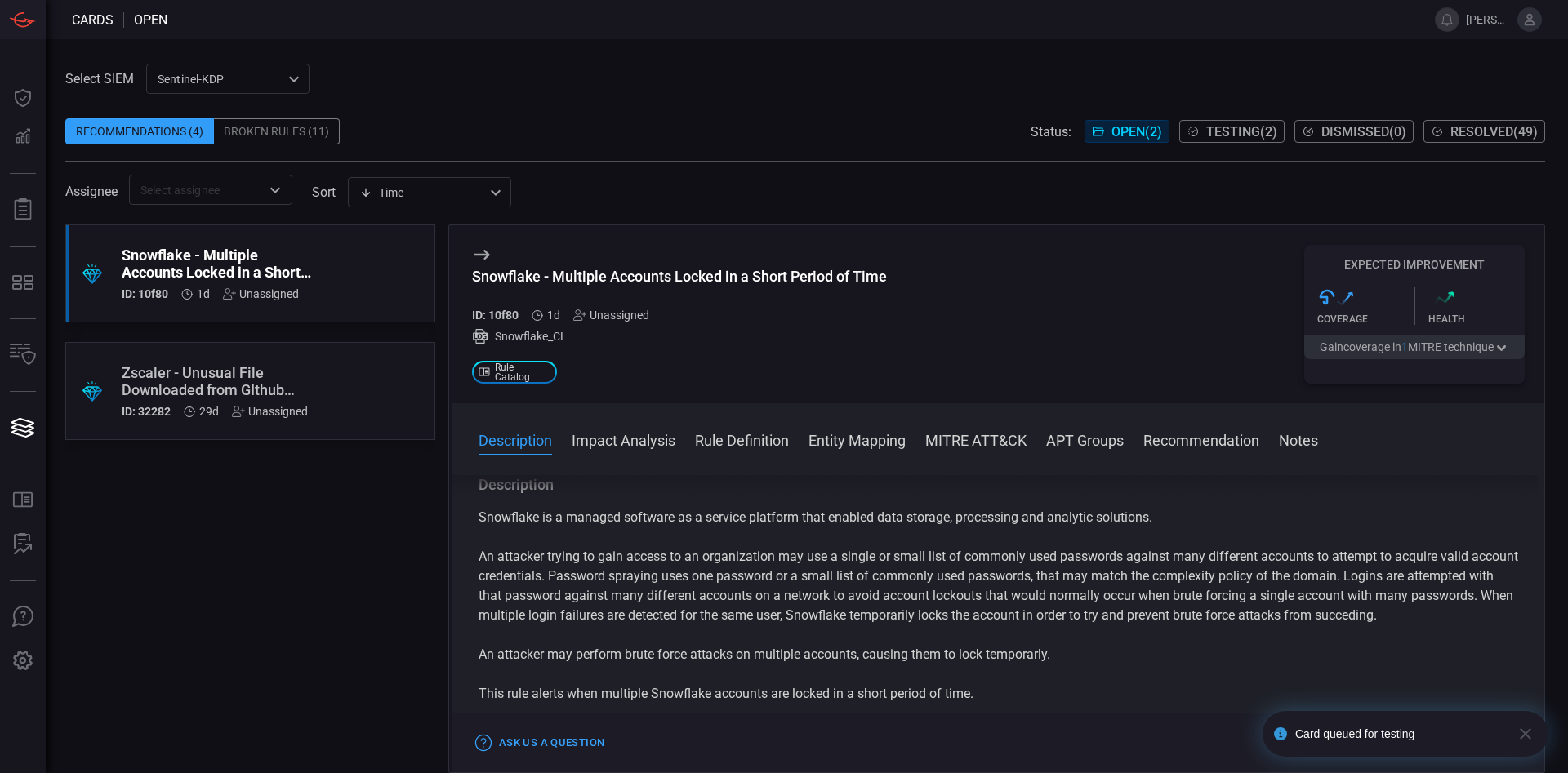
scroll to position [93, 0]
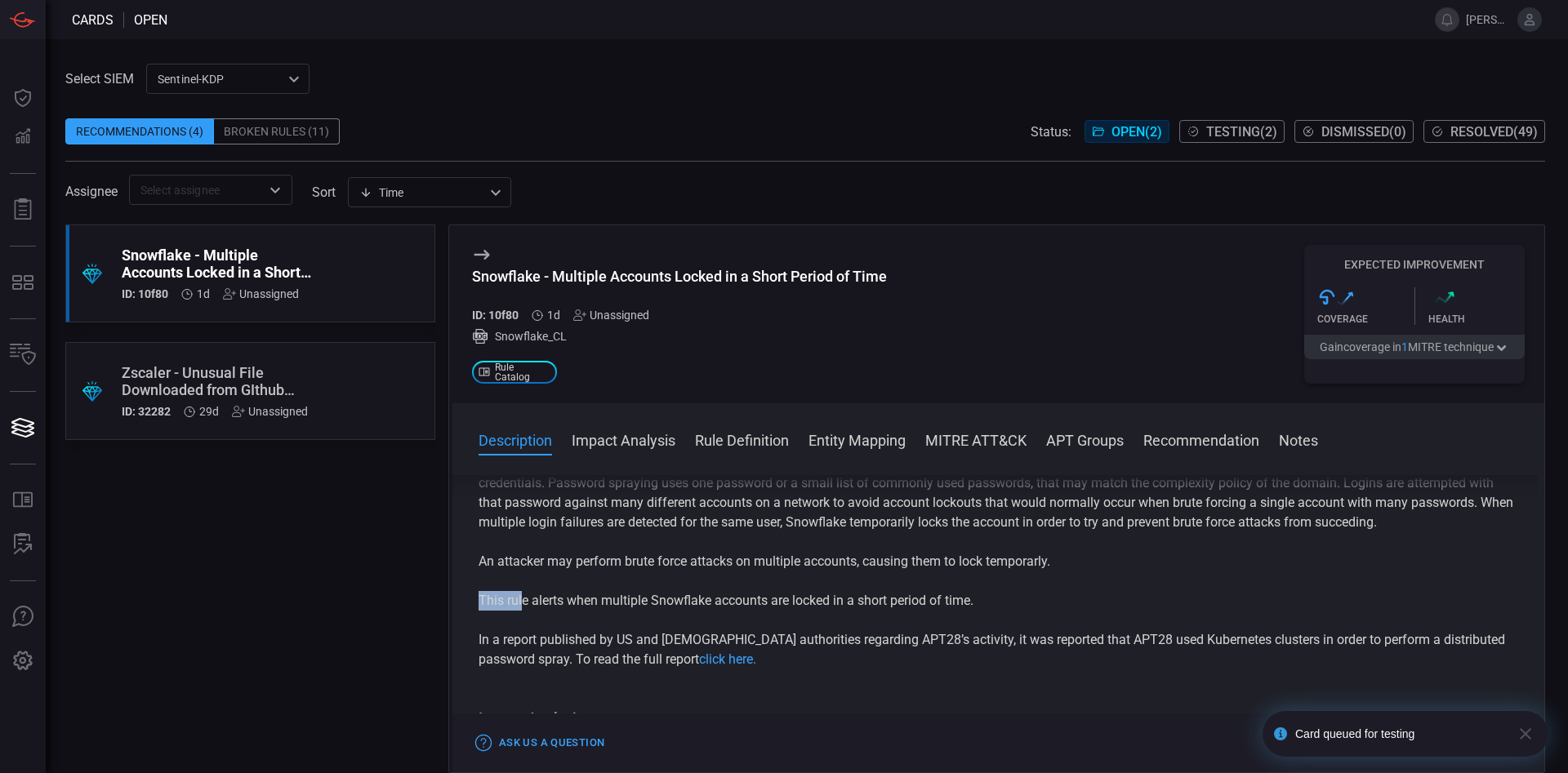
drag, startPoint x: 608, startPoint y: 599, endPoint x: 960, endPoint y: 615, distance: 352.4
click at [960, 615] on div "Snowflake is a managed software as a service platform that enabled data storage…" at bounding box center [998, 542] width 1039 height 255
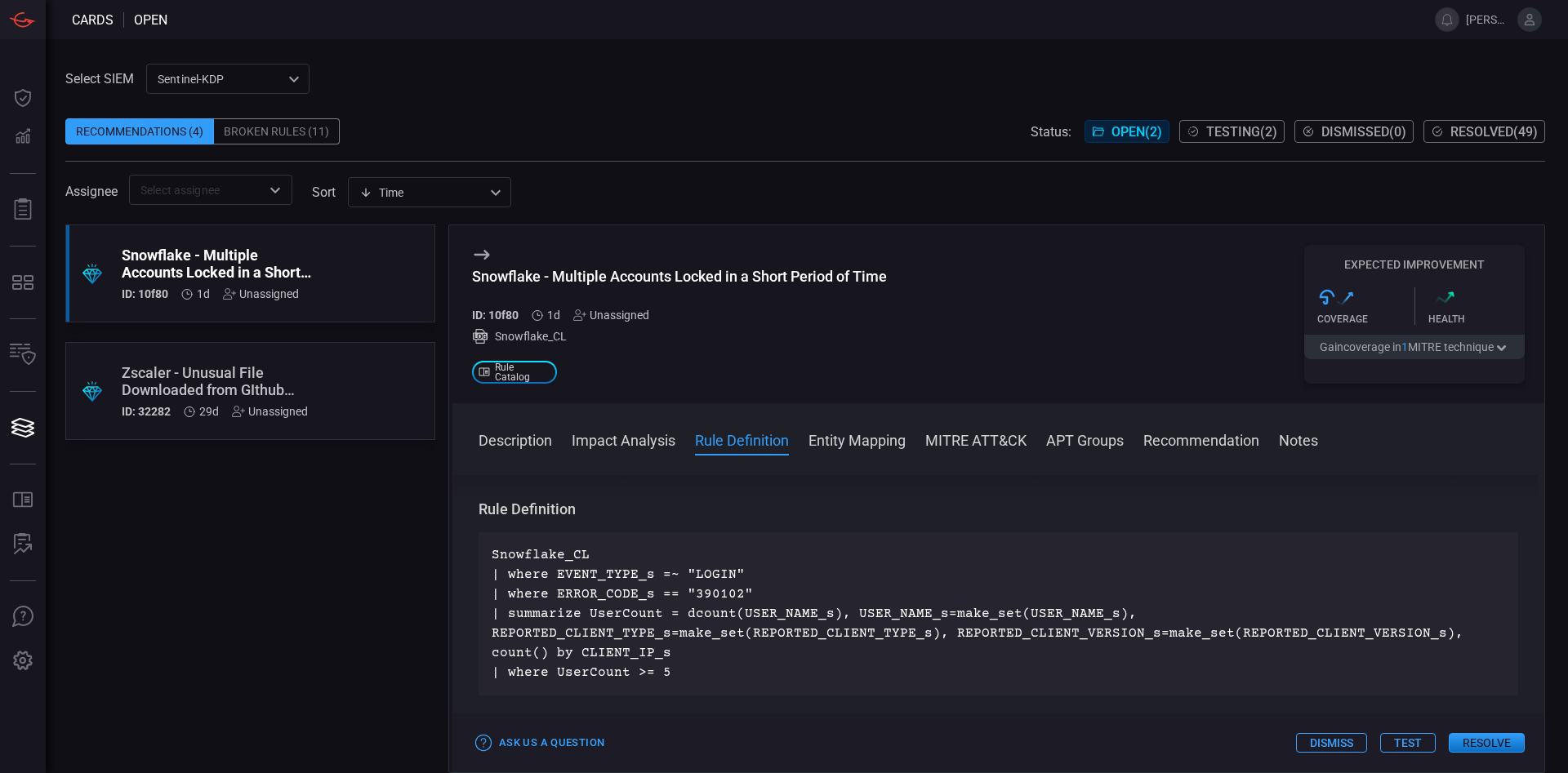
scroll to position [559, 0]
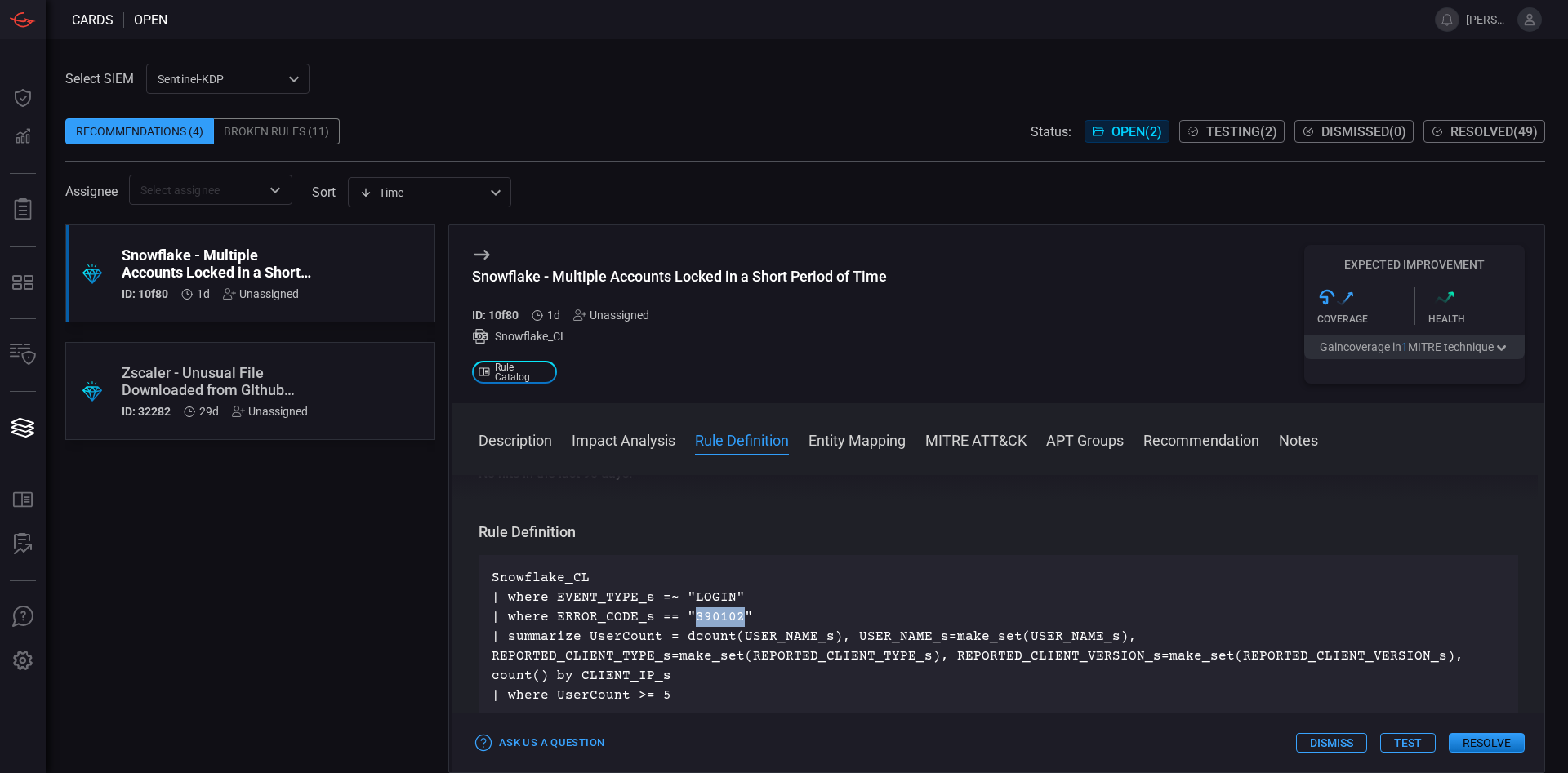
drag, startPoint x: 689, startPoint y: 616, endPoint x: 734, endPoint y: 622, distance: 45.4
click at [734, 622] on p "Snowflake_CL | where EVENT_TYPE_s =~ "LOGIN" | where ERROR_CODE_s == "390102" |…" at bounding box center [998, 637] width 1013 height 137
click at [663, 694] on p "Snowflake_CL | where EVENT_TYPE_s =~ "LOGIN" | where ERROR_CODE_s == "390102" |…" at bounding box center [998, 637] width 1013 height 137
drag, startPoint x: 662, startPoint y: 697, endPoint x: 633, endPoint y: 698, distance: 29.0
click at [633, 698] on p "Snowflake_CL | where EVENT_TYPE_s =~ "LOGIN" | where ERROR_CODE_s == "390102" |…" at bounding box center [998, 637] width 1013 height 137
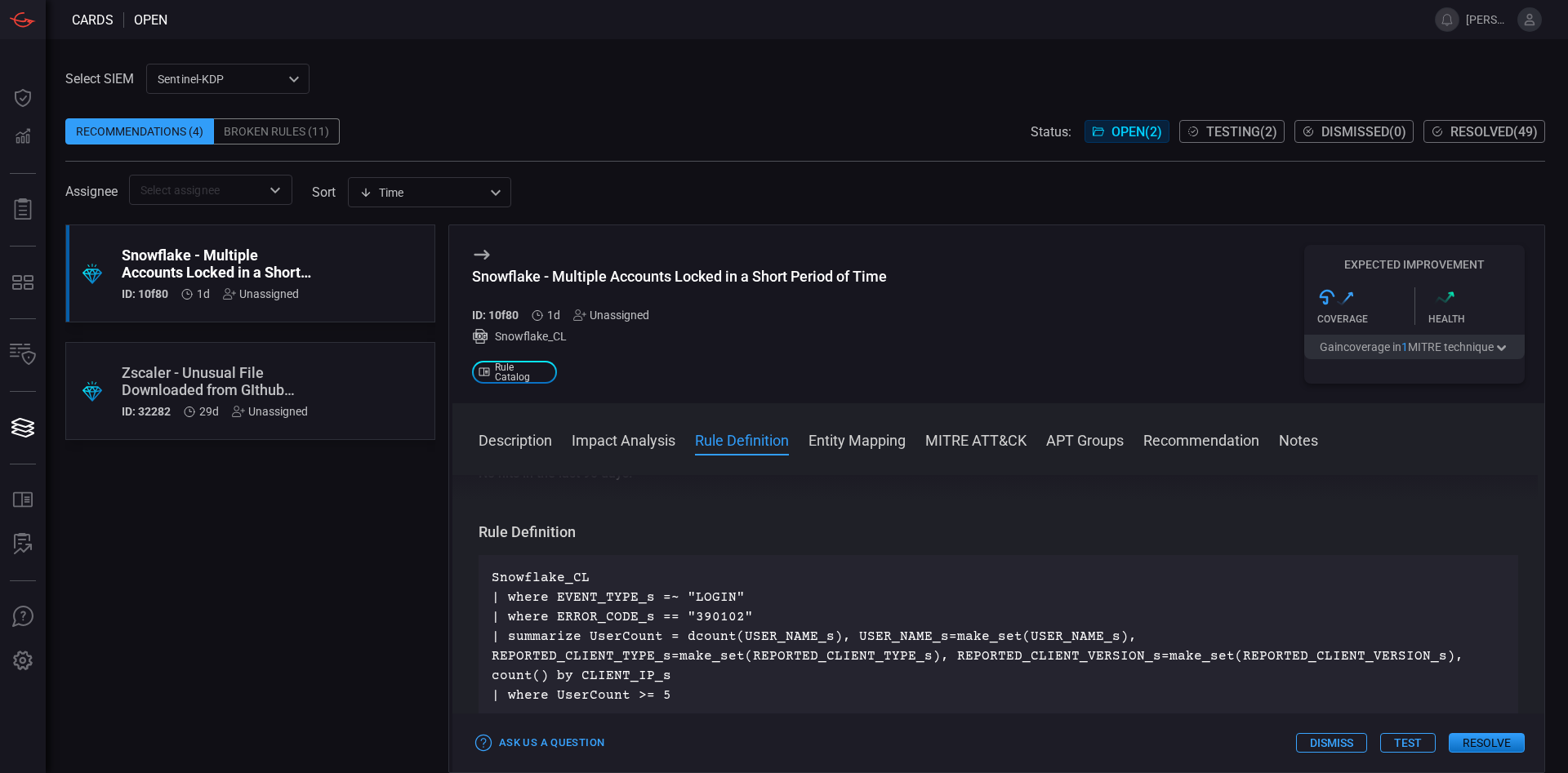
click at [668, 696] on p "Snowflake_CL | where EVENT_TYPE_s =~ "LOGIN" | where ERROR_CODE_s == "390102" |…" at bounding box center [998, 637] width 1013 height 137
click at [707, 618] on p "Snowflake_CL | where EVENT_TYPE_s =~ "LOGIN" | where ERROR_CODE_s == "390102" |…" at bounding box center [998, 637] width 1013 height 137
click at [712, 699] on p "Snowflake_CL | where EVENT_TYPE_s =~ "LOGIN" | where ERROR_CODE_s == "390102" |…" at bounding box center [998, 637] width 1013 height 137
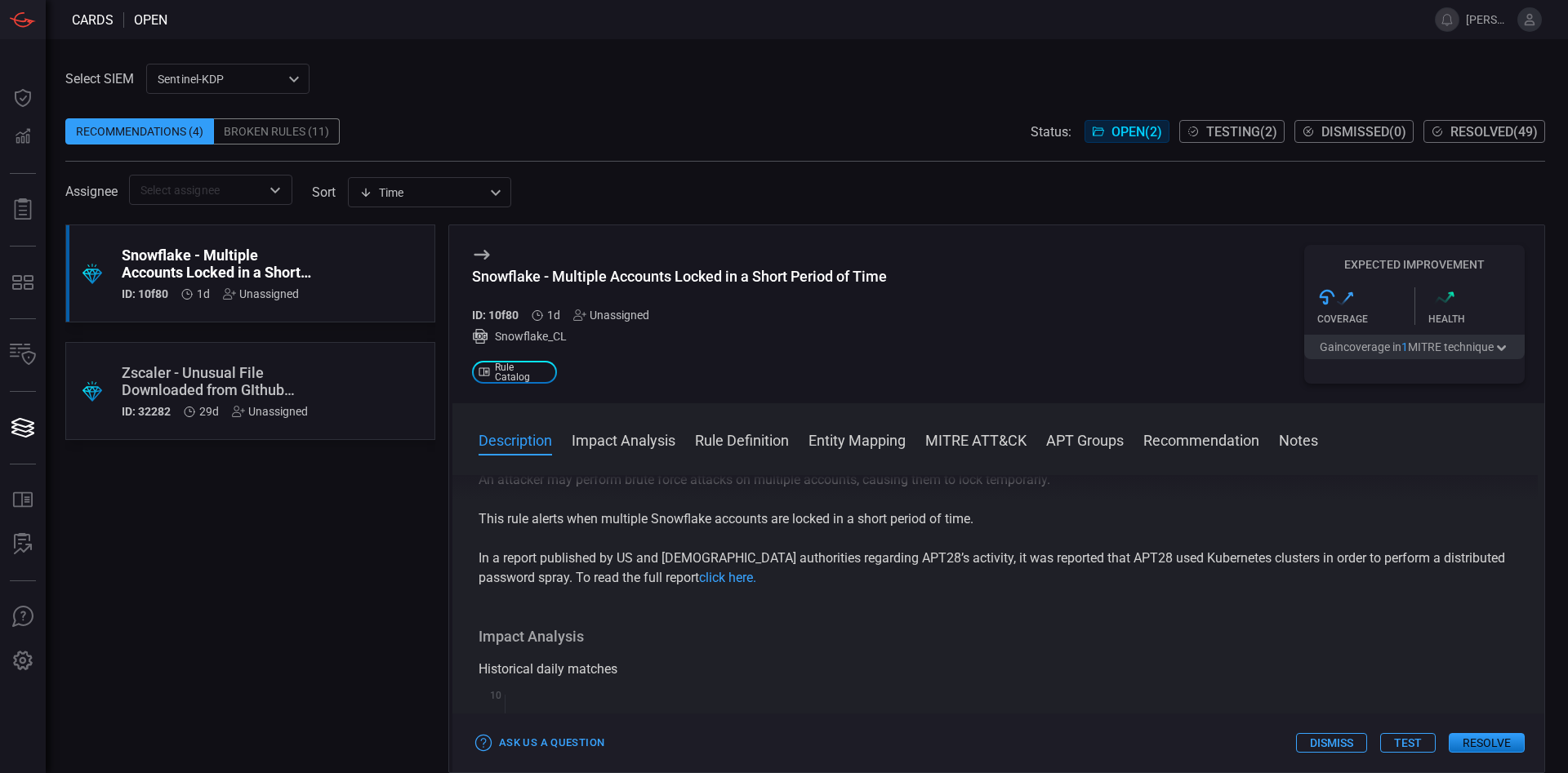
scroll to position [93, 0]
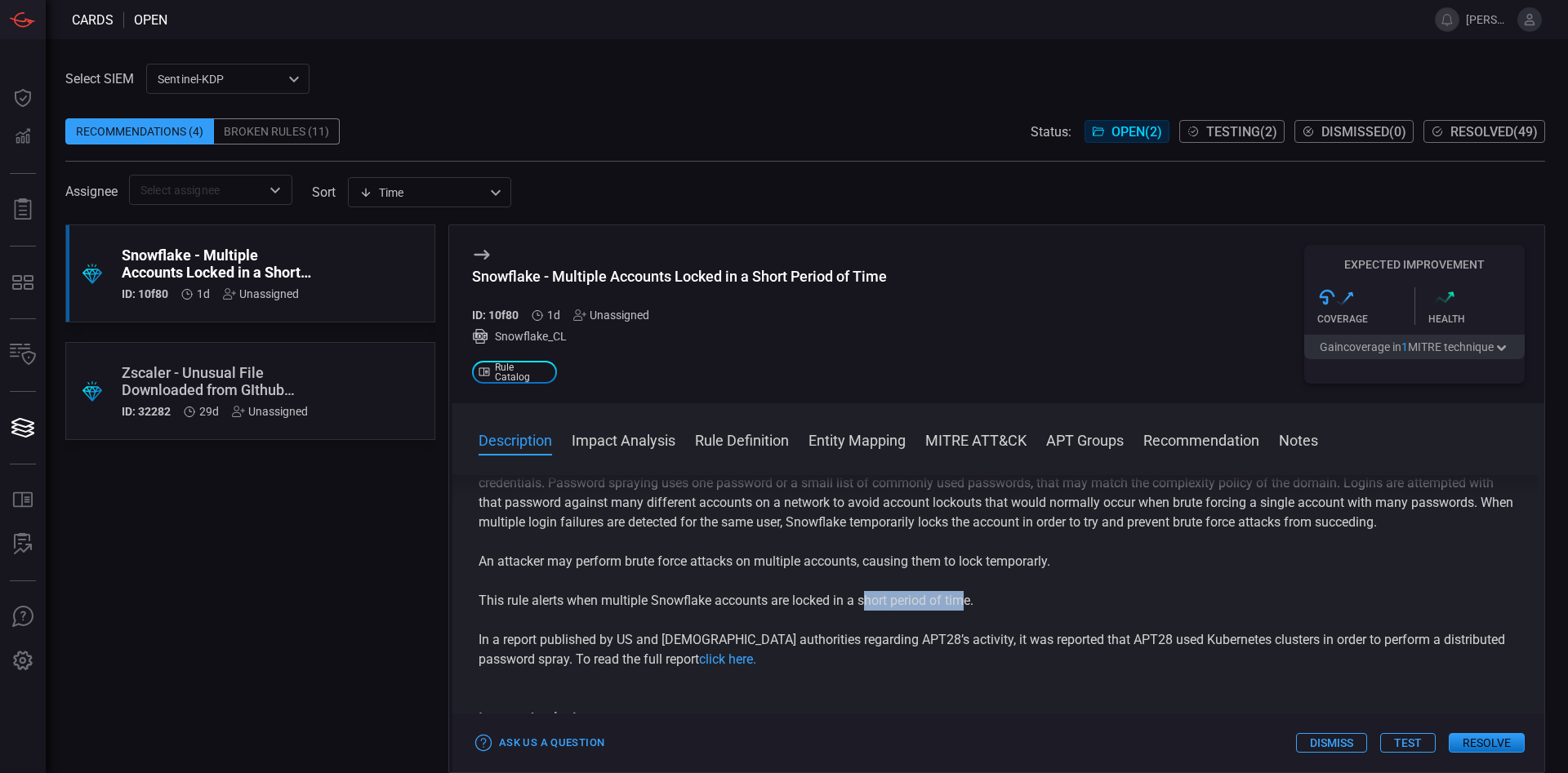
drag, startPoint x: 967, startPoint y: 604, endPoint x: 863, endPoint y: 613, distance: 104.4
click at [863, 611] on p "This rule alerts when multiple Snowflake accounts are locked in a short period …" at bounding box center [998, 601] width 1039 height 19
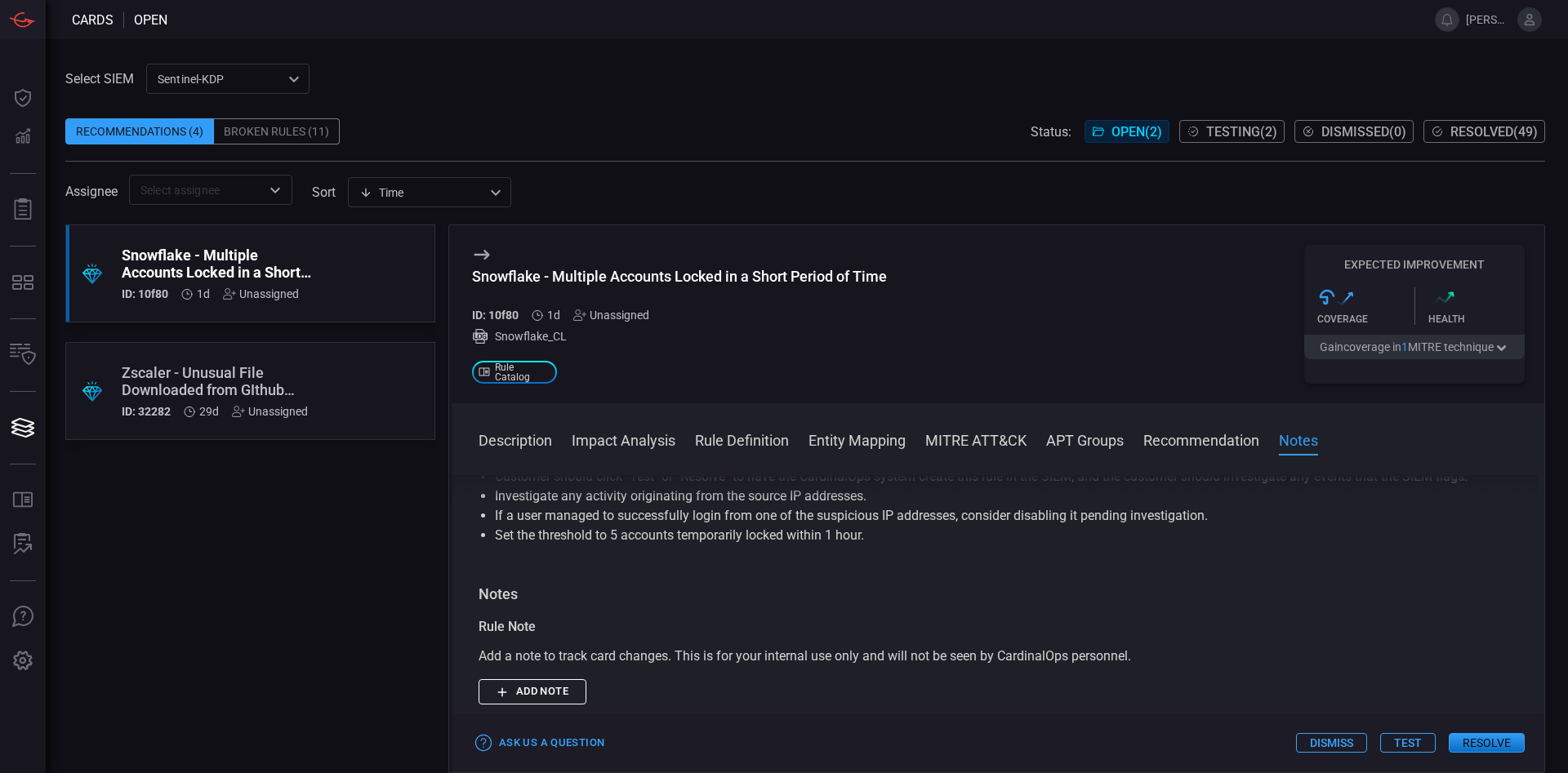
scroll to position [1397, 0]
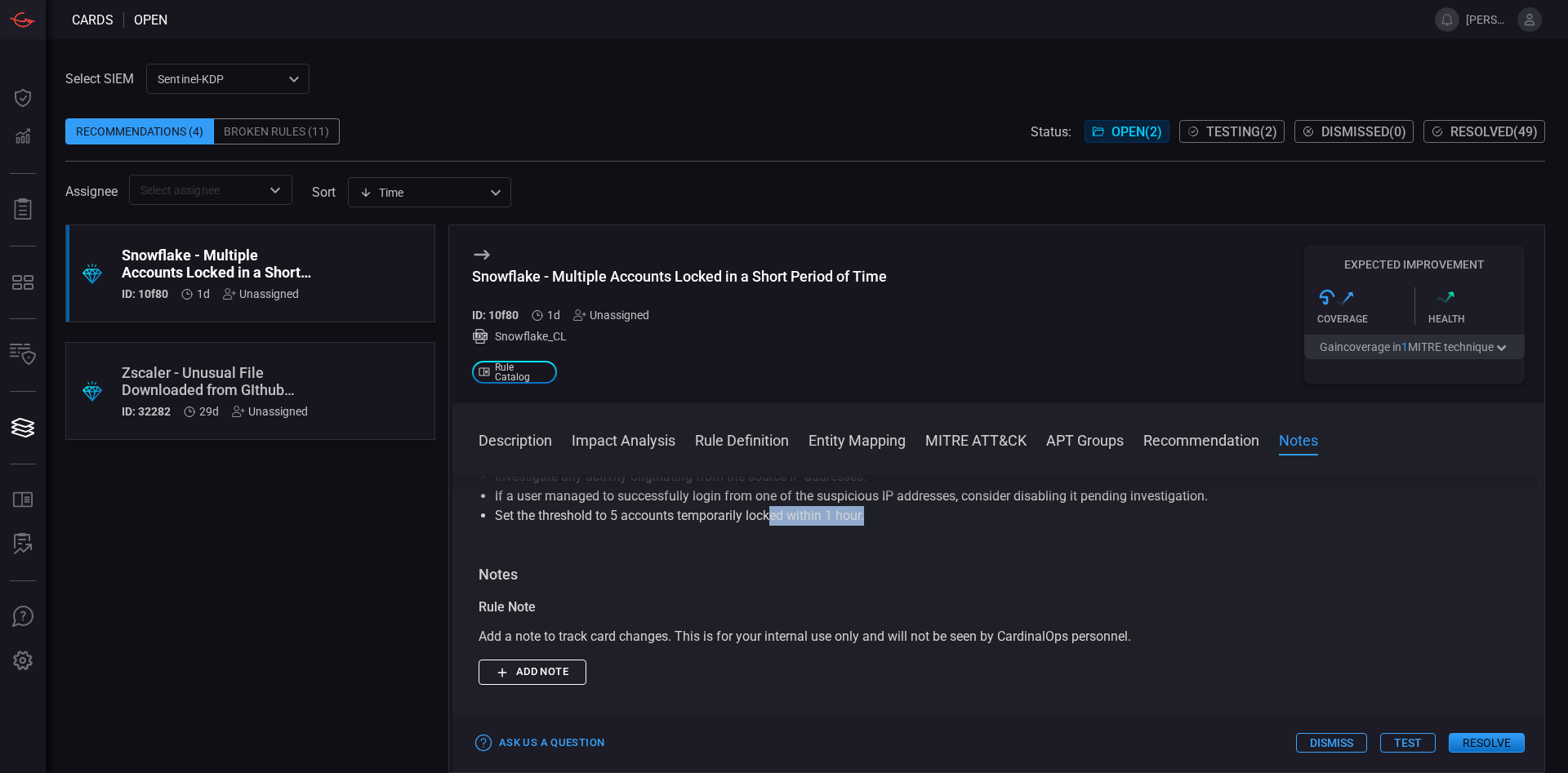
drag, startPoint x: 772, startPoint y: 539, endPoint x: 870, endPoint y: 544, distance: 98.1
click at [870, 526] on li "Set the threshold to 5 accounts temporarily locked within 1 hour." at bounding box center [998, 516] width 1006 height 19
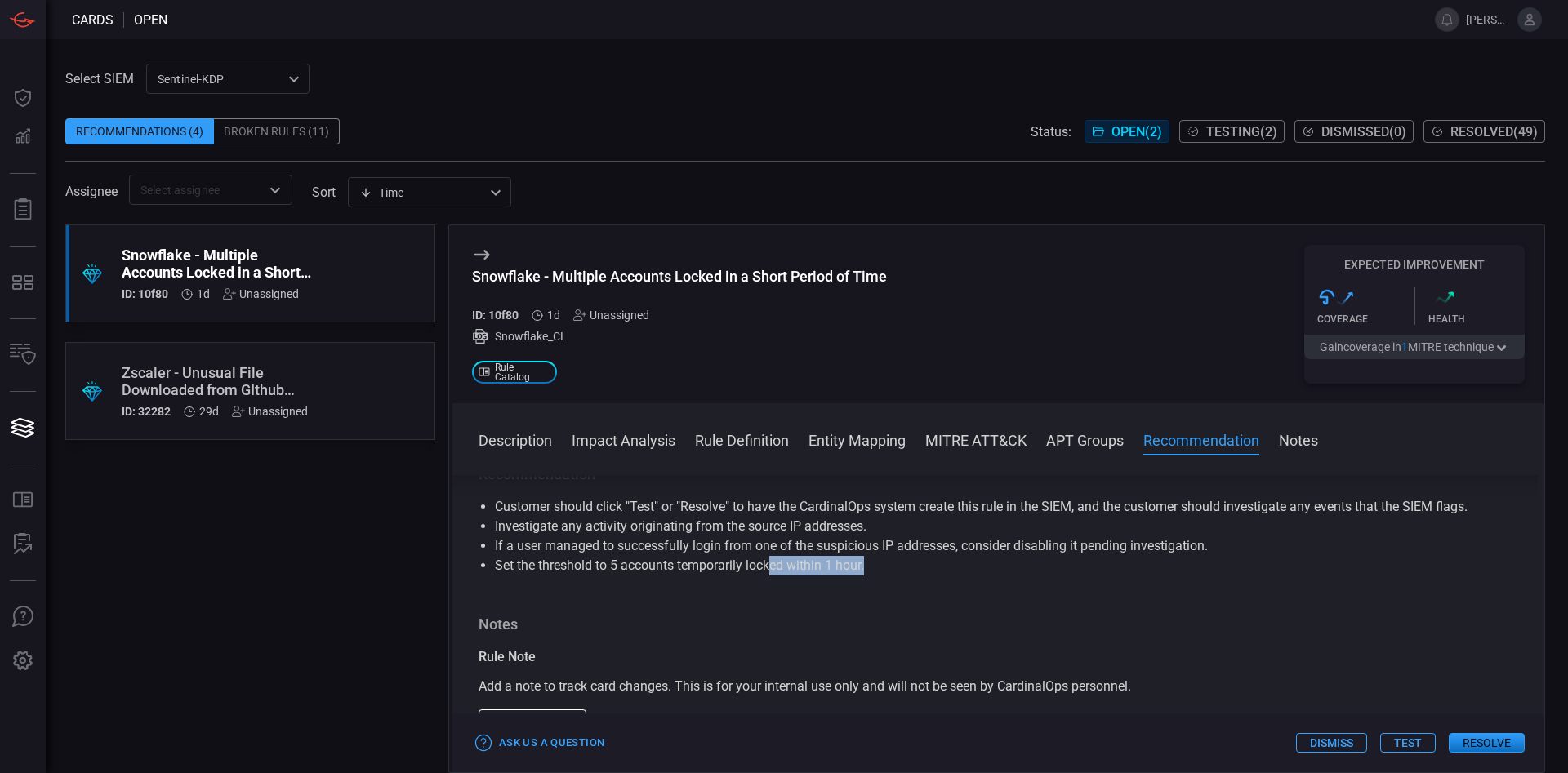
scroll to position [1304, 0]
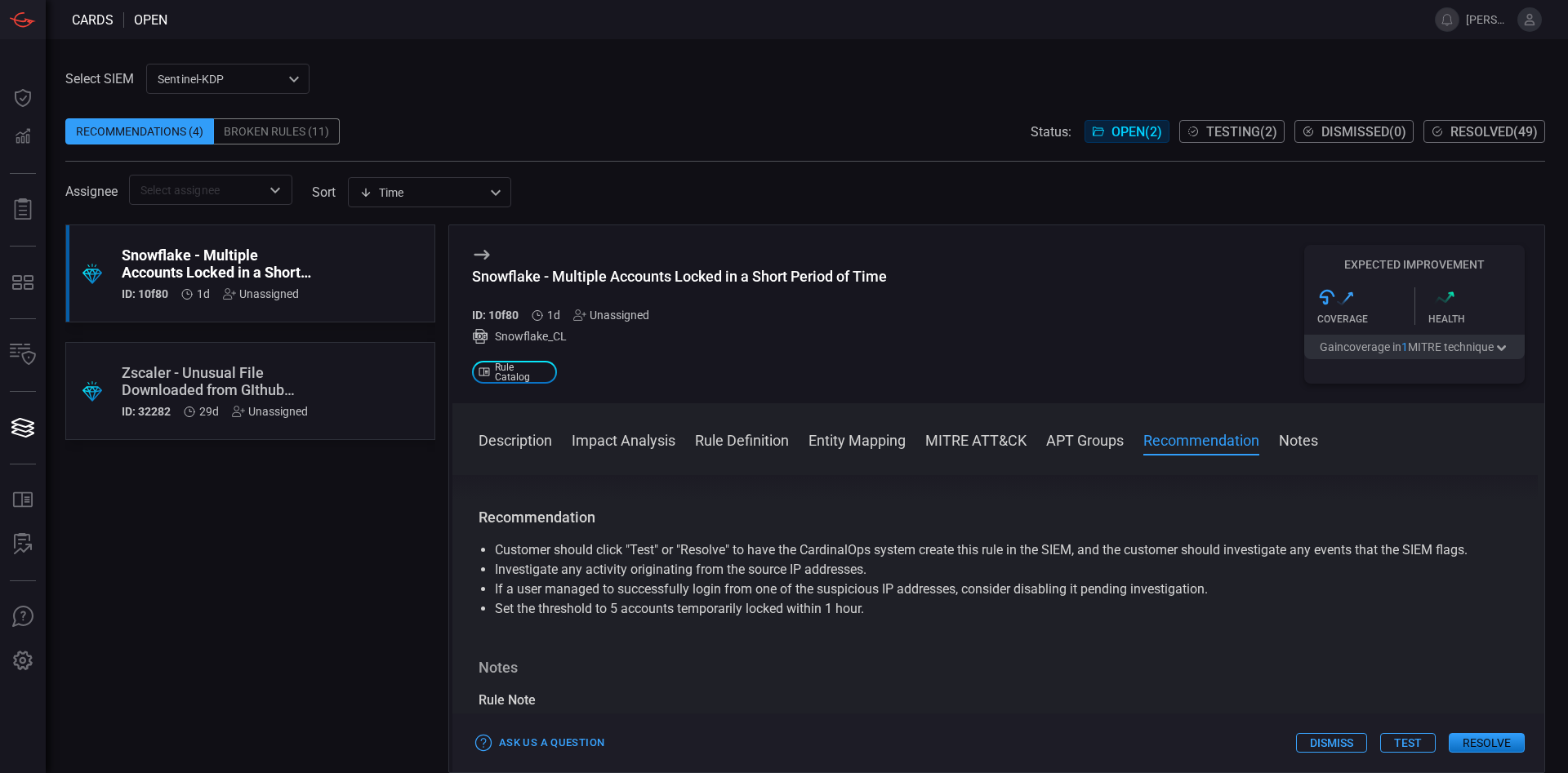
click at [1051, 619] on li "Set the threshold to 5 accounts temporarily locked within 1 hour." at bounding box center [998, 609] width 1006 height 19
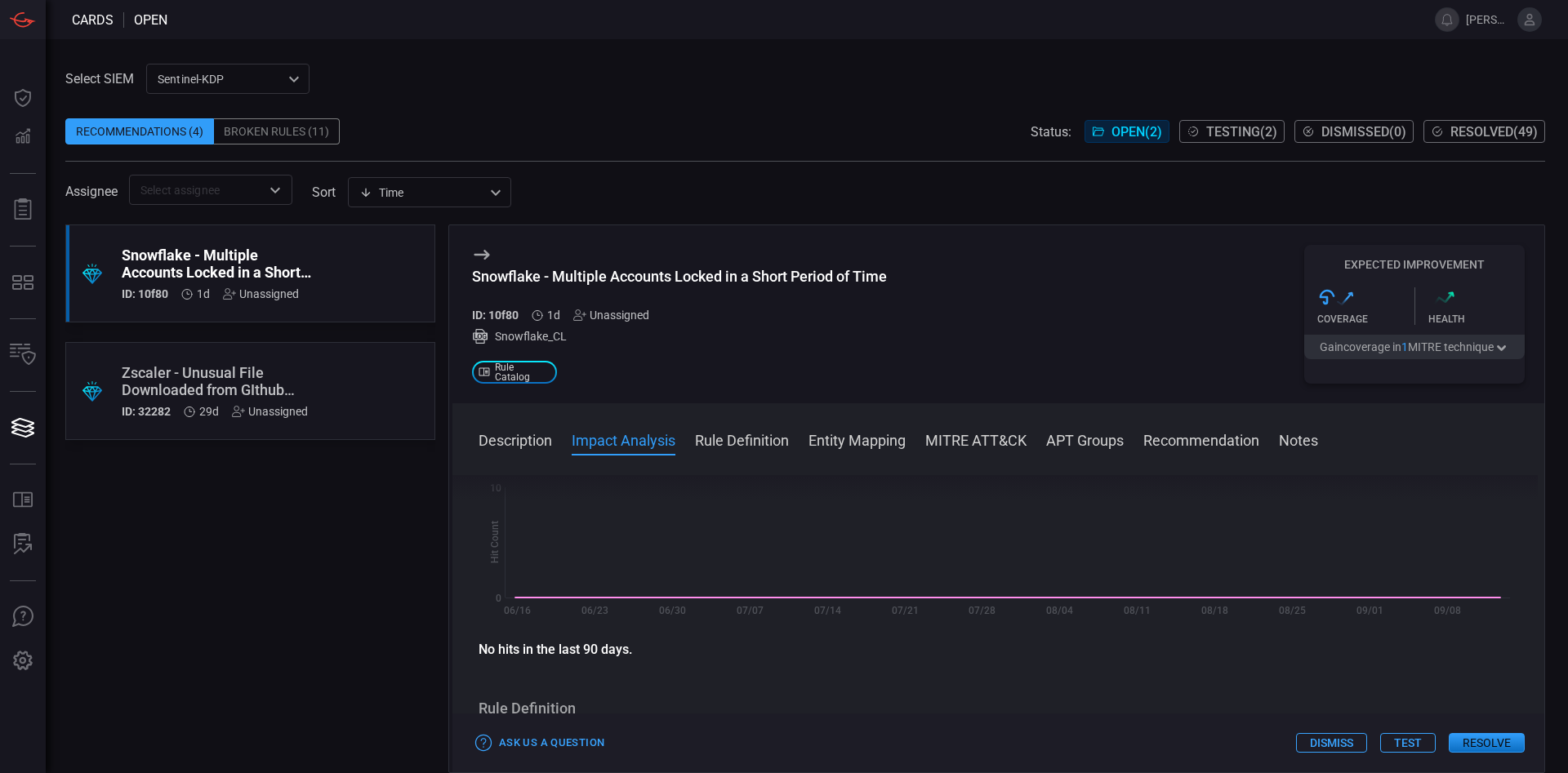
scroll to position [0, 0]
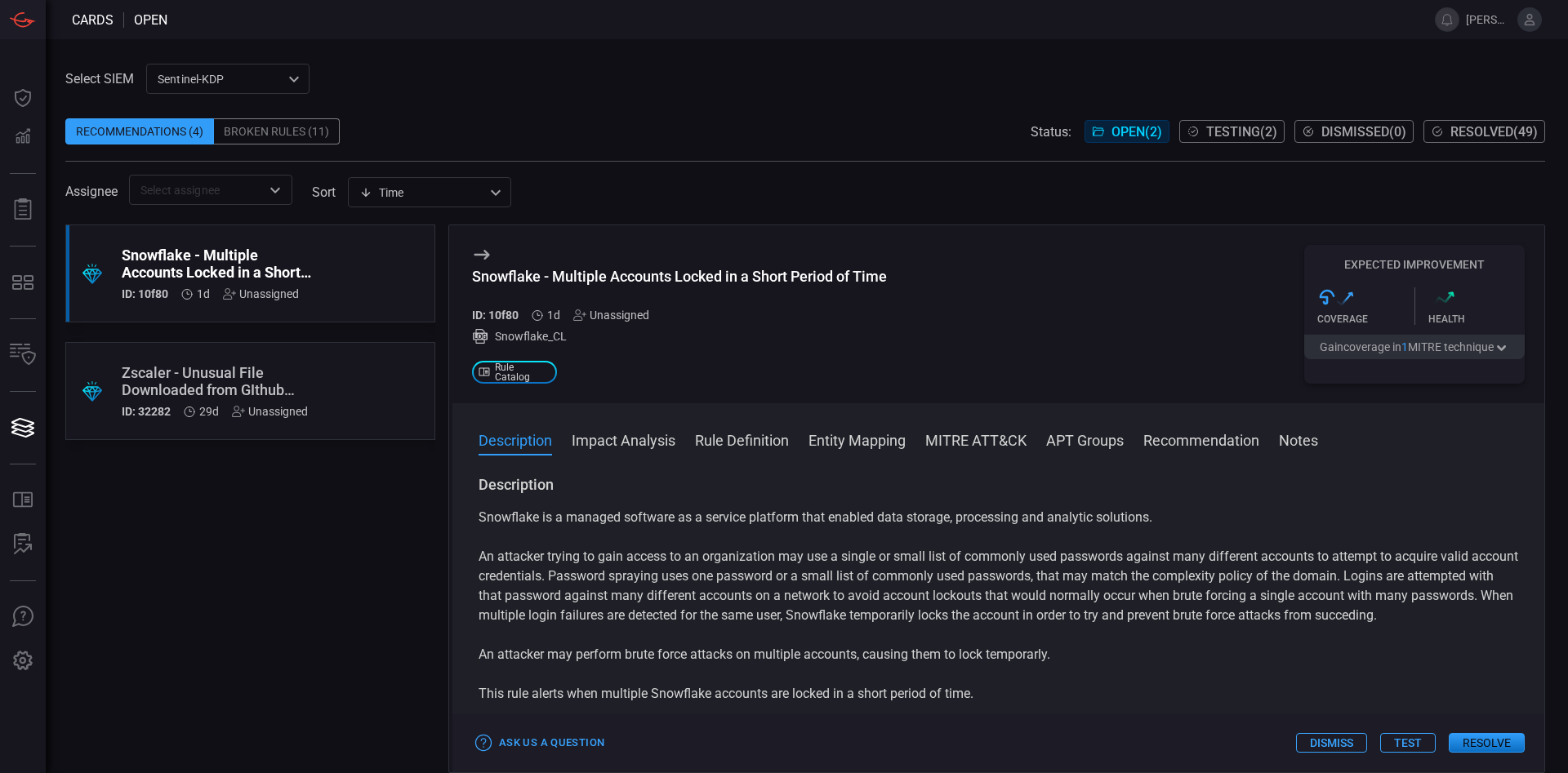
click at [1396, 739] on button "Test" at bounding box center [1407, 743] width 56 height 19
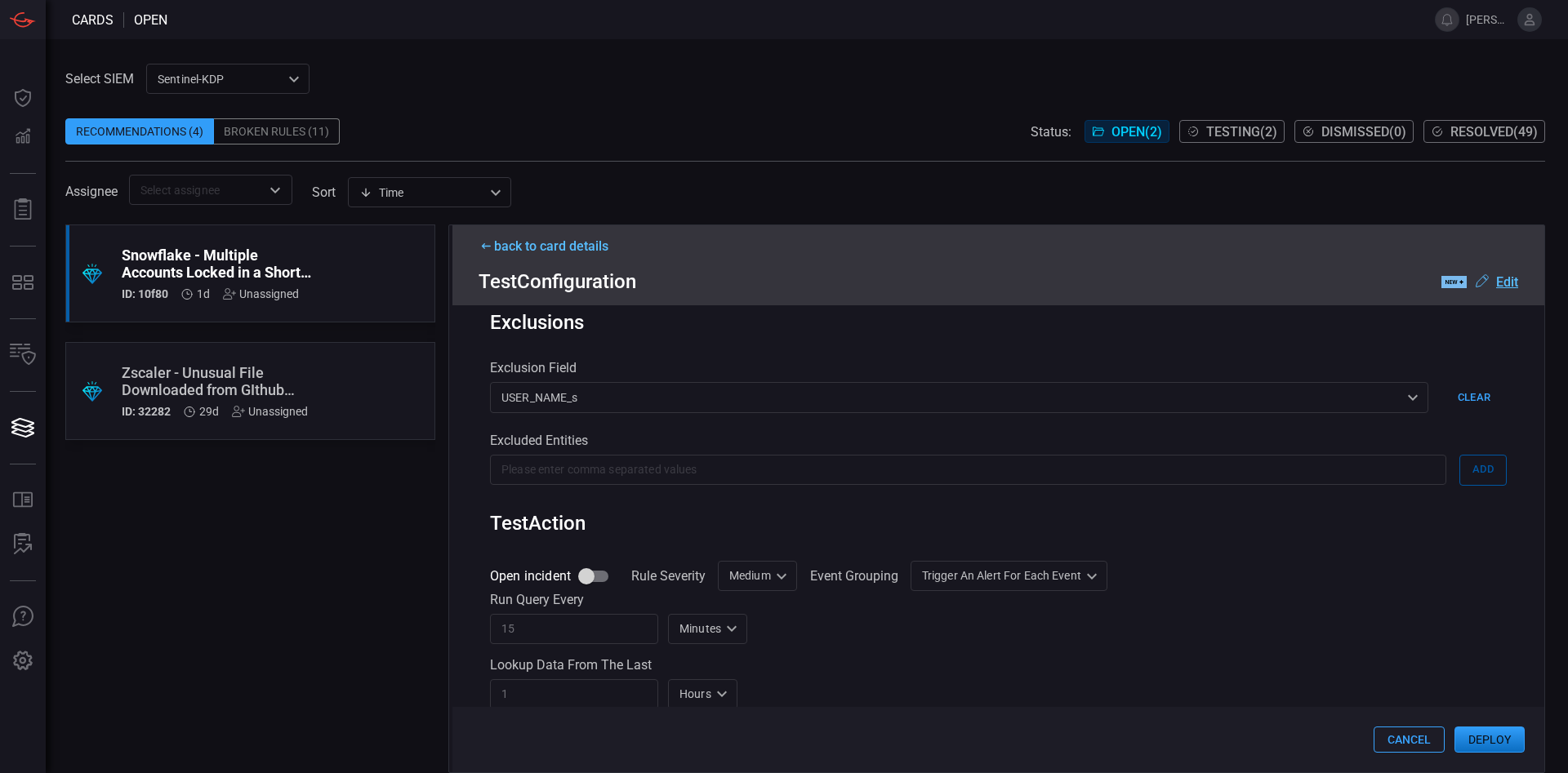
scroll to position [465, 0]
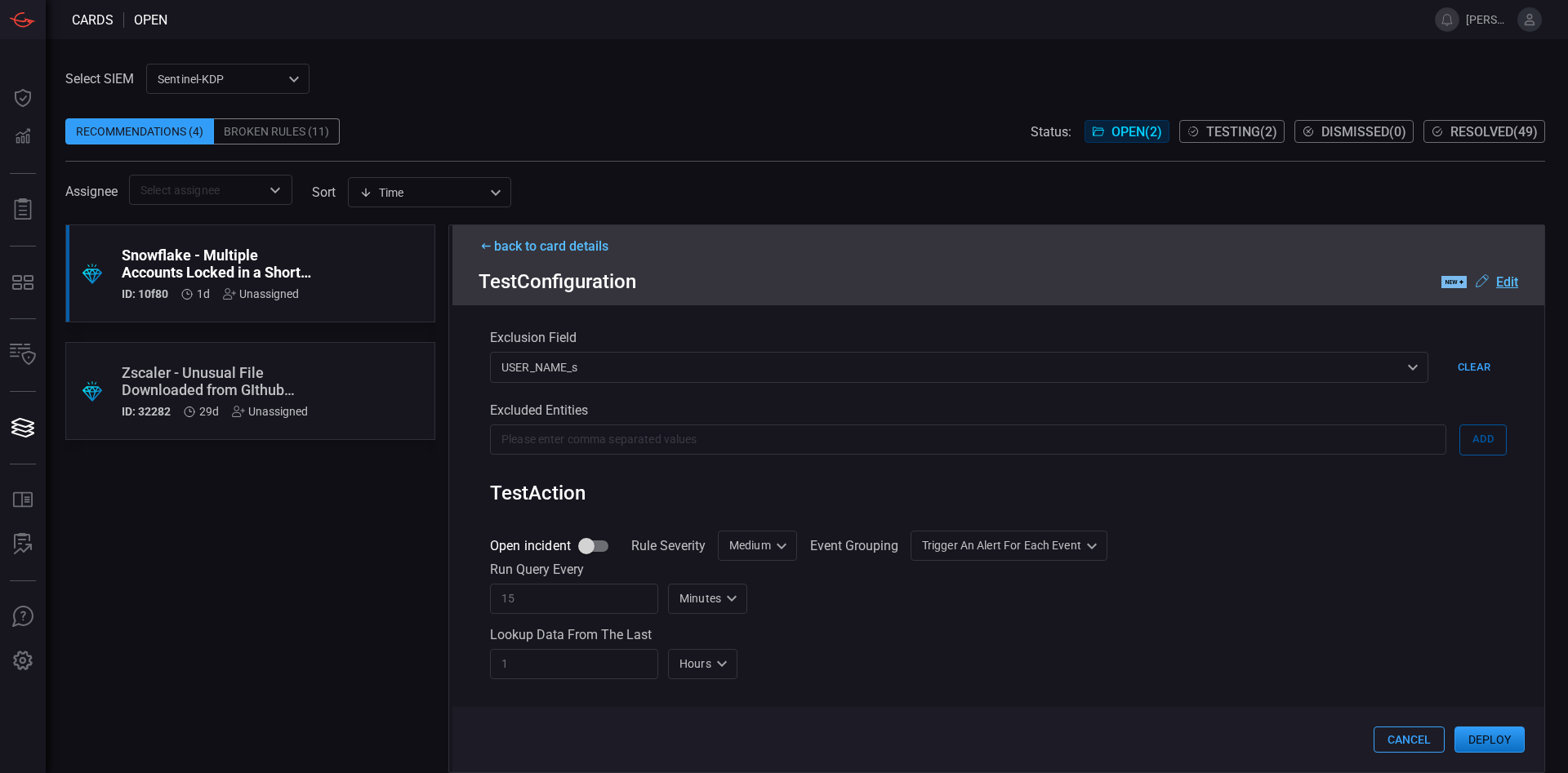
click at [597, 547] on input "Open incident" at bounding box center [585, 546] width 93 height 31
checkbox input "true"
click at [763, 548] on div "Medium Medium Informational Low Medium High ​" at bounding box center [758, 546] width 80 height 30
click at [868, 639] on div at bounding box center [784, 386] width 1568 height 773
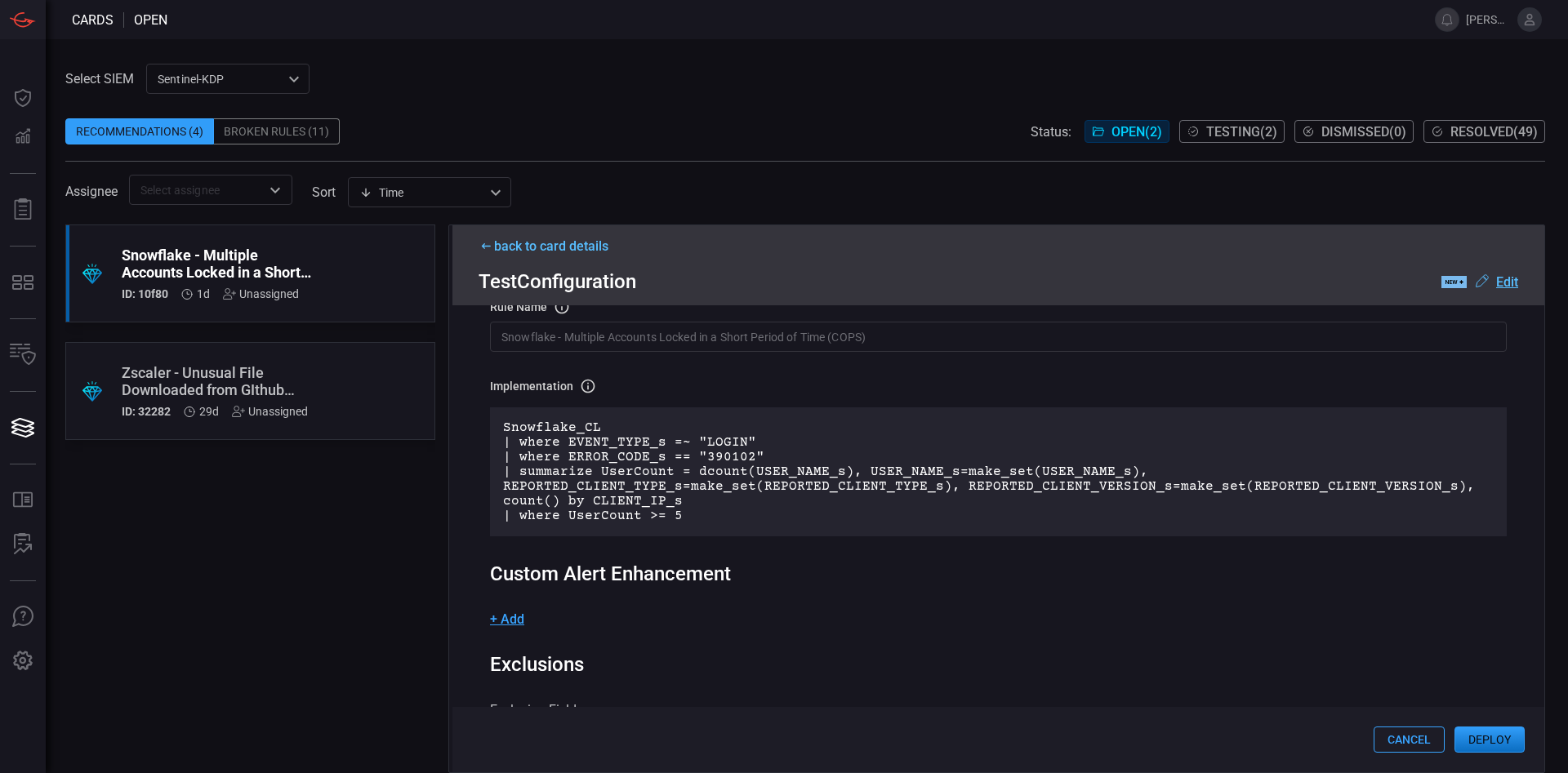
scroll to position [372, 0]
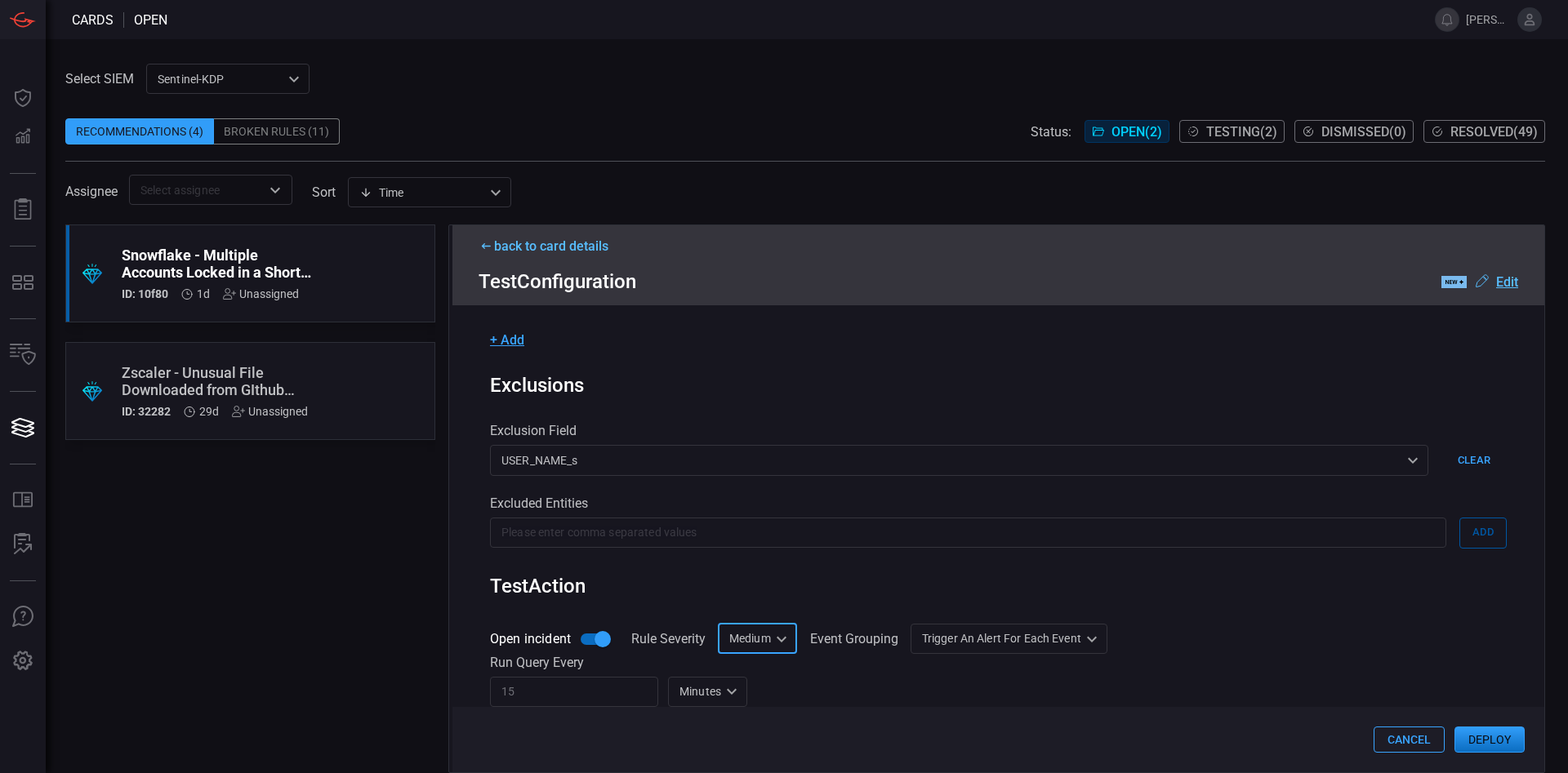
click at [753, 651] on div "Medium Medium ​" at bounding box center [758, 639] width 80 height 30
click at [744, 733] on div "High" at bounding box center [736, 739] width 25 height 17
type input "High"
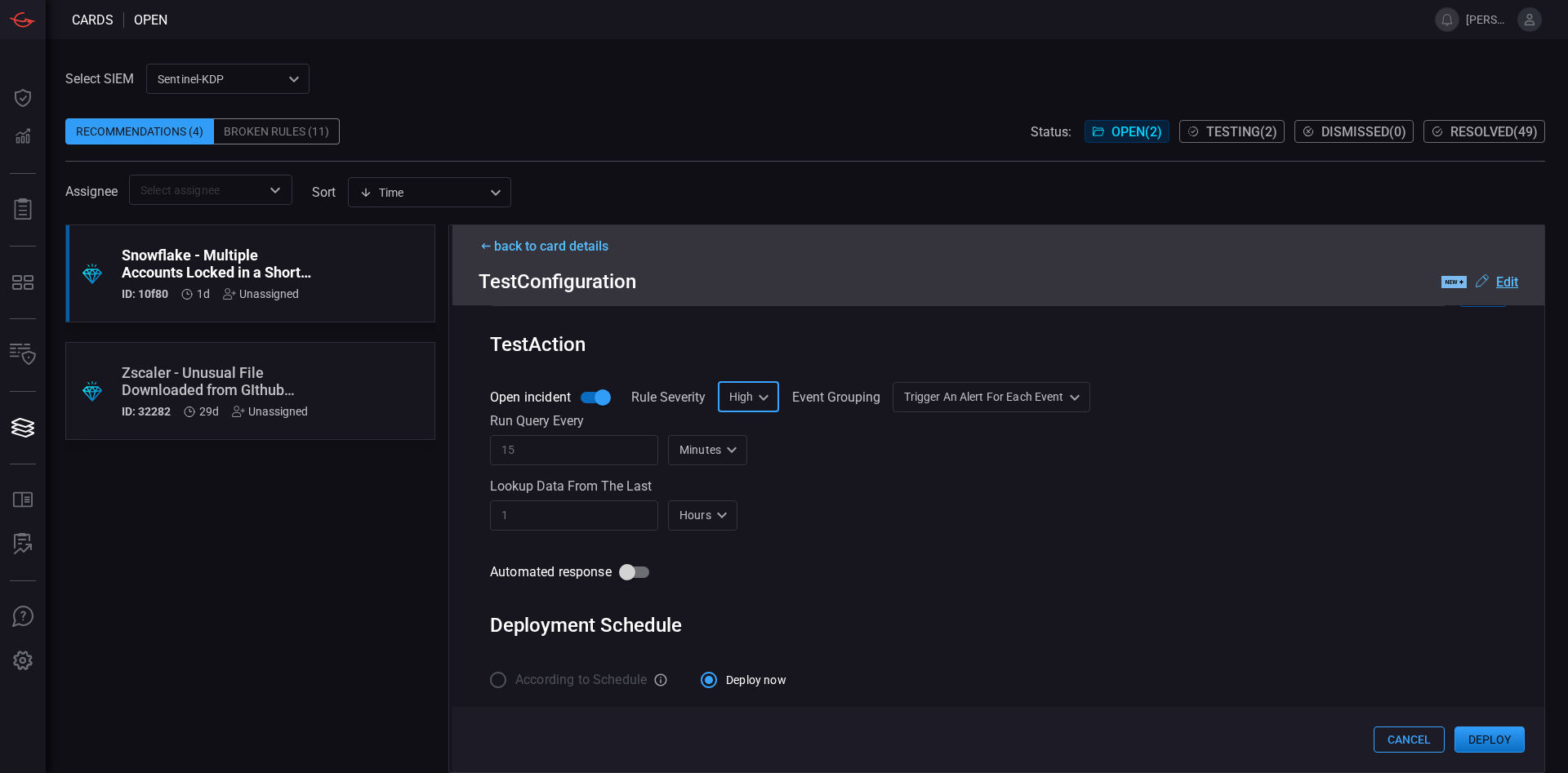
scroll to position [625, 0]
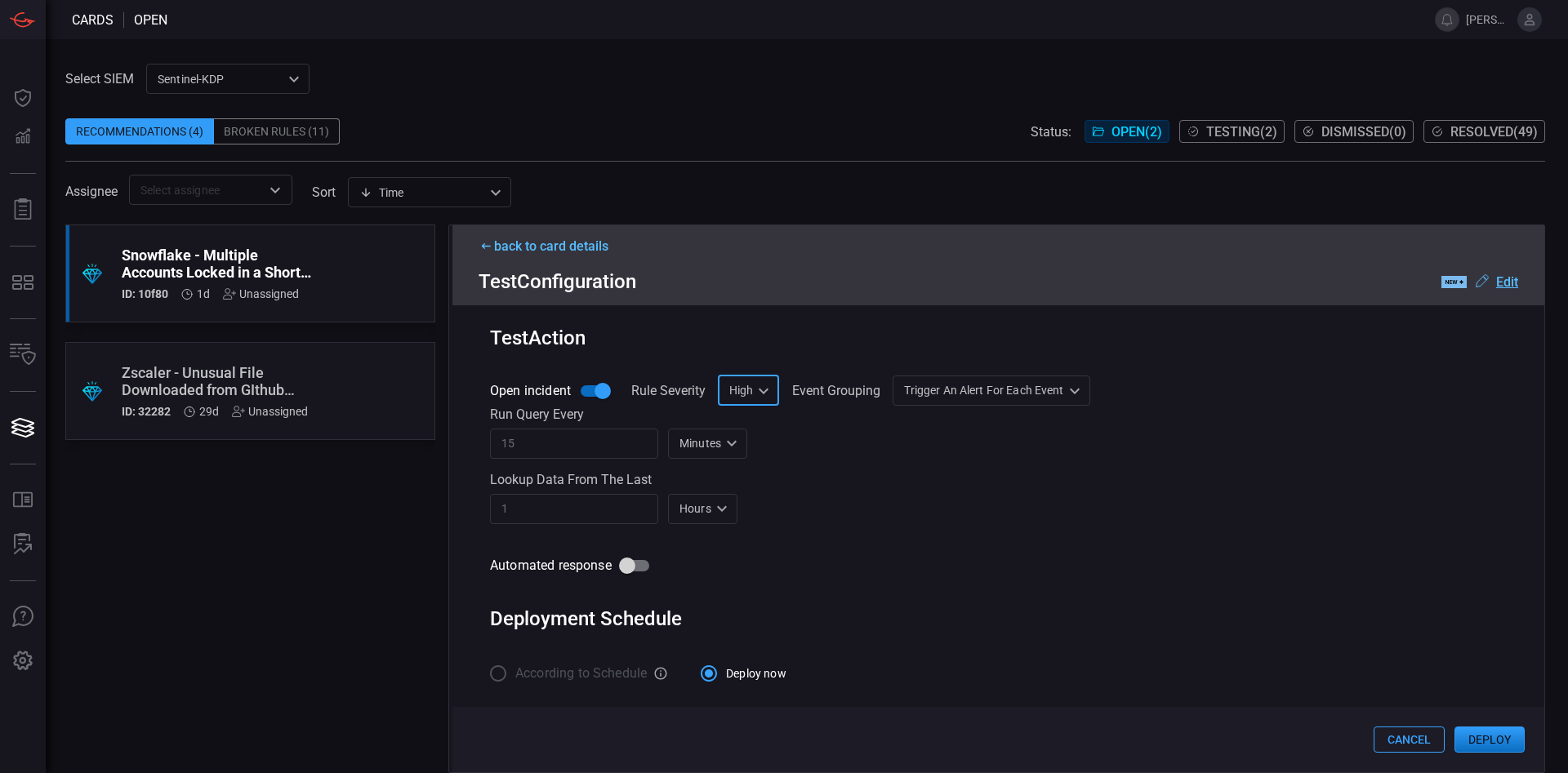
click at [1494, 739] on button "Deploy" at bounding box center [1488, 740] width 70 height 27
